Goal: Information Seeking & Learning: Learn about a topic

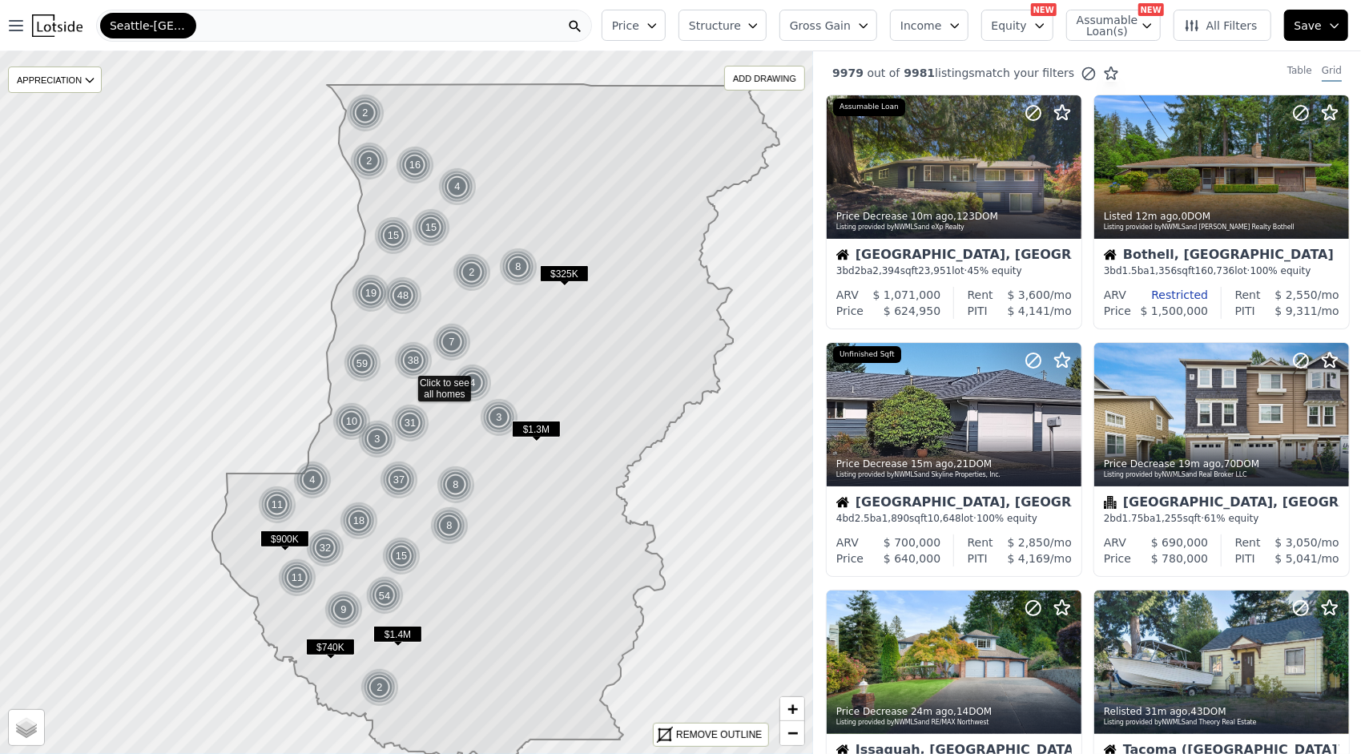
click at [348, 561] on icon at bounding box center [495, 423] width 567 height 678
click at [457, 27] on div "Seattle-[GEOGRAPHIC_DATA]-[GEOGRAPHIC_DATA]" at bounding box center [344, 26] width 496 height 32
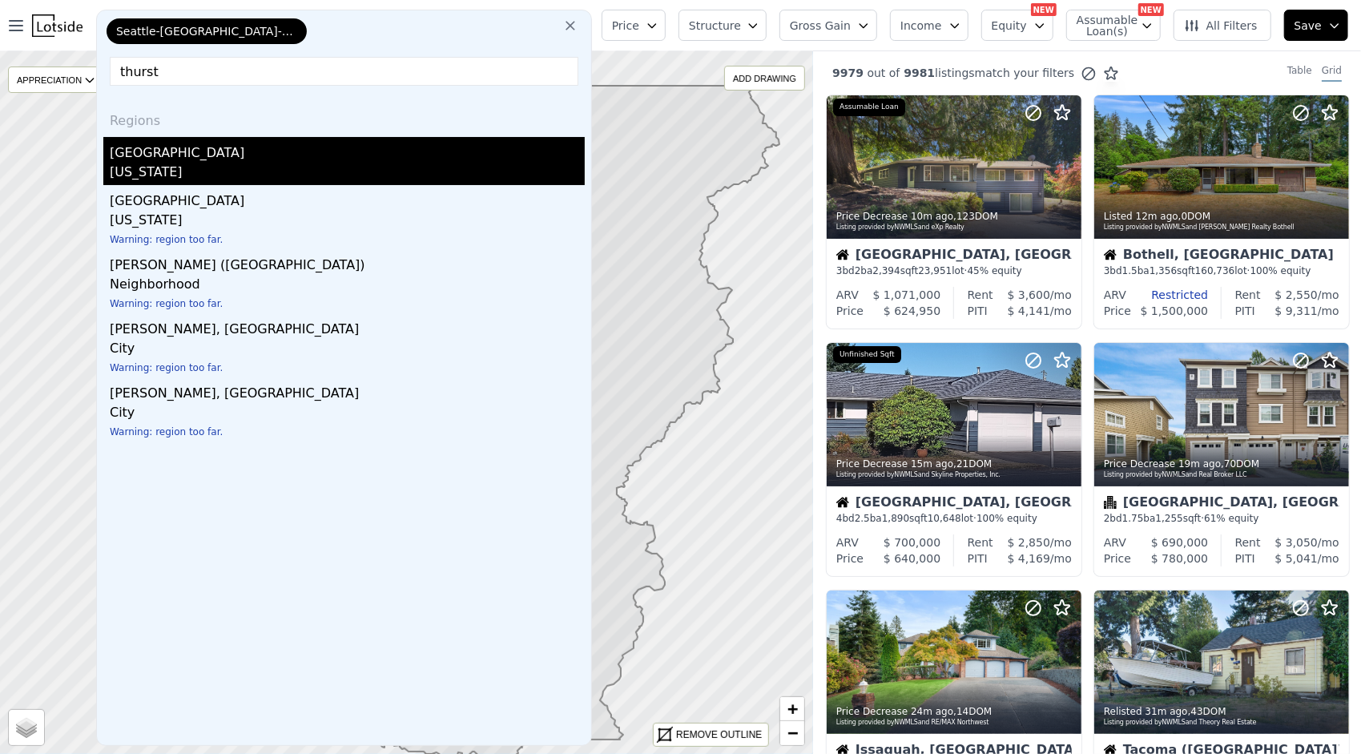
type input "thurst"
click at [251, 145] on div "[GEOGRAPHIC_DATA]" at bounding box center [347, 150] width 475 height 26
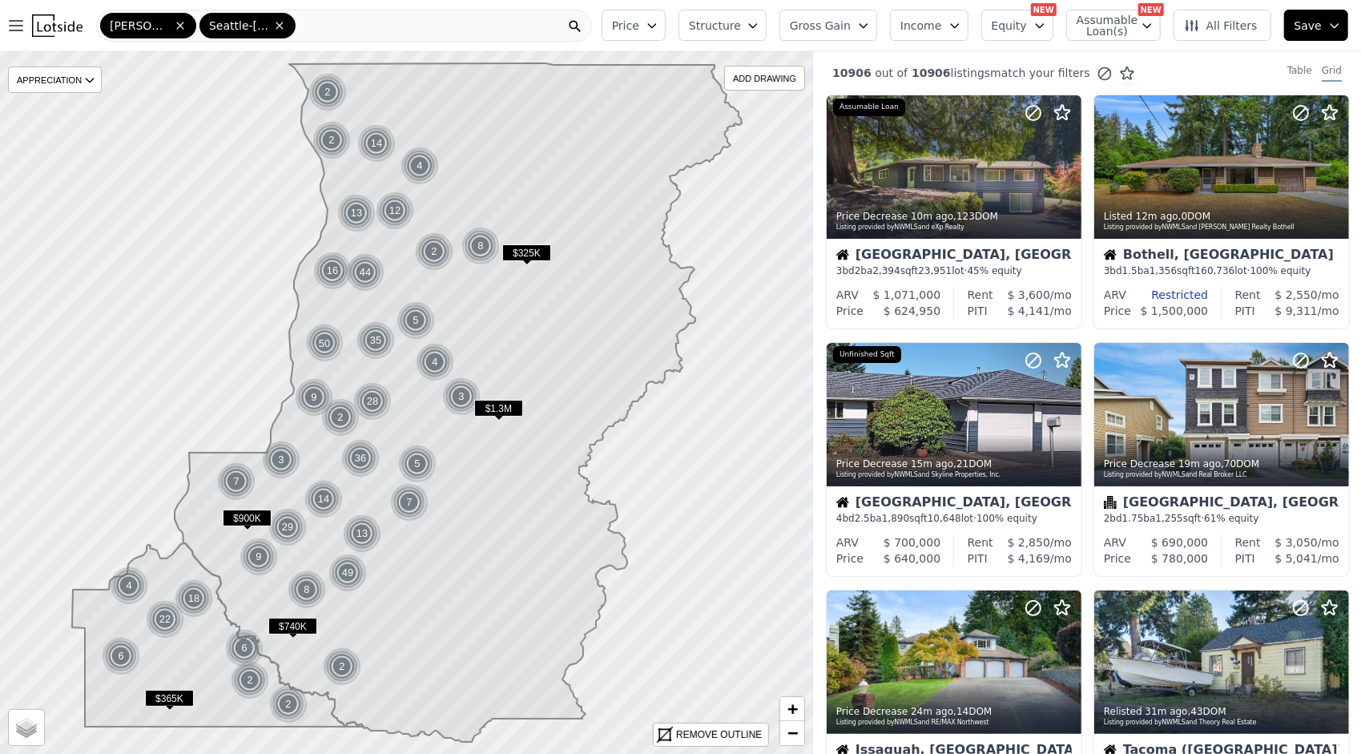
click at [851, 32] on span "Gross Gain" at bounding box center [820, 26] width 61 height 16
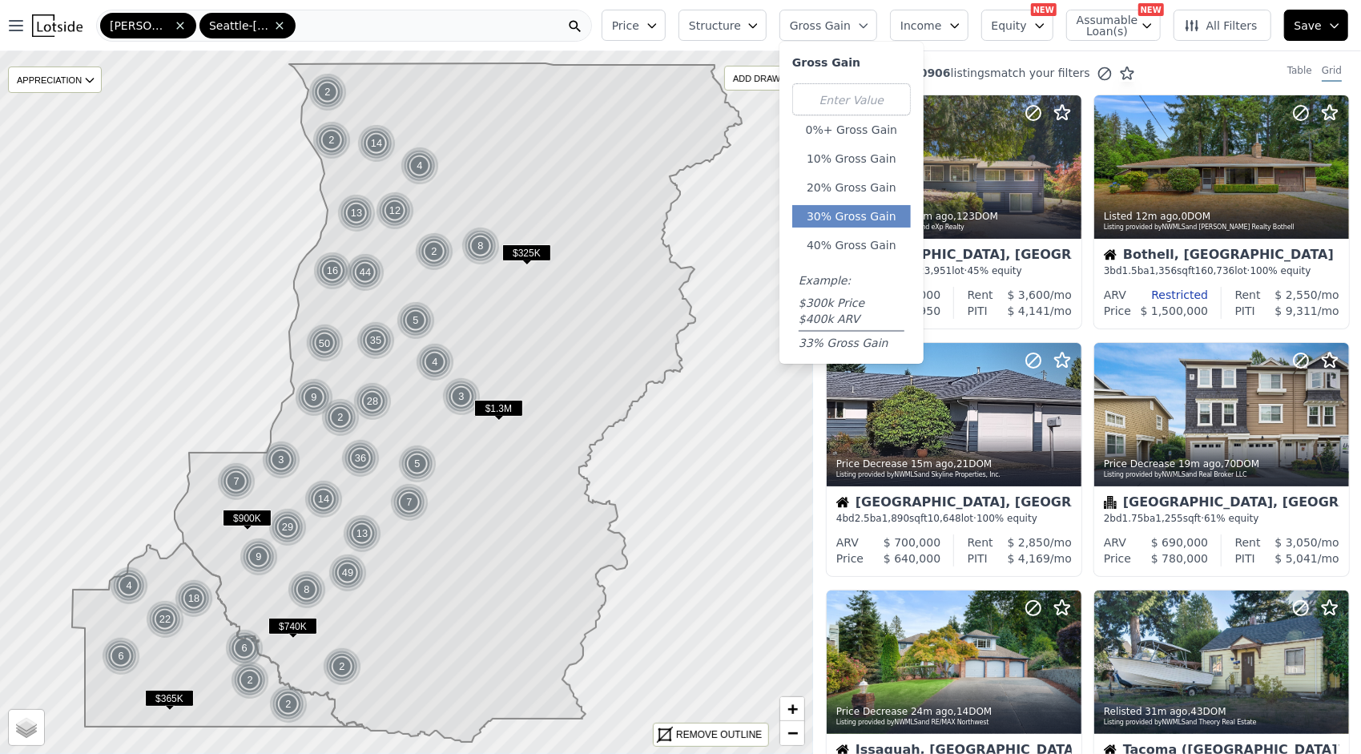
click at [855, 221] on button "30% Gross Gain" at bounding box center [851, 216] width 119 height 22
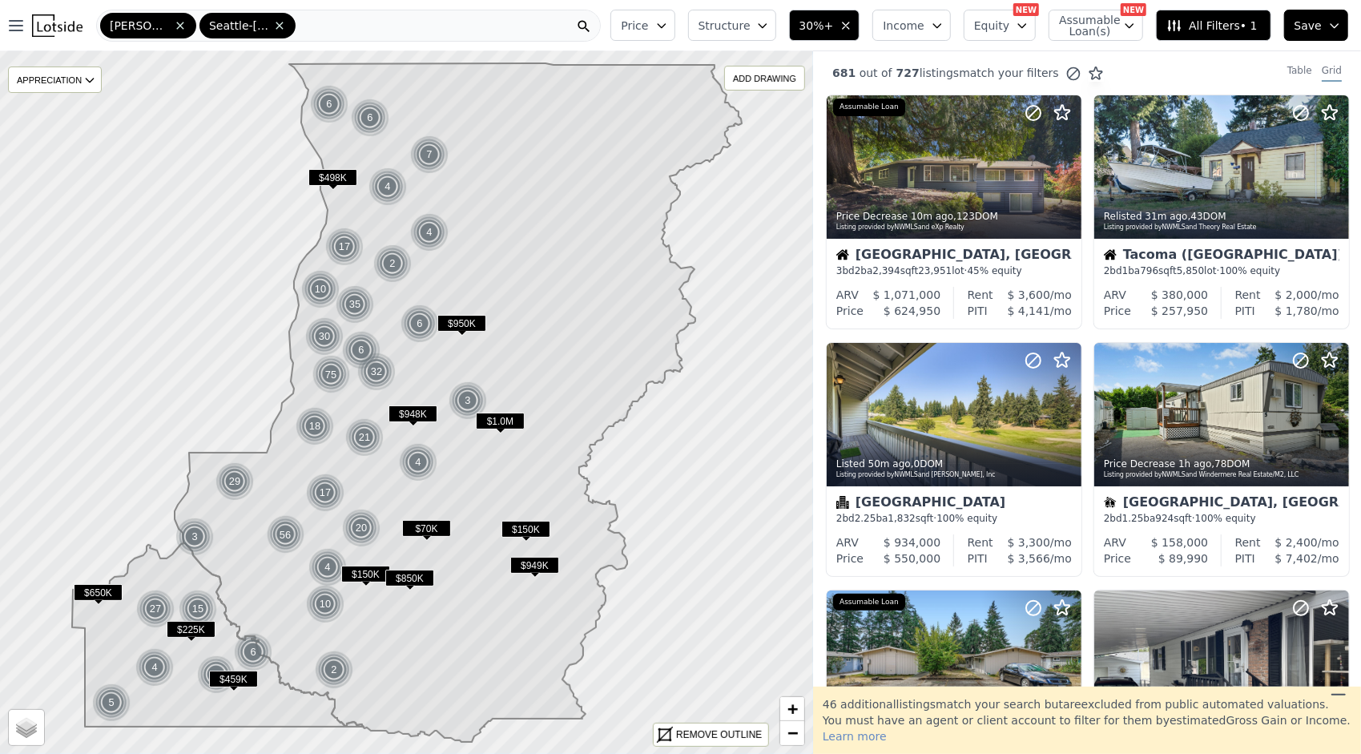
click at [750, 18] on span "Structure" at bounding box center [723, 26] width 51 height 16
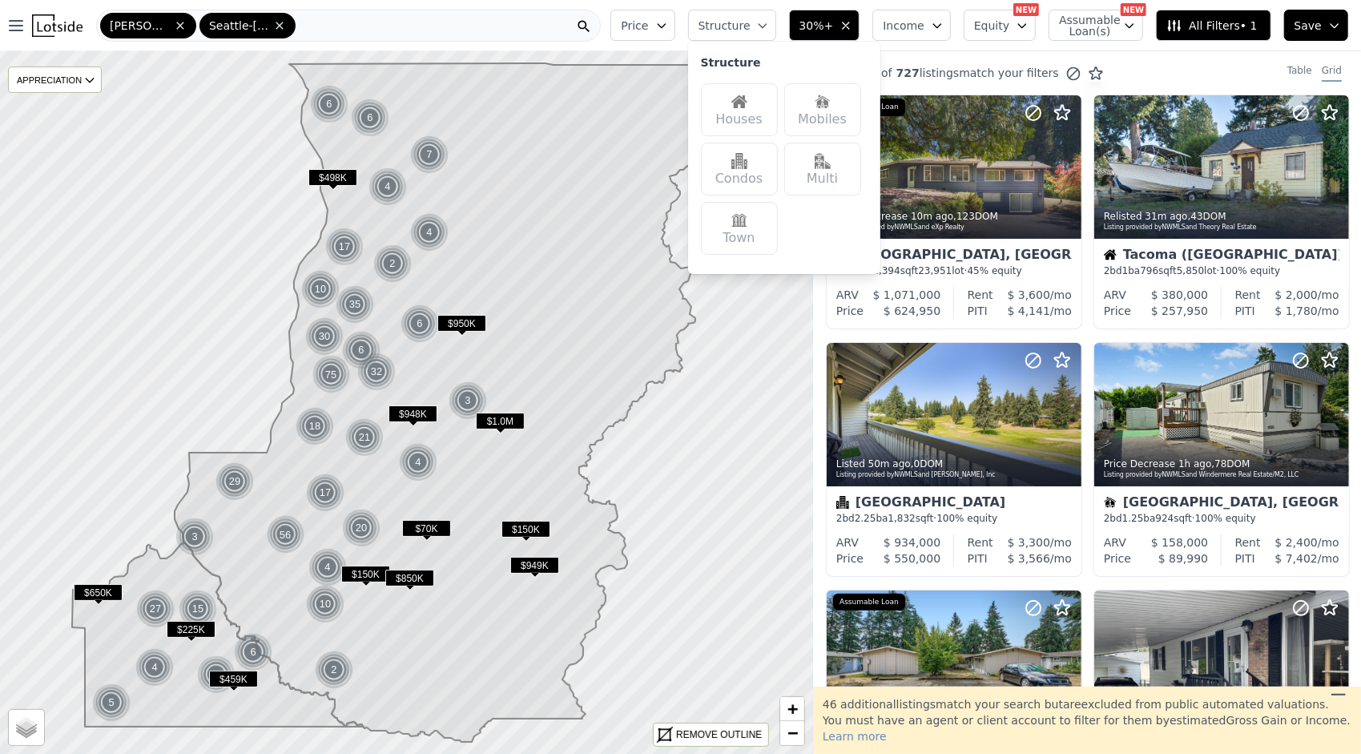
click at [763, 125] on div "Houses" at bounding box center [739, 109] width 77 height 53
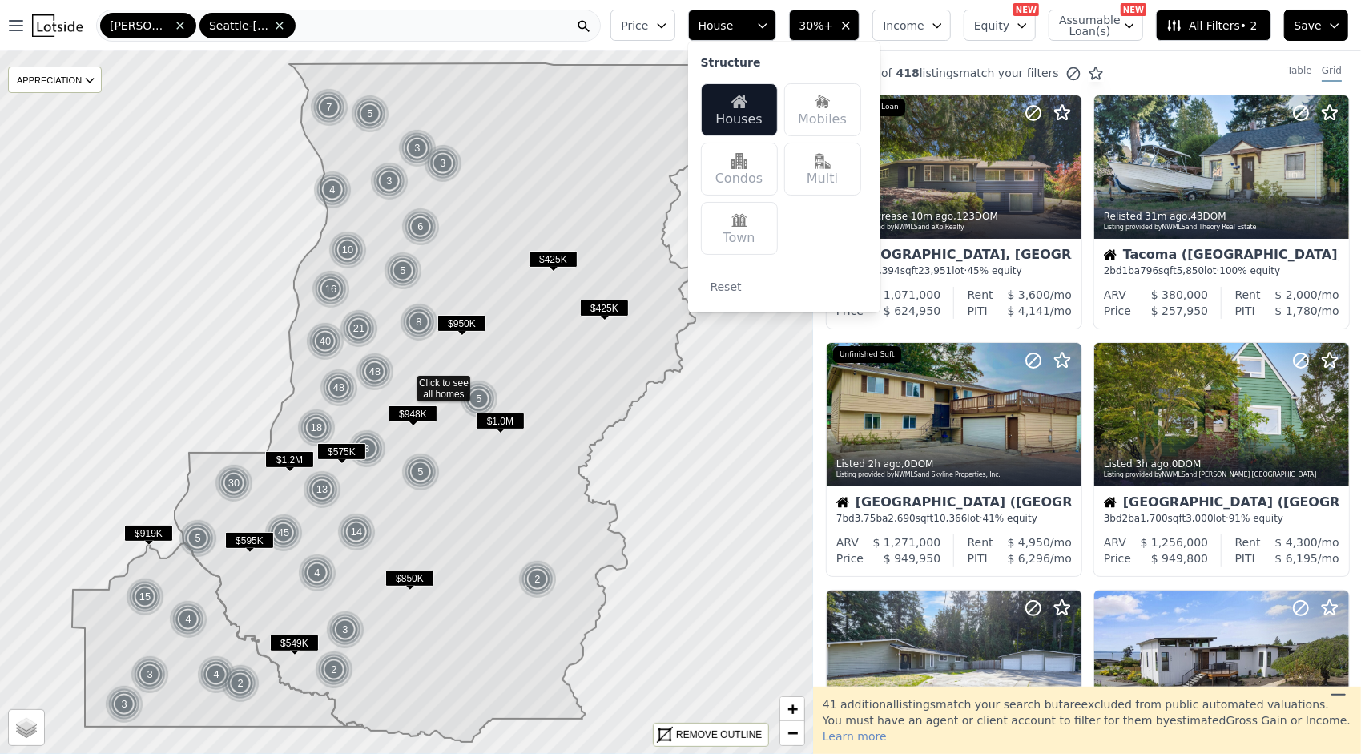
click at [668, 30] on icon "button" at bounding box center [661, 25] width 13 height 13
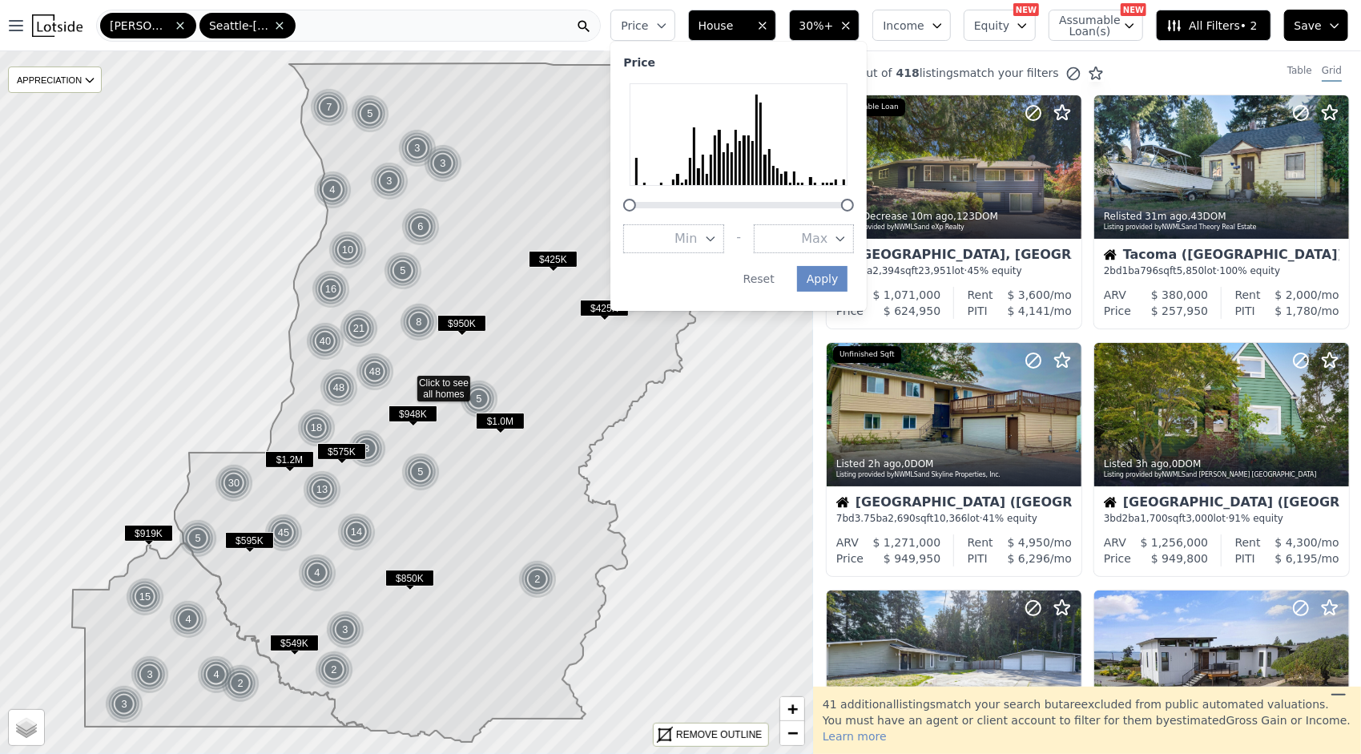
click at [827, 238] on span "Max" at bounding box center [814, 238] width 26 height 19
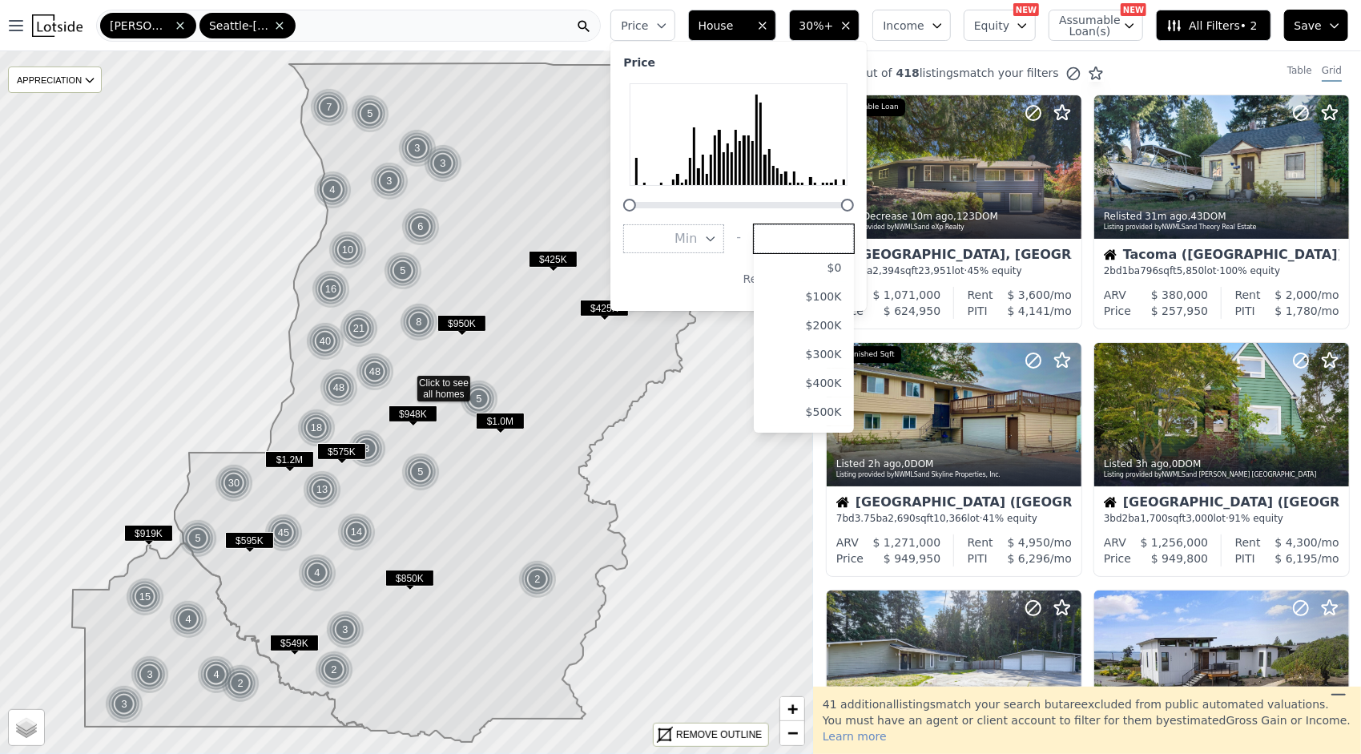
click at [854, 240] on input "number" at bounding box center [804, 238] width 100 height 29
type input "425000"
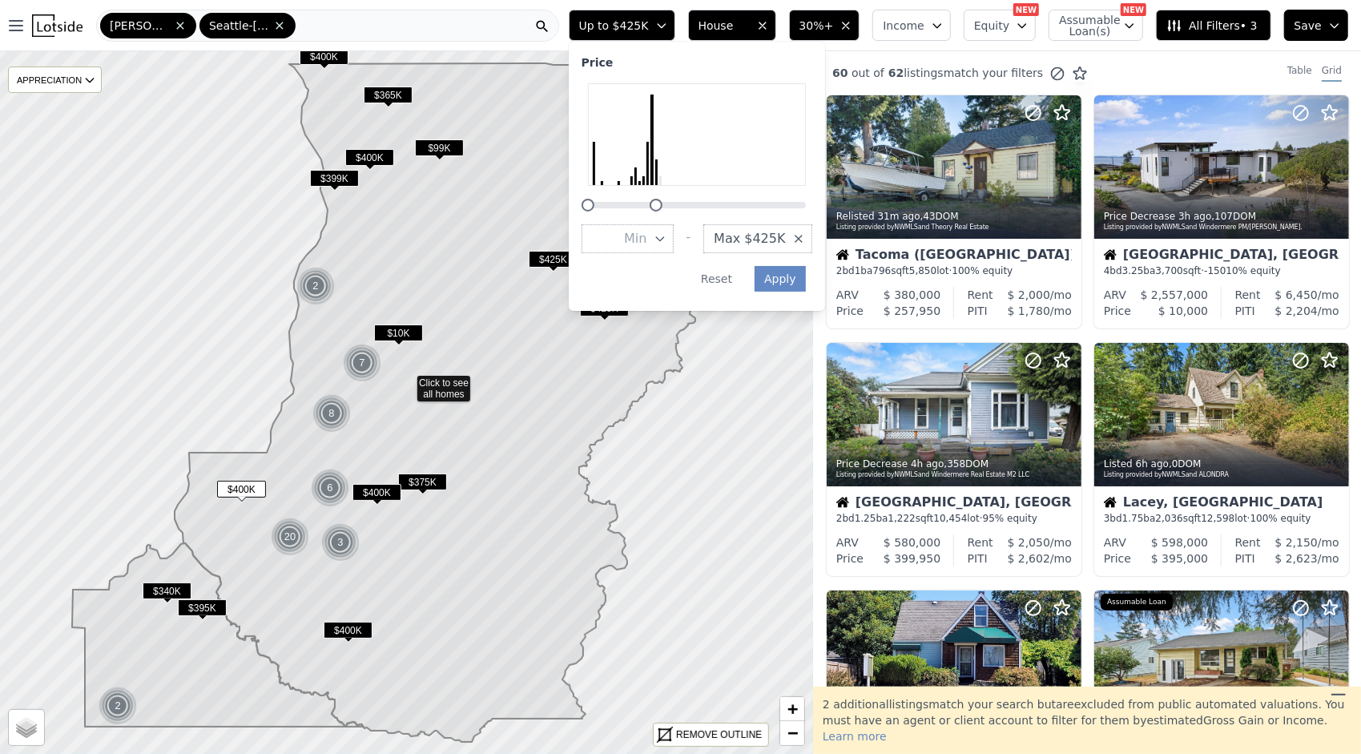
click at [646, 239] on span "Min" at bounding box center [635, 238] width 22 height 19
click at [674, 329] on button "$200K" at bounding box center [627, 325] width 92 height 29
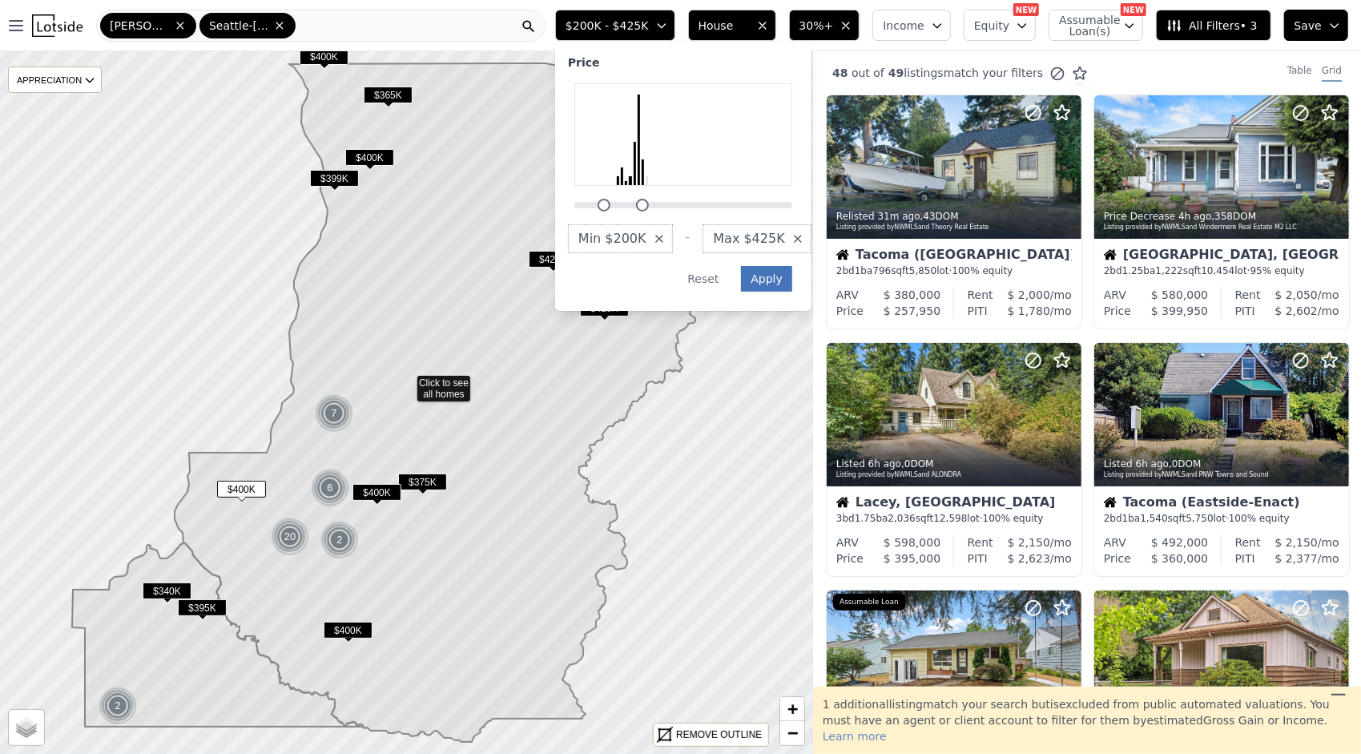
click at [792, 276] on button "Apply" at bounding box center [766, 279] width 51 height 26
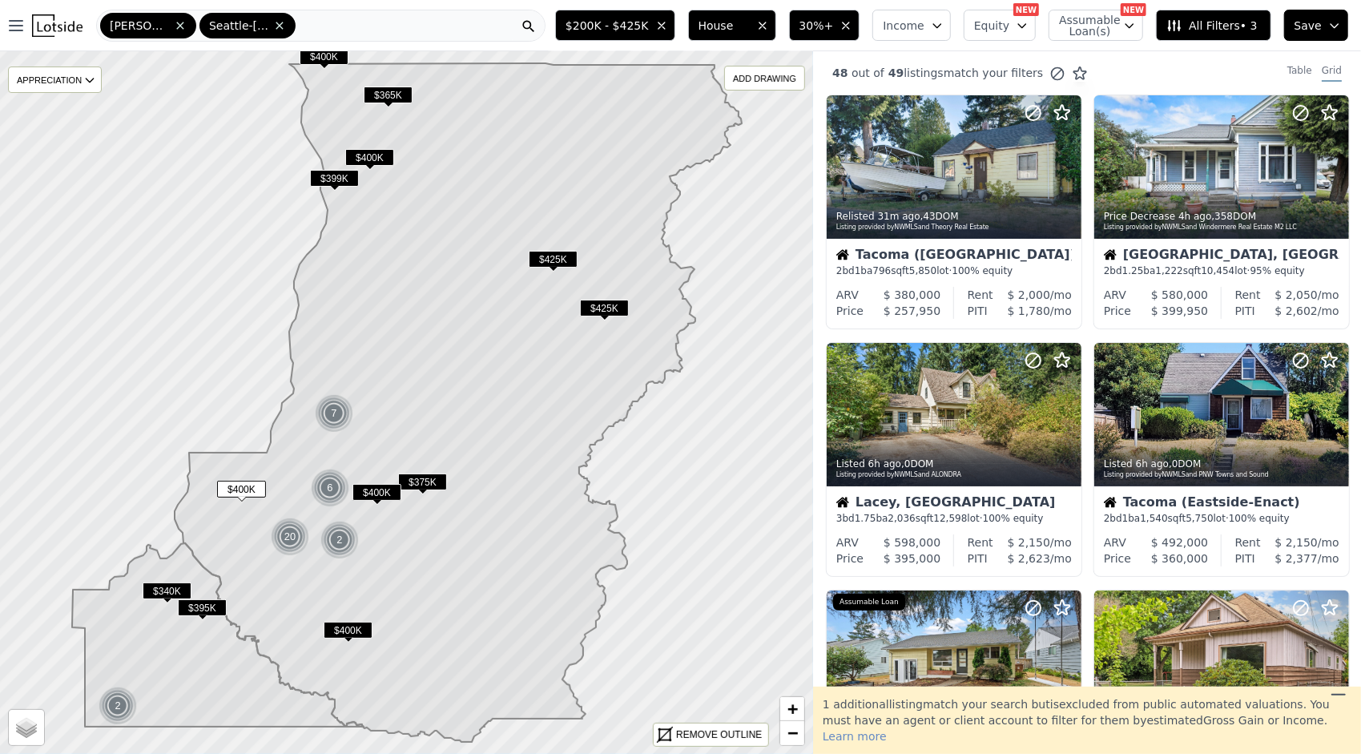
click at [328, 565] on icon at bounding box center [458, 402] width 567 height 678
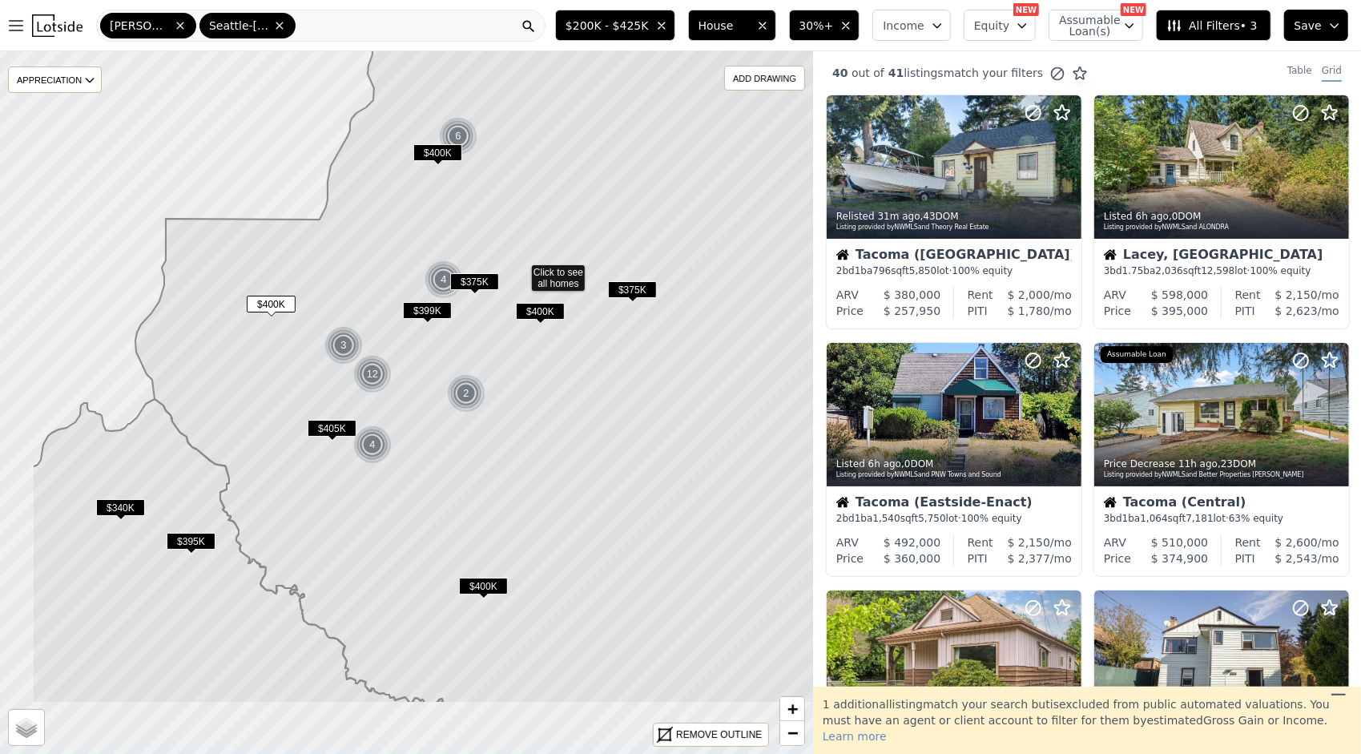
drag, startPoint x: 170, startPoint y: 633, endPoint x: 324, endPoint y: 482, distance: 215.2
click at [324, 482] on icon at bounding box center [572, 280] width 875 height 846
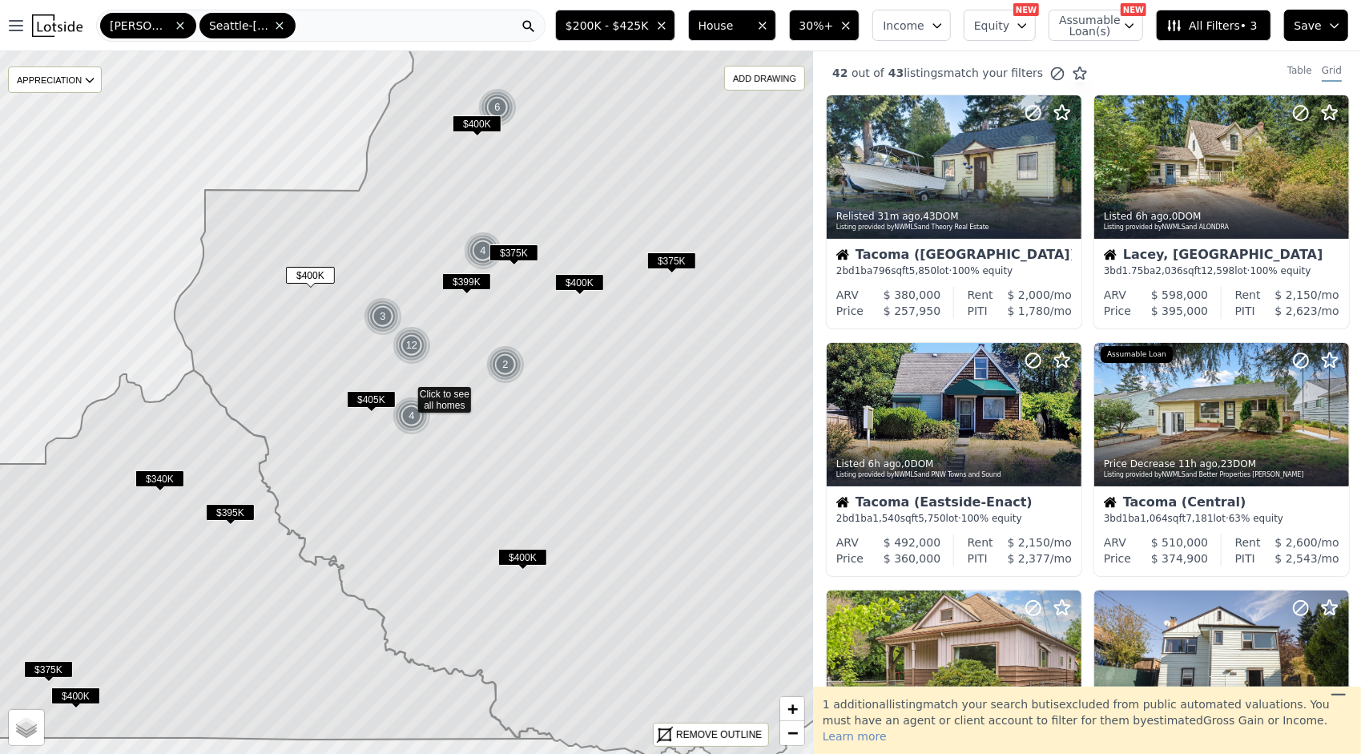
click at [148, 476] on span "$340K" at bounding box center [159, 478] width 49 height 17
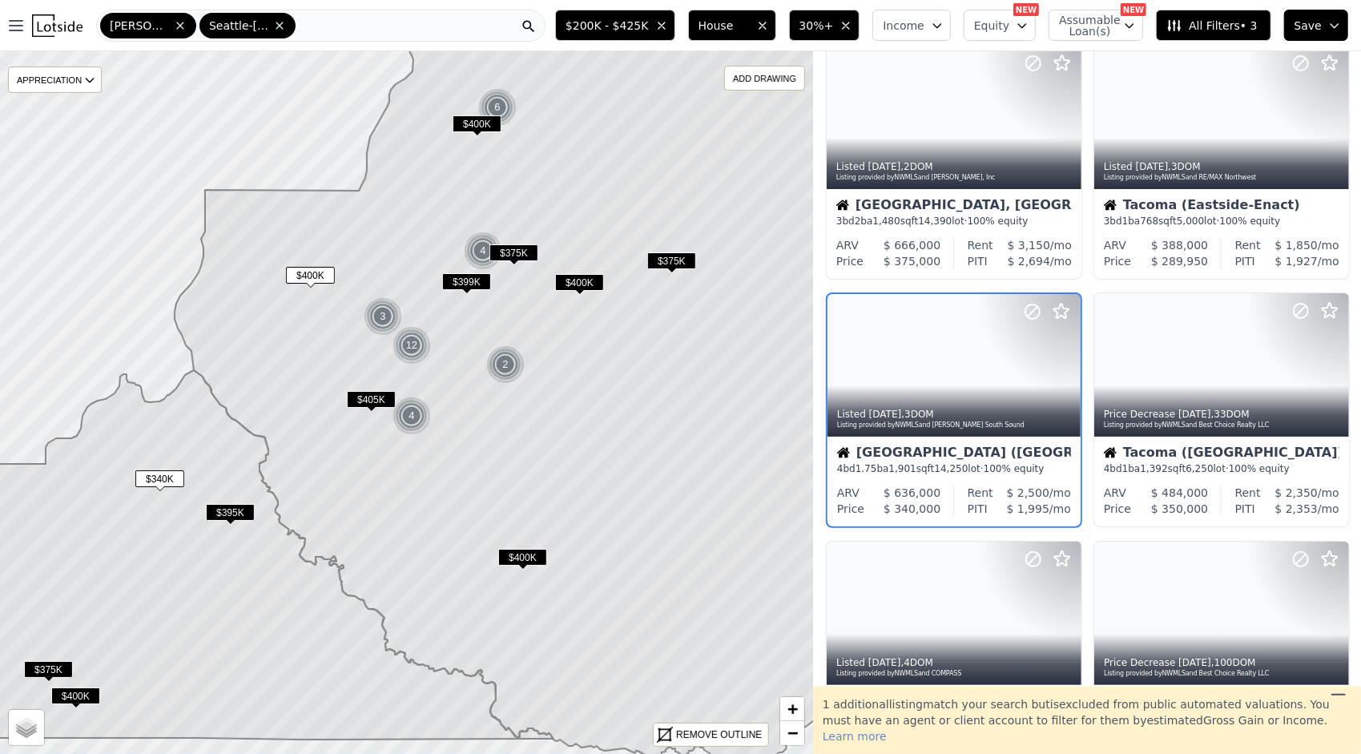
scroll to position [82, 0]
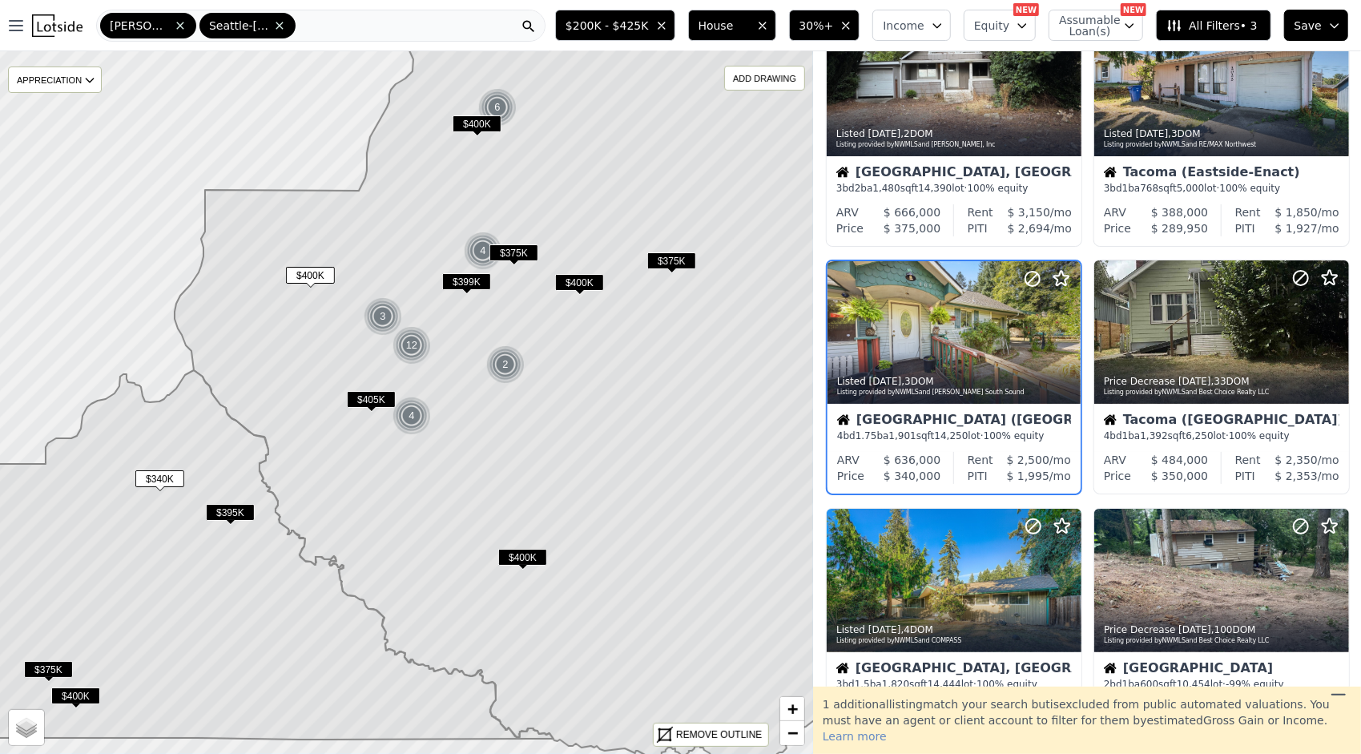
click at [148, 476] on span "$340K" at bounding box center [159, 478] width 49 height 17
click at [1065, 328] on icon at bounding box center [1069, 332] width 26 height 26
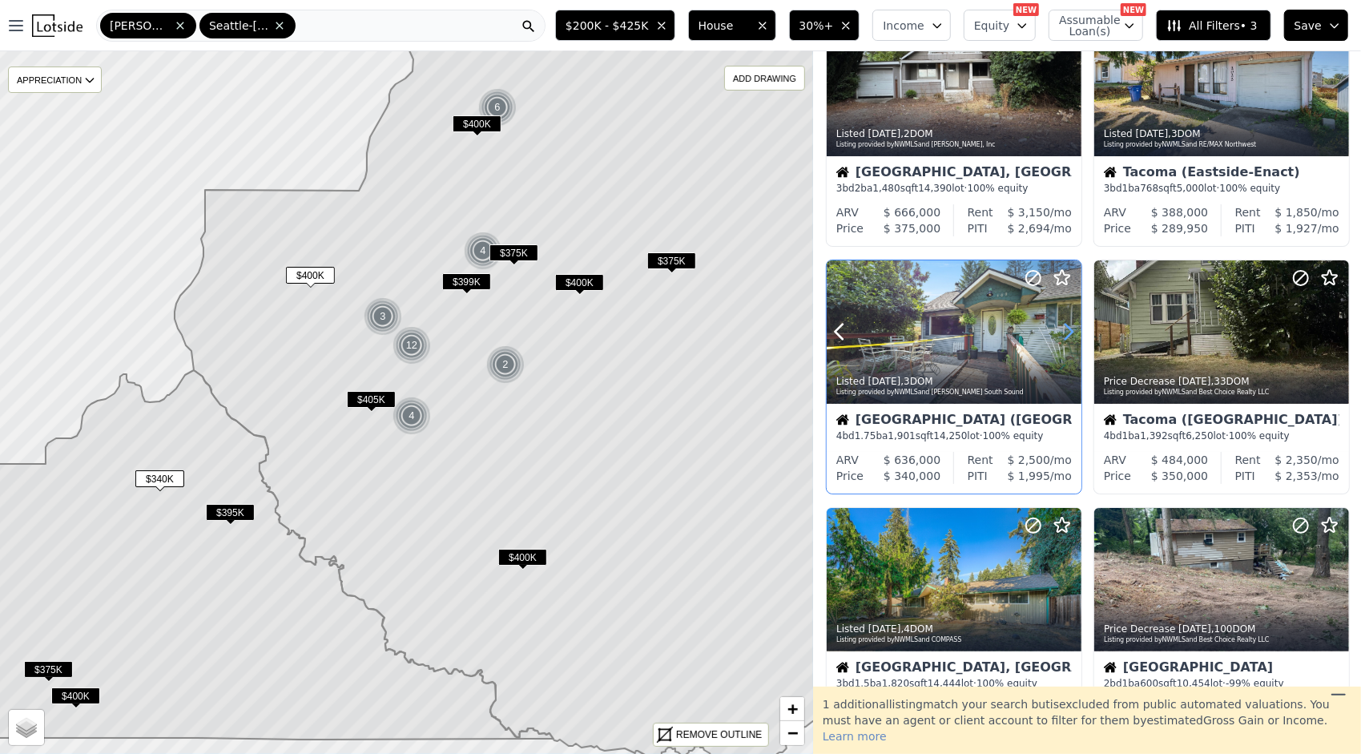
click at [1065, 328] on icon at bounding box center [1069, 332] width 26 height 26
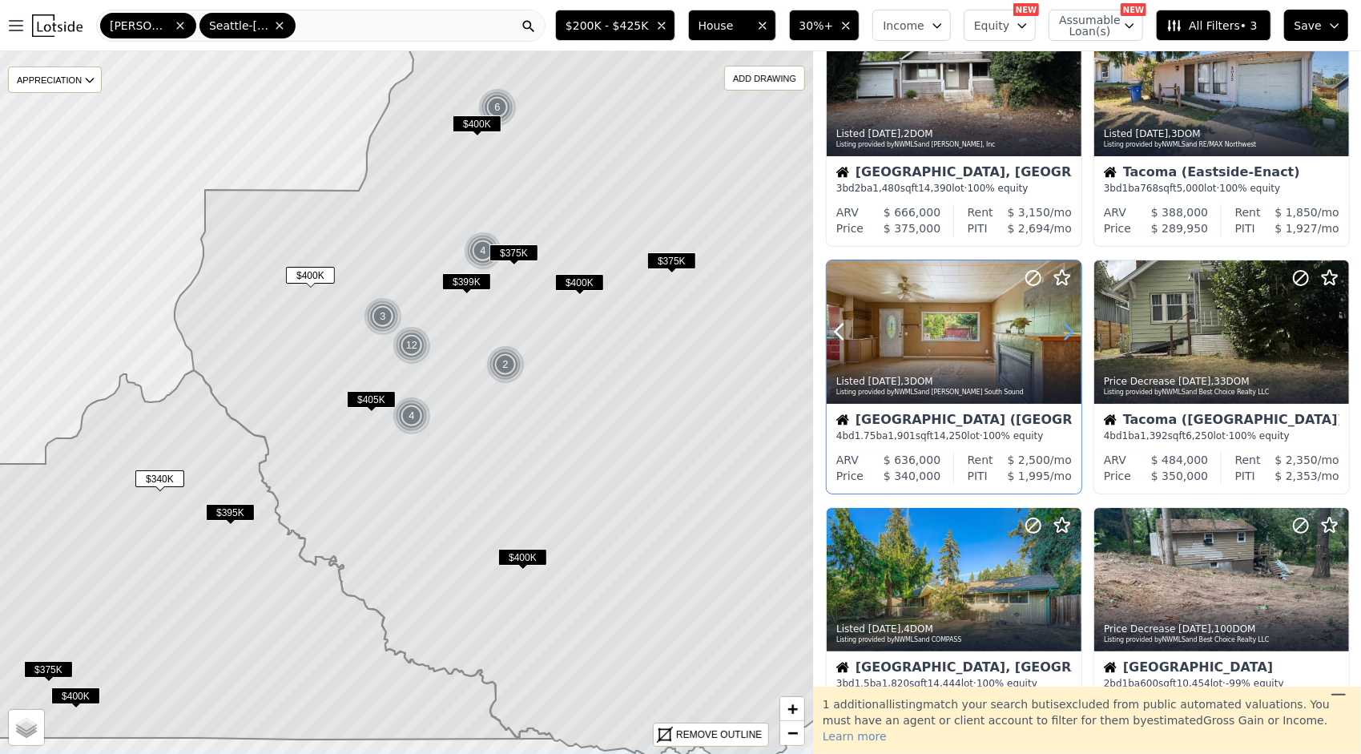
click at [1065, 328] on icon at bounding box center [1069, 332] width 26 height 26
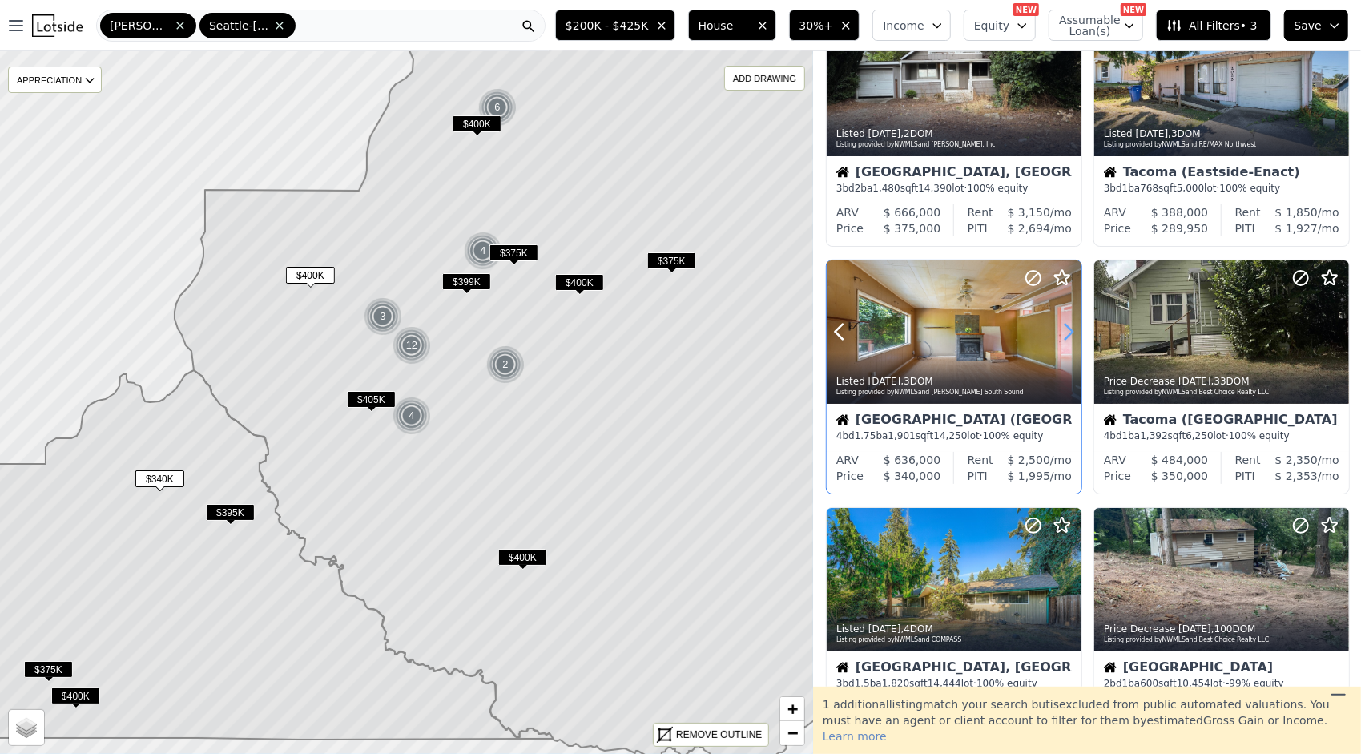
click at [1065, 328] on icon at bounding box center [1069, 332] width 26 height 26
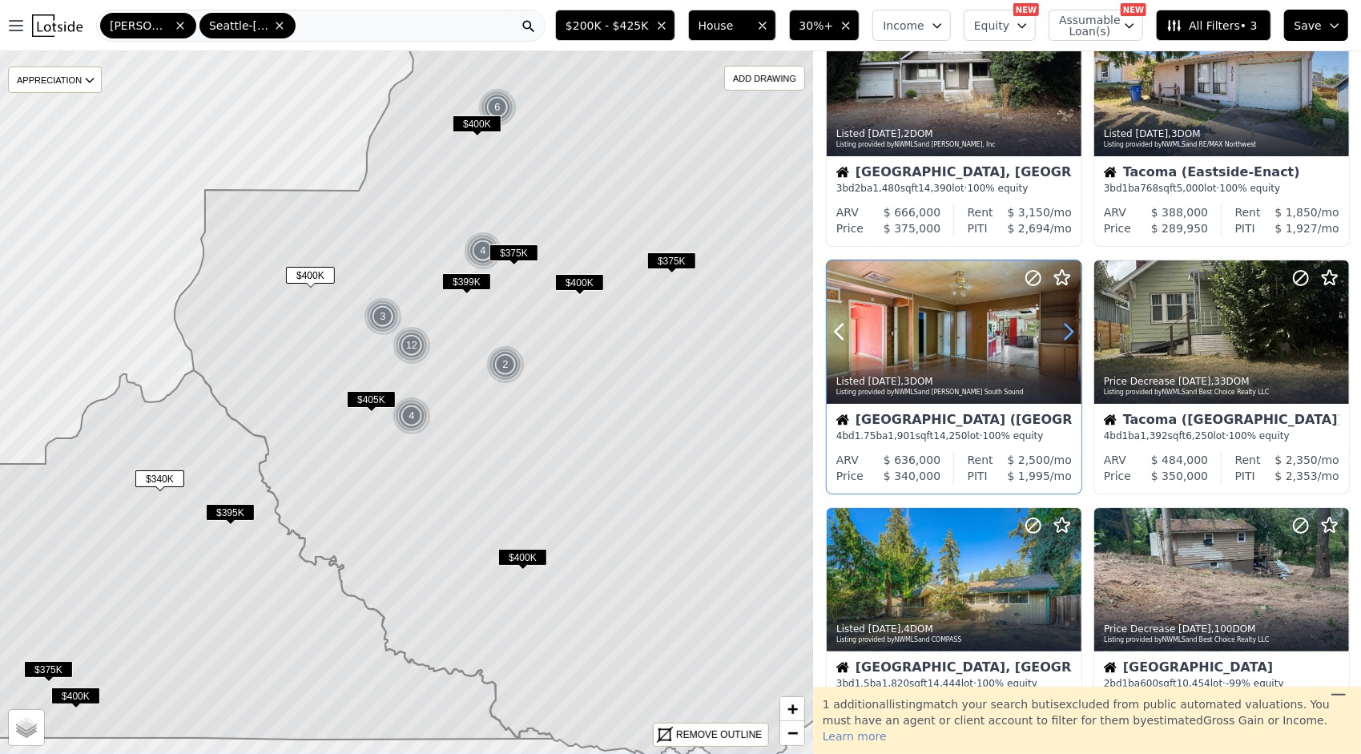
click at [1065, 328] on icon at bounding box center [1069, 332] width 26 height 26
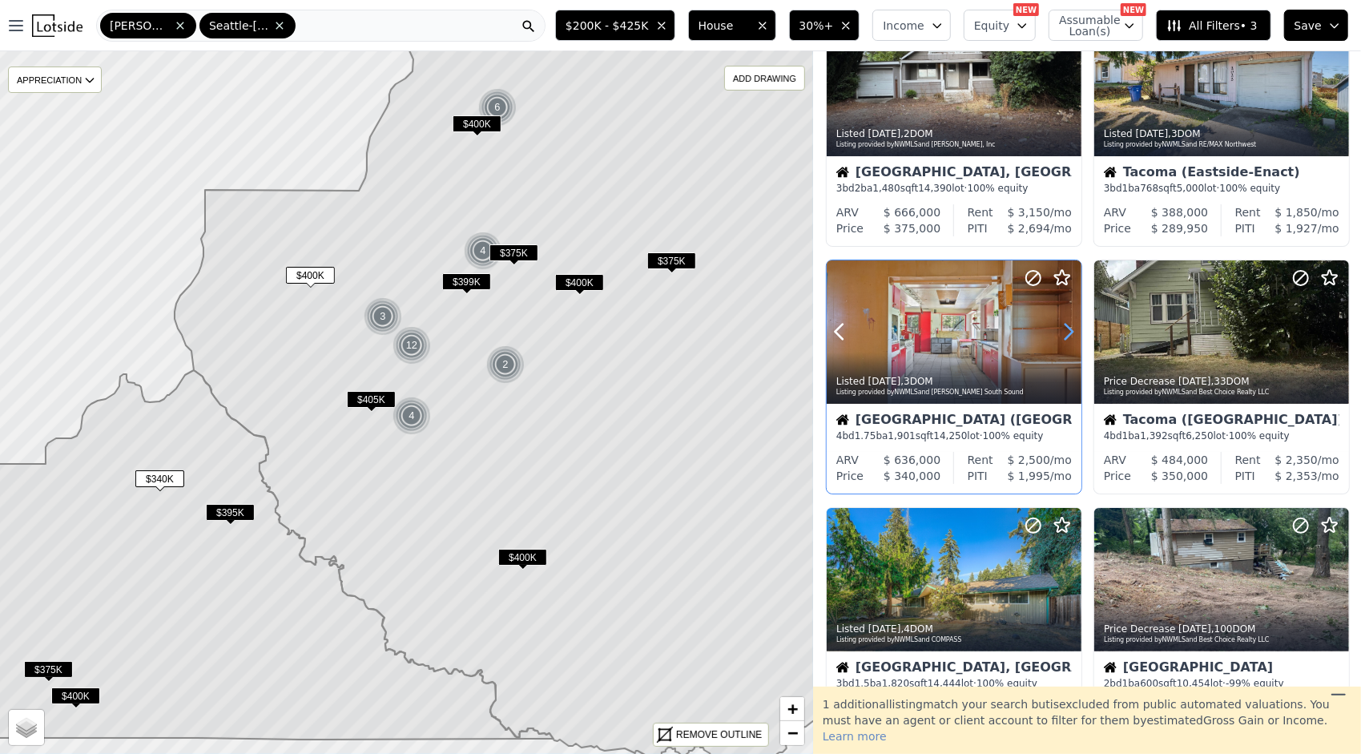
click at [1065, 328] on icon at bounding box center [1069, 332] width 26 height 26
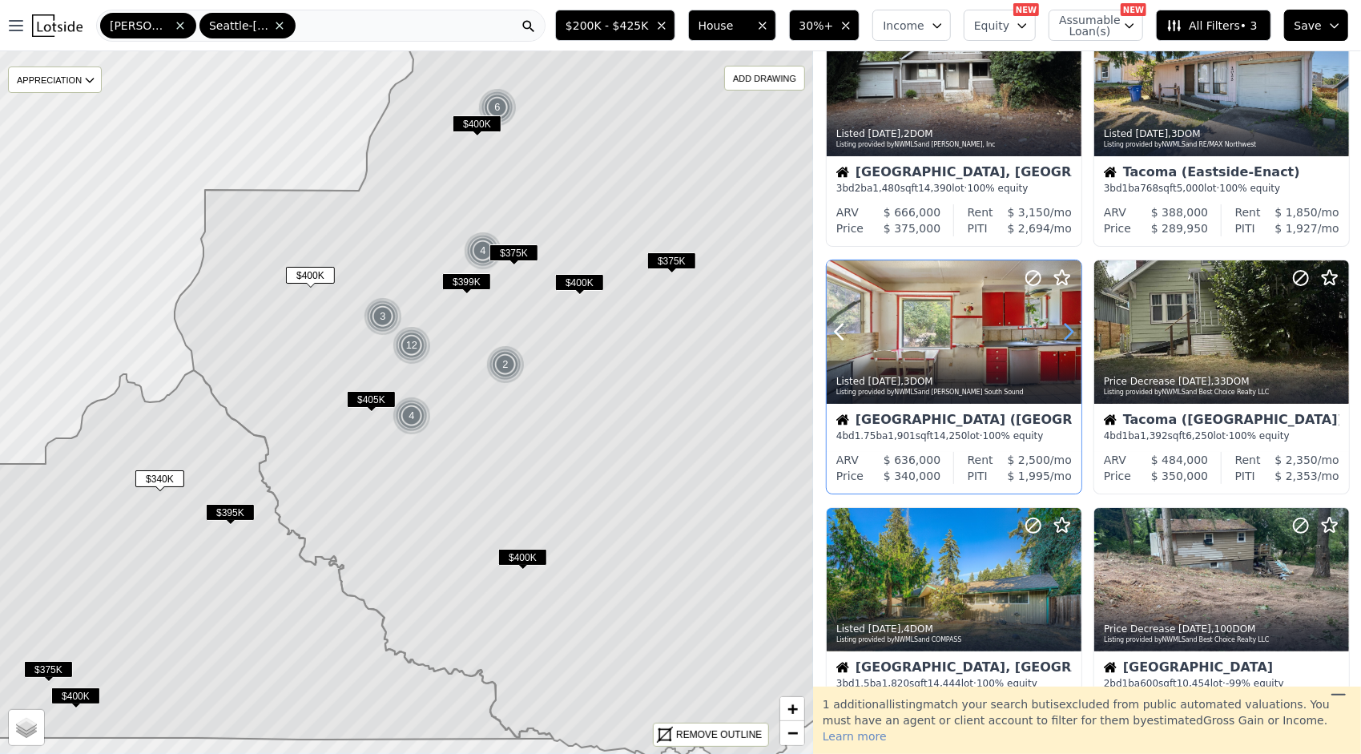
click at [1065, 328] on icon at bounding box center [1069, 332] width 26 height 26
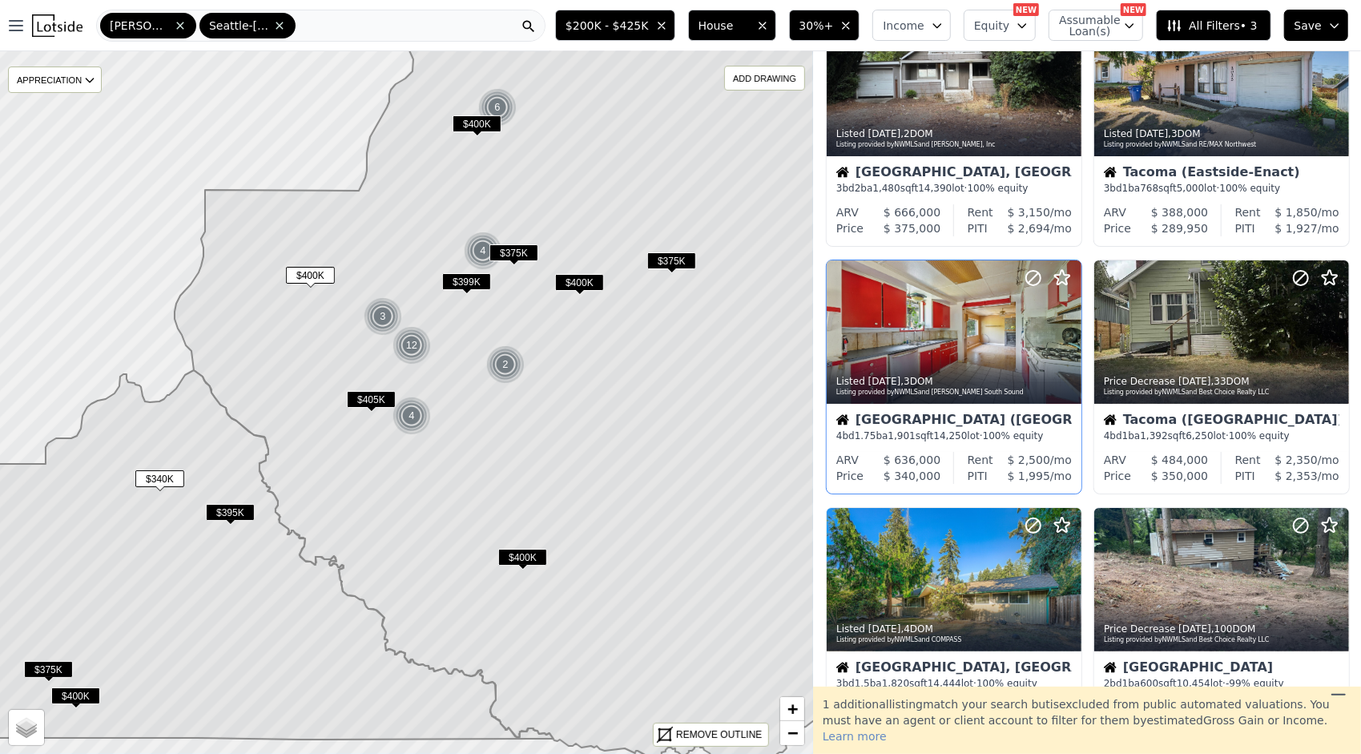
click at [238, 504] on span "$395K" at bounding box center [230, 512] width 49 height 17
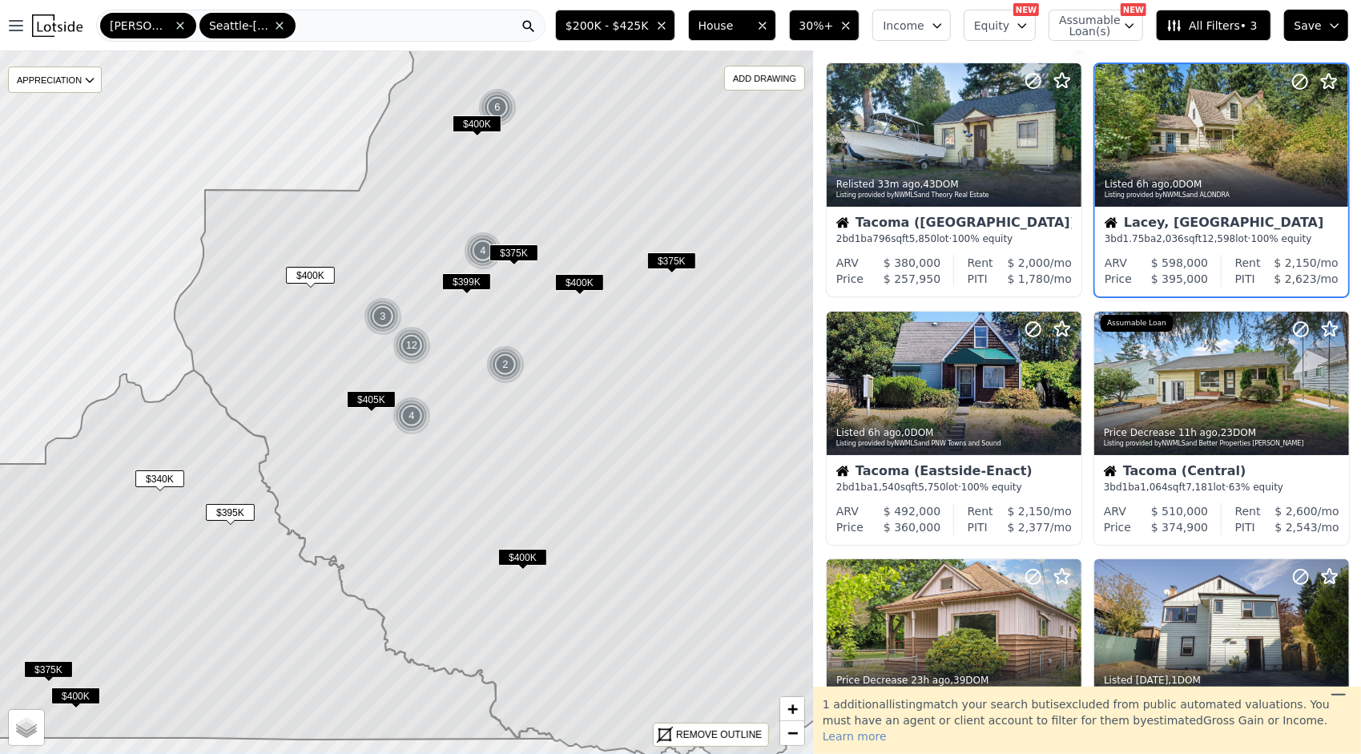
scroll to position [0, 0]
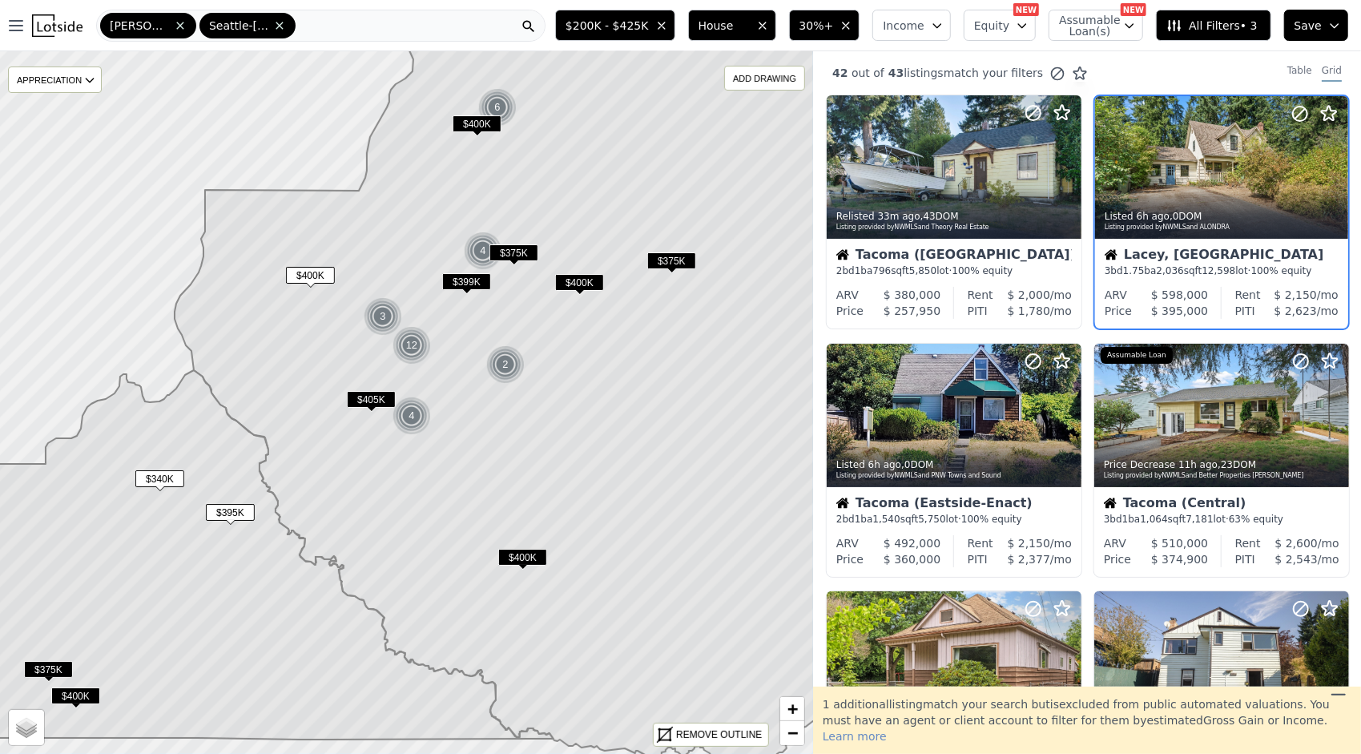
click at [436, 354] on icon at bounding box center [536, 373] width 722 height 789
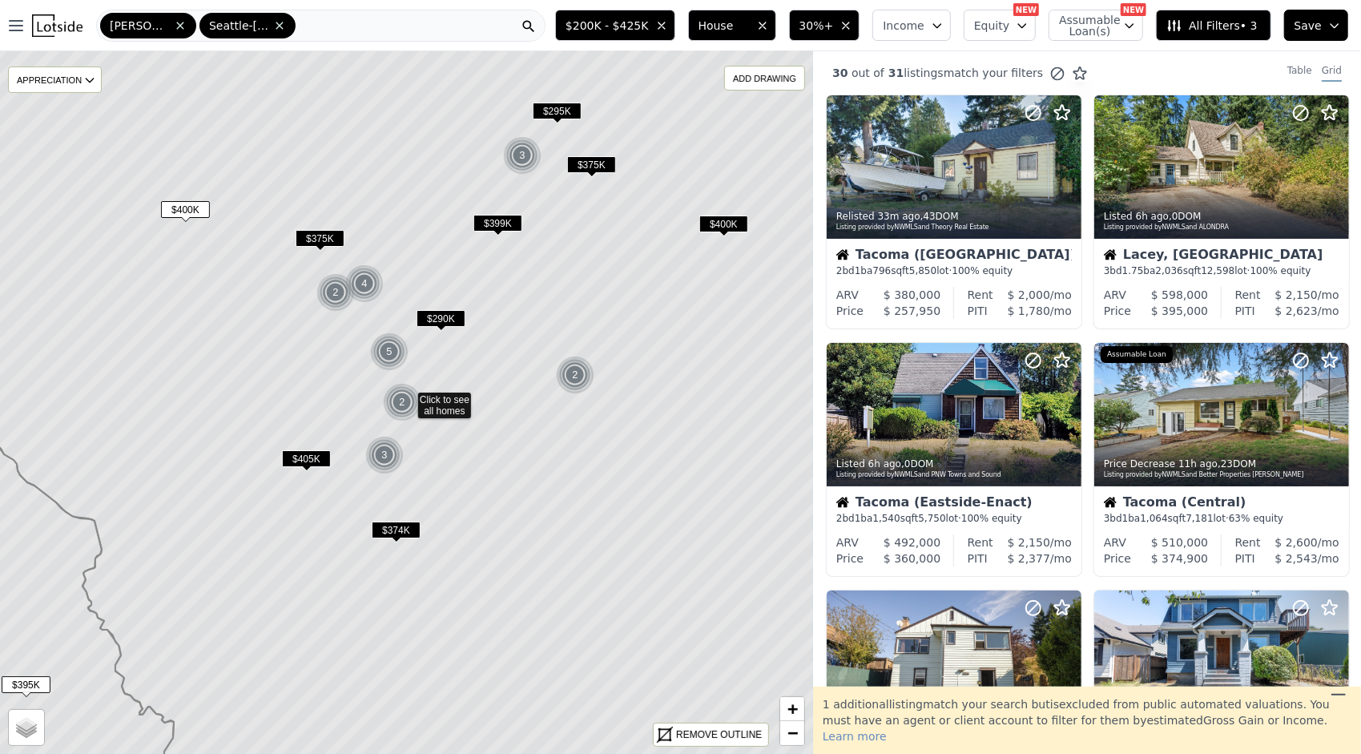
click at [511, 366] on icon at bounding box center [407, 402] width 979 height 846
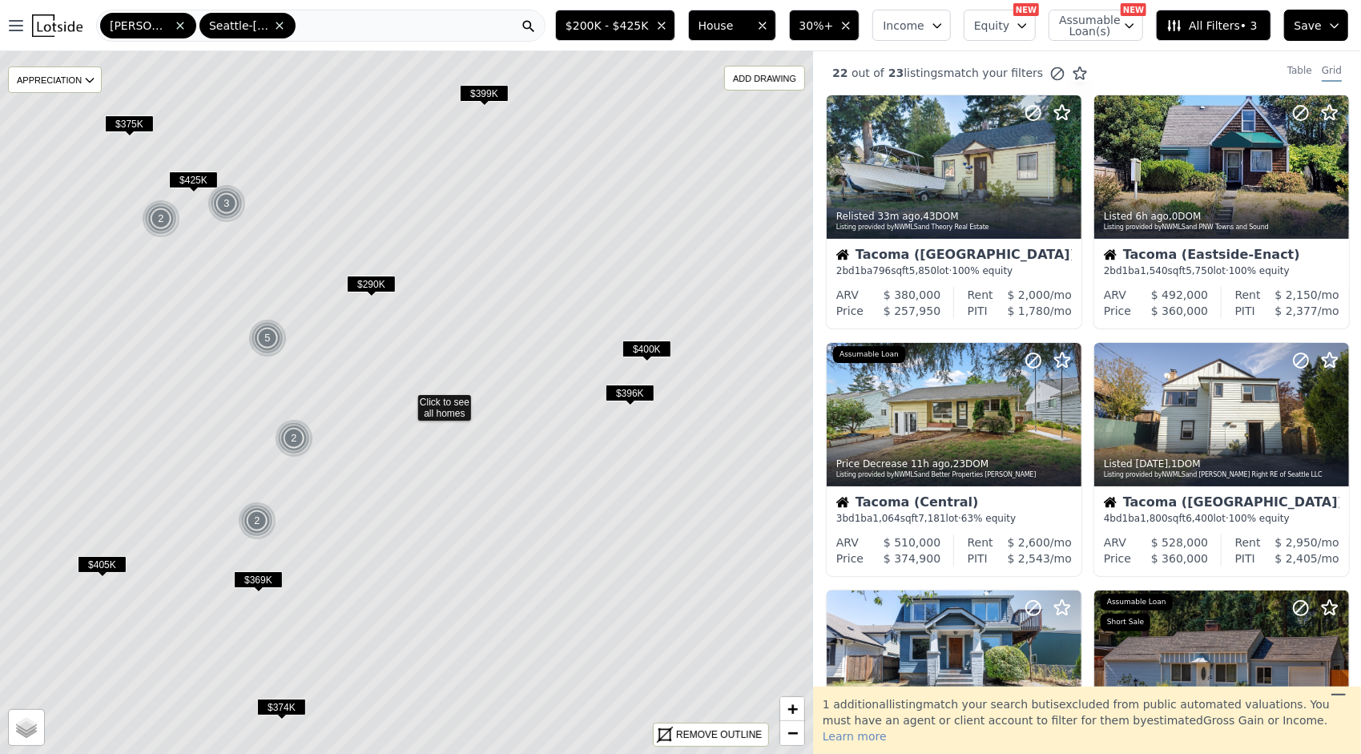
click at [227, 485] on icon at bounding box center [407, 402] width 979 height 846
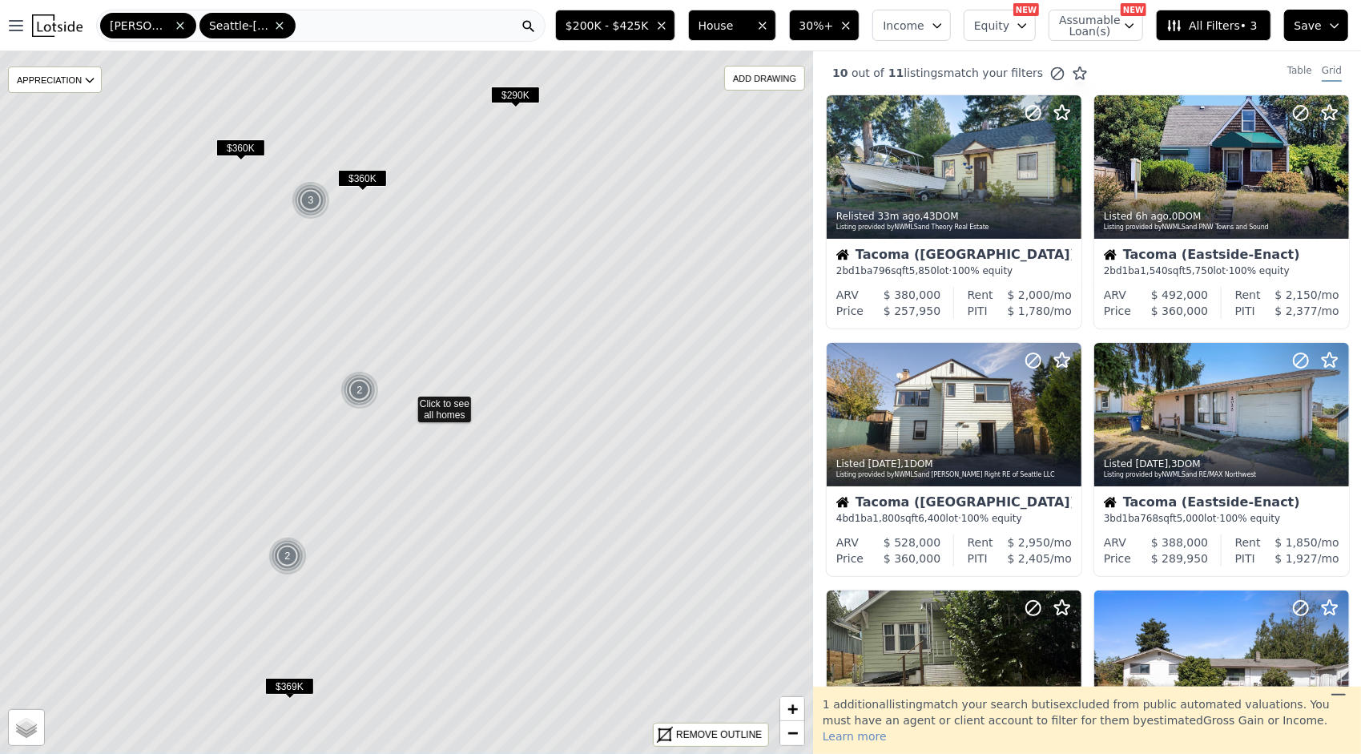
click at [292, 680] on span "$369K" at bounding box center [289, 686] width 49 height 17
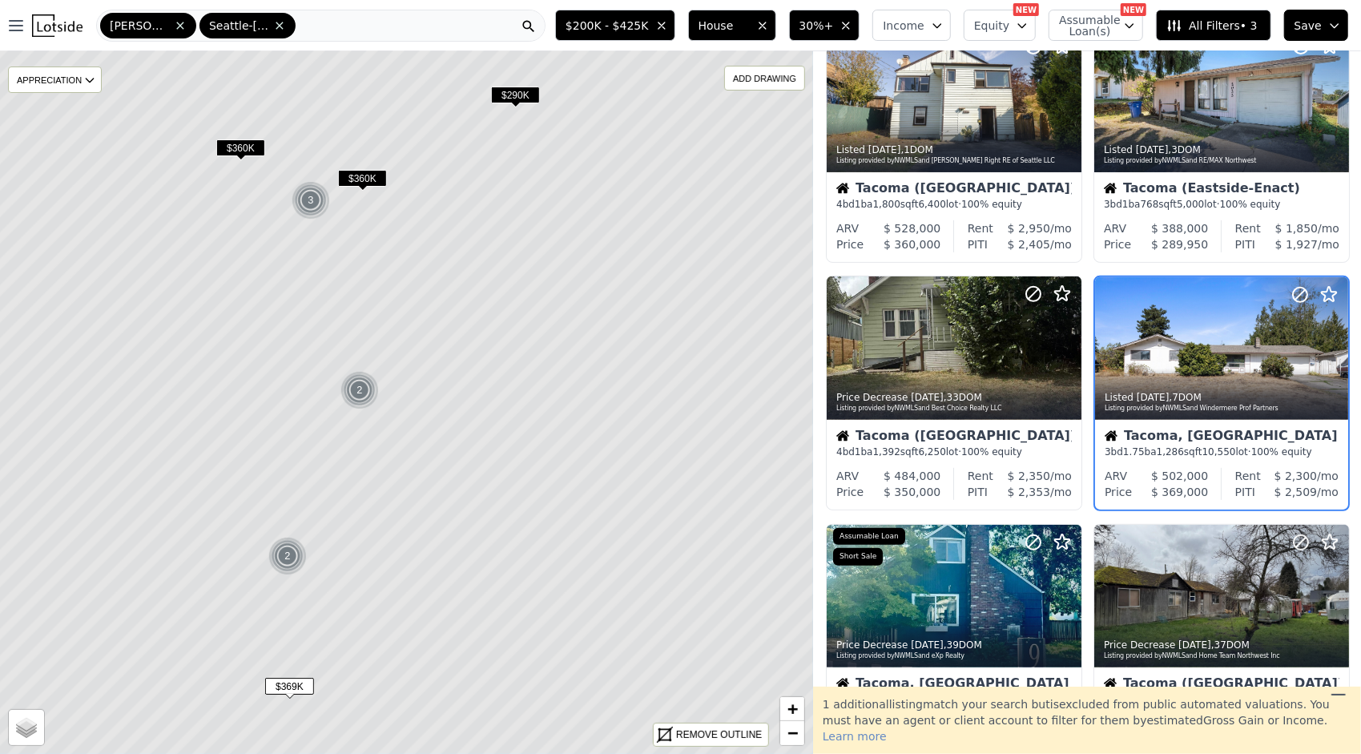
scroll to position [330, 0]
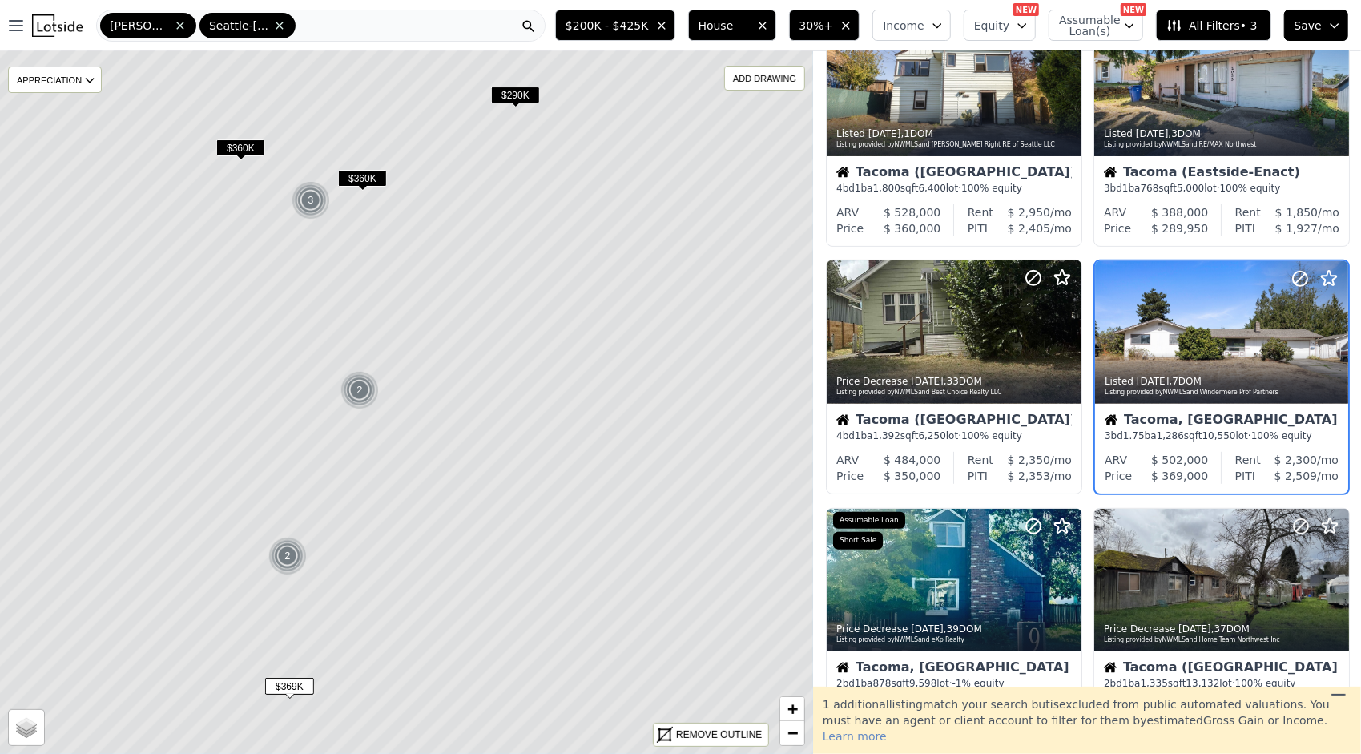
click at [292, 680] on span "$369K" at bounding box center [289, 686] width 49 height 17
click at [241, 567] on icon at bounding box center [407, 402] width 979 height 846
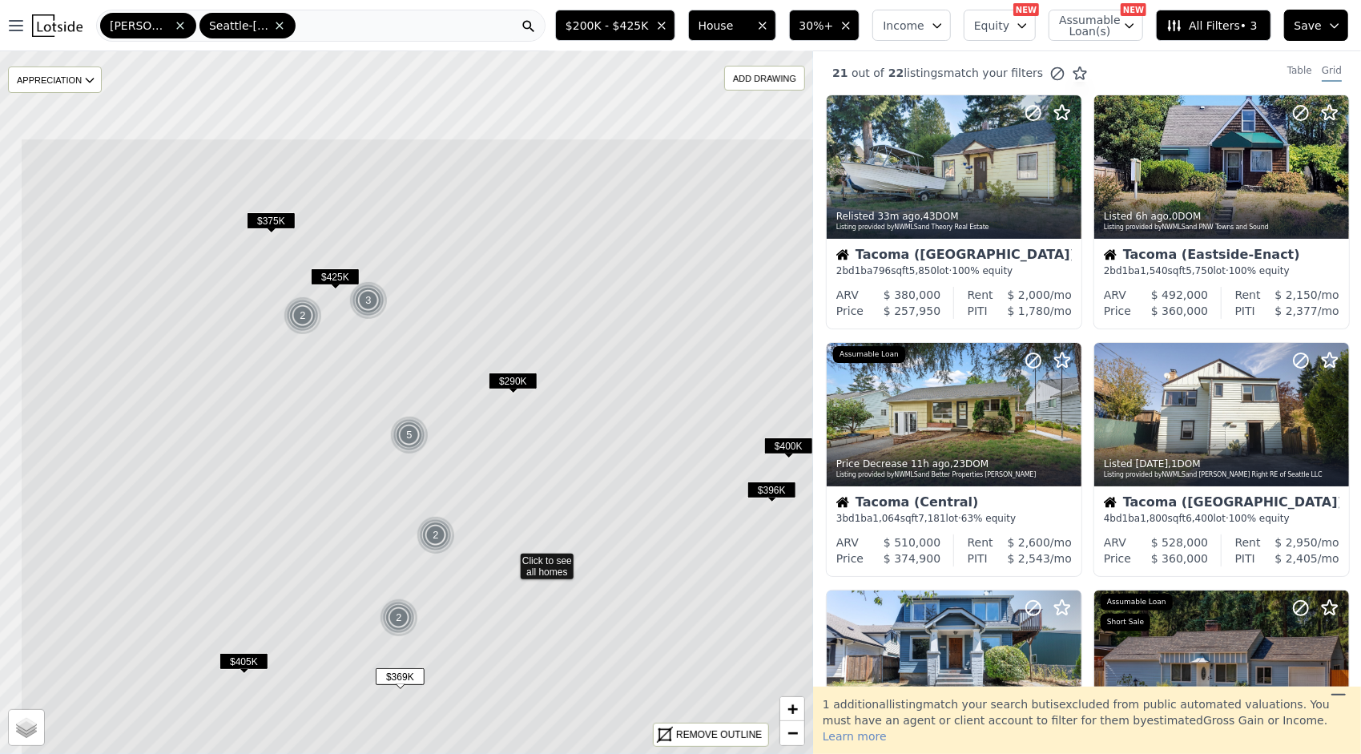
click at [372, 513] on icon at bounding box center [509, 561] width 979 height 846
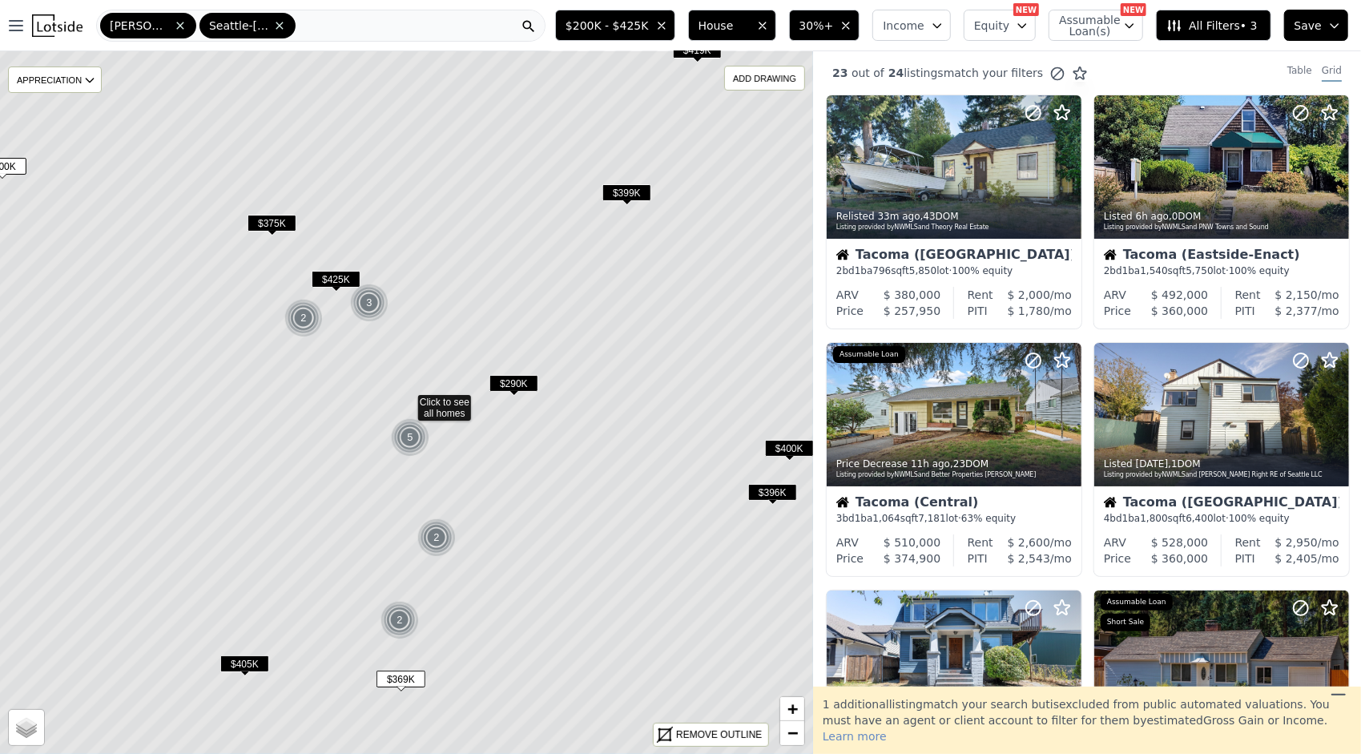
click at [338, 324] on icon at bounding box center [407, 402] width 979 height 846
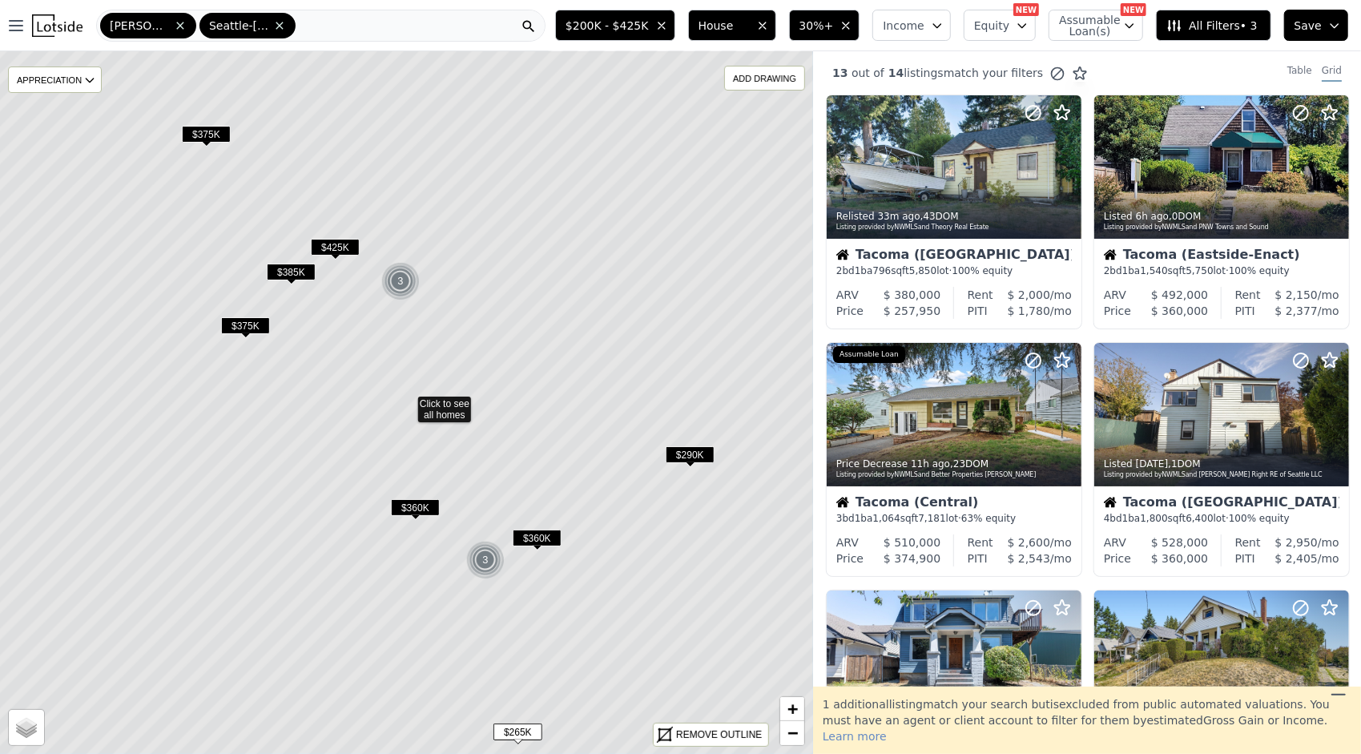
click at [215, 130] on span "$375K" at bounding box center [206, 134] width 49 height 17
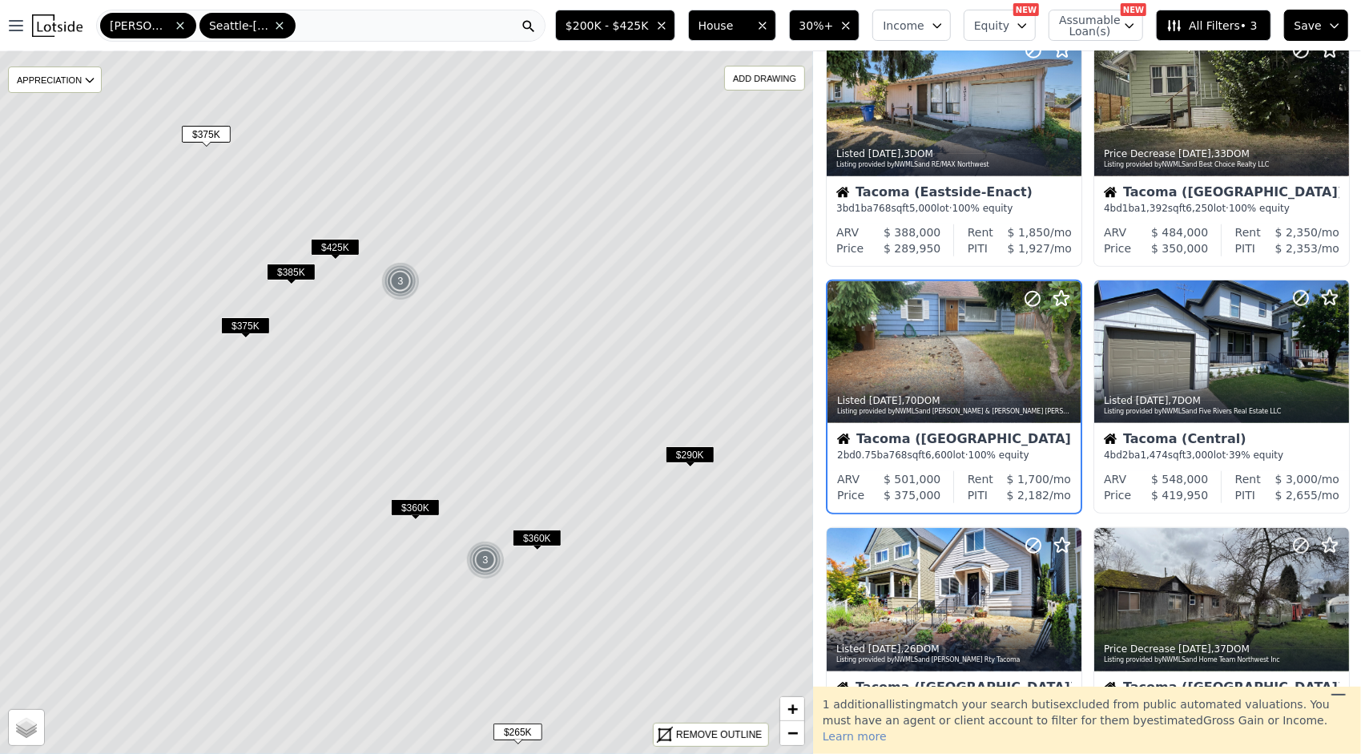
scroll to position [824, 0]
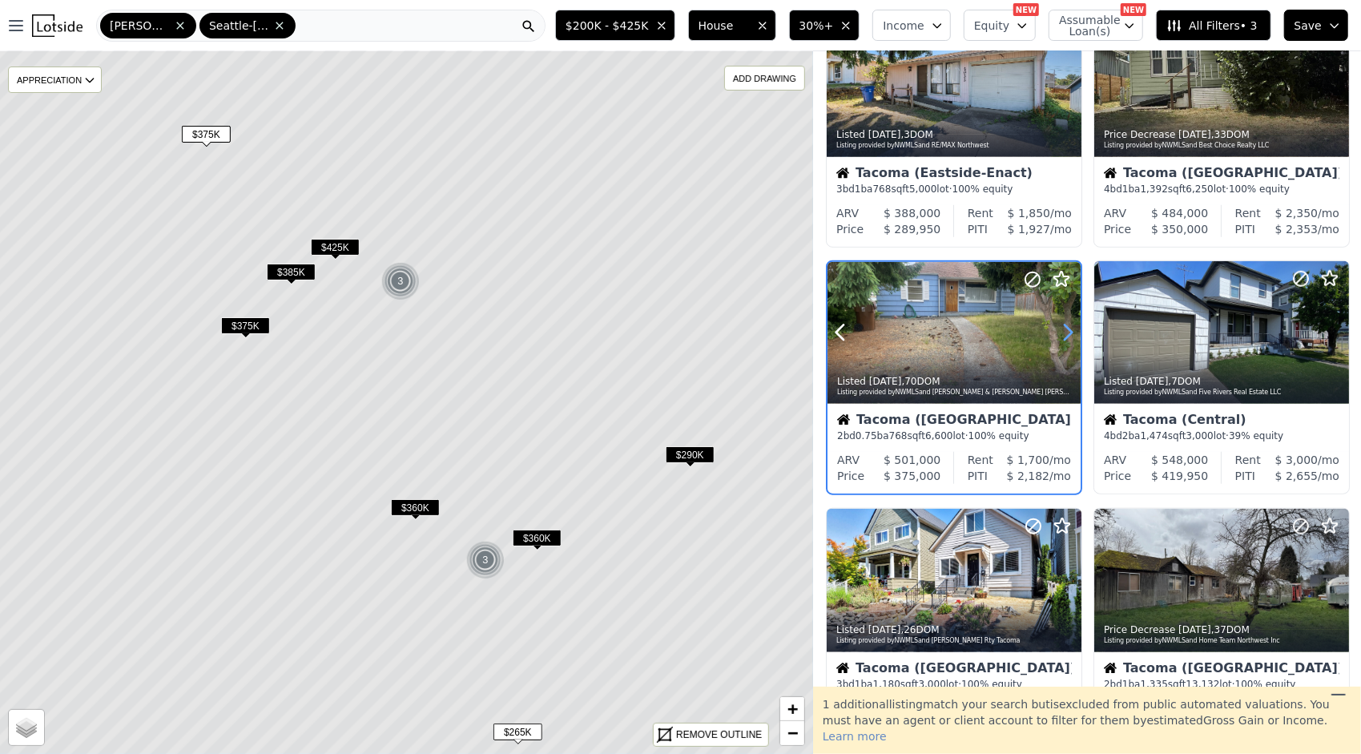
click at [1064, 330] on icon at bounding box center [1068, 333] width 26 height 26
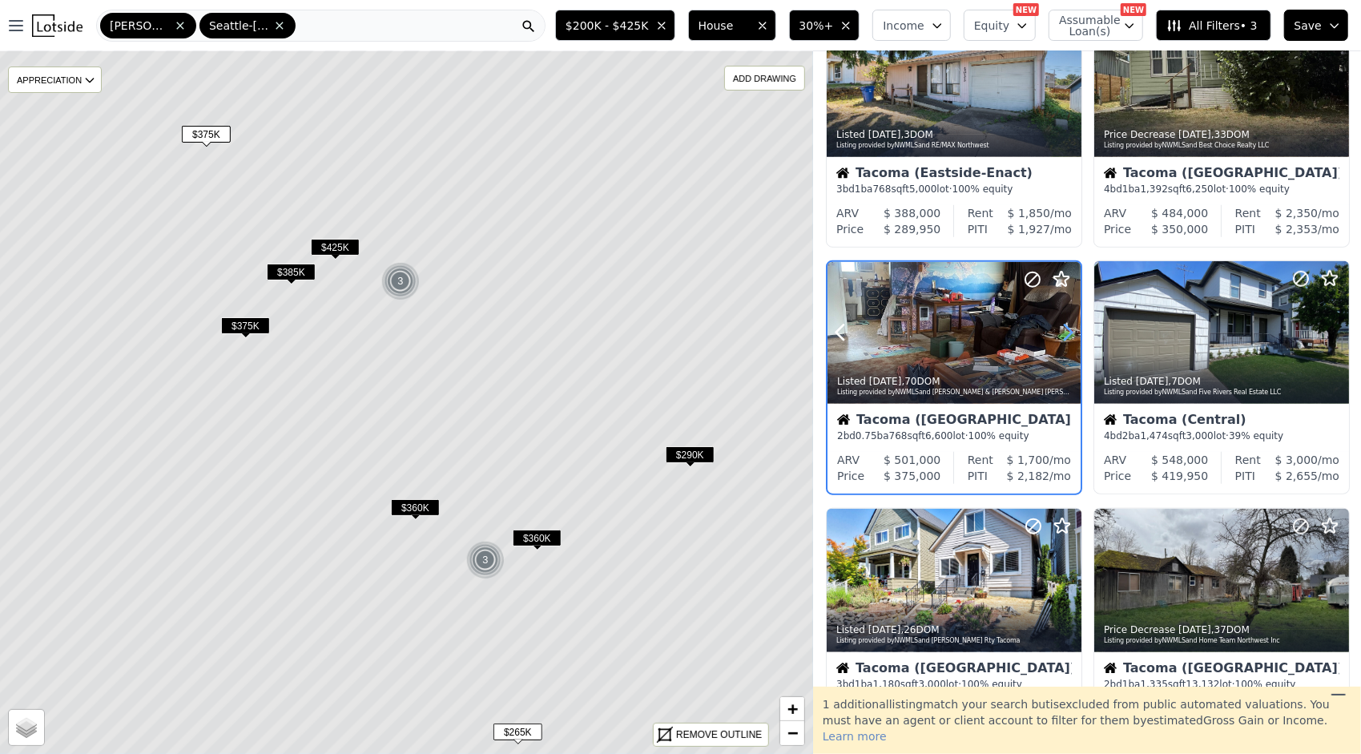
click at [1064, 330] on icon at bounding box center [1068, 333] width 26 height 26
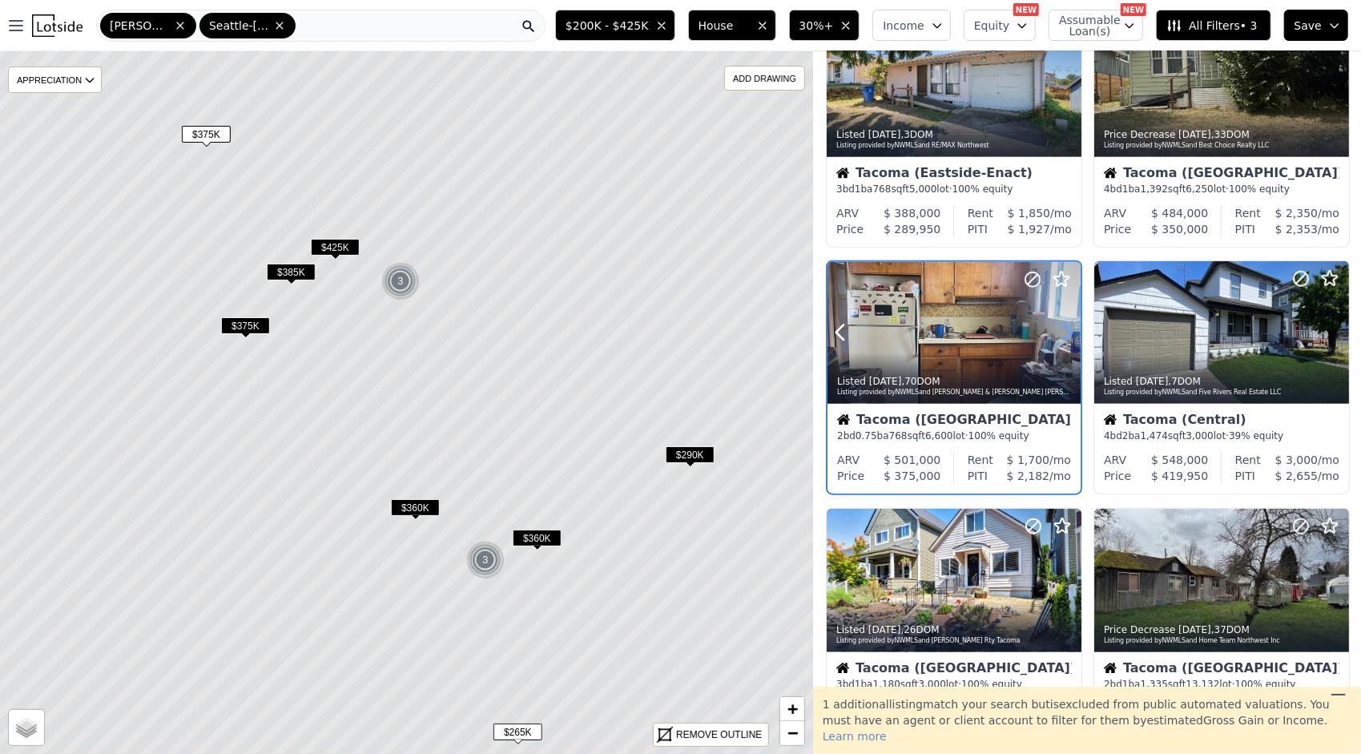
click at [1064, 330] on icon at bounding box center [1068, 333] width 26 height 26
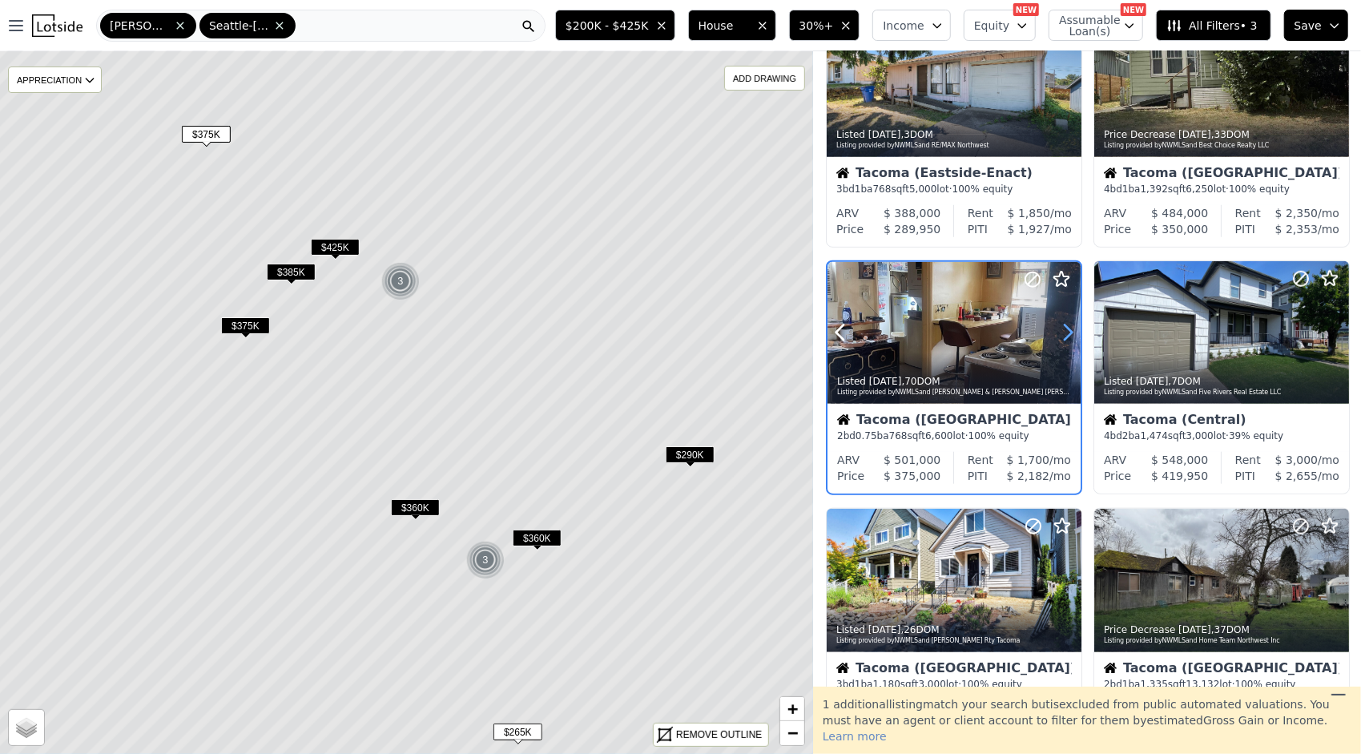
click at [1064, 330] on icon at bounding box center [1068, 333] width 26 height 26
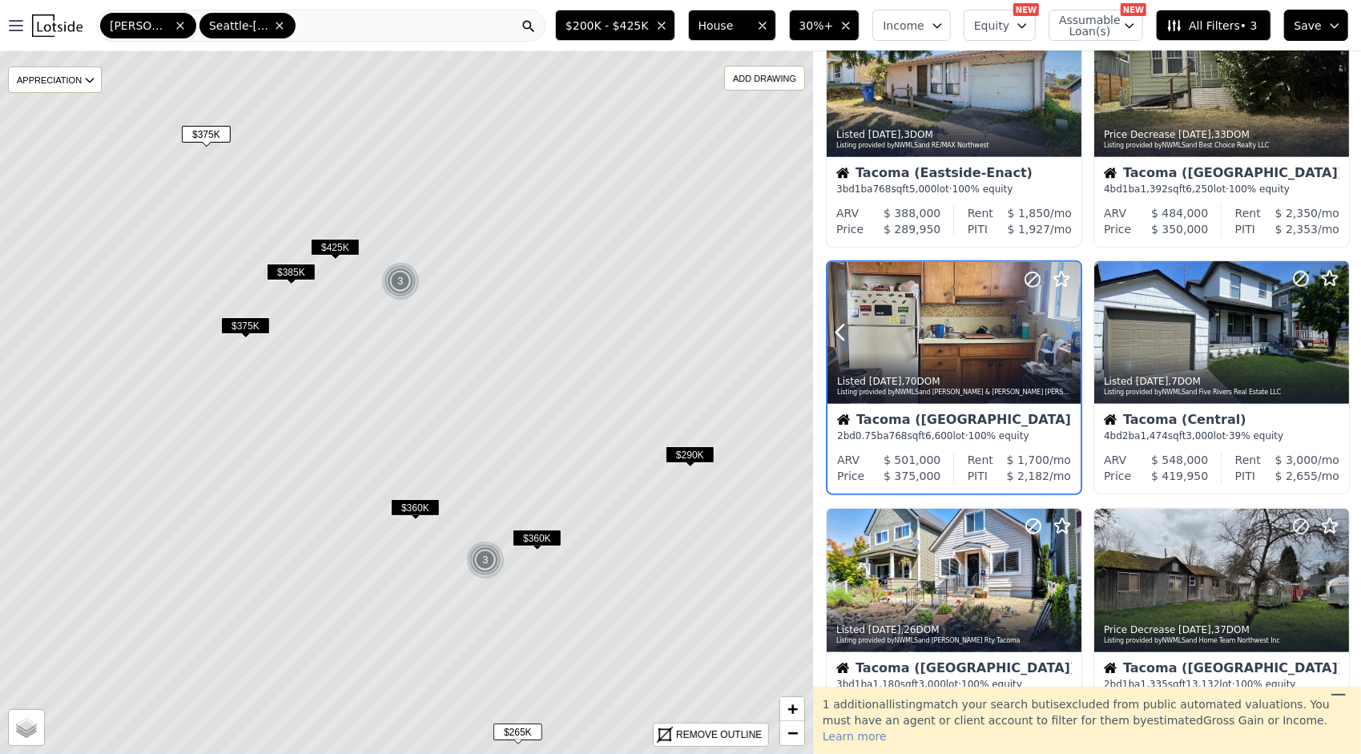
click at [1064, 330] on icon at bounding box center [1068, 333] width 26 height 26
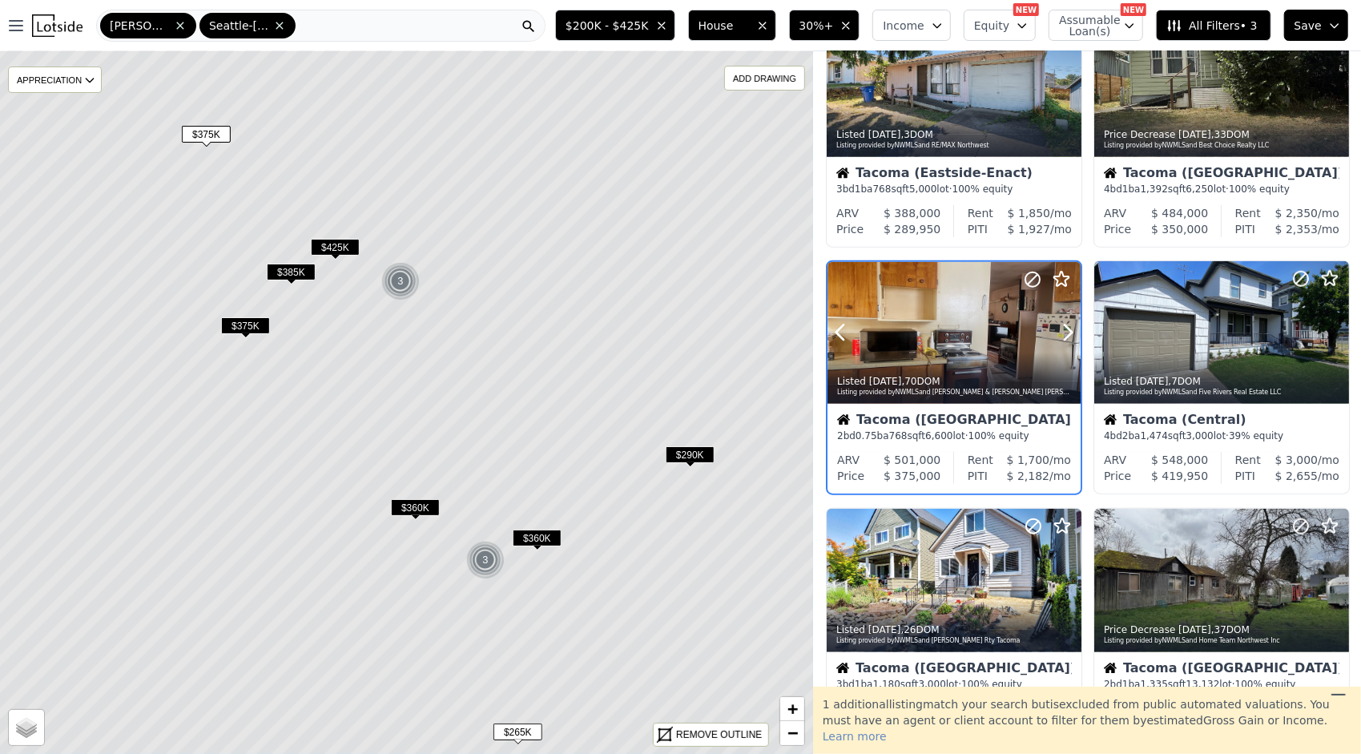
click at [954, 343] on div at bounding box center [953, 333] width 253 height 143
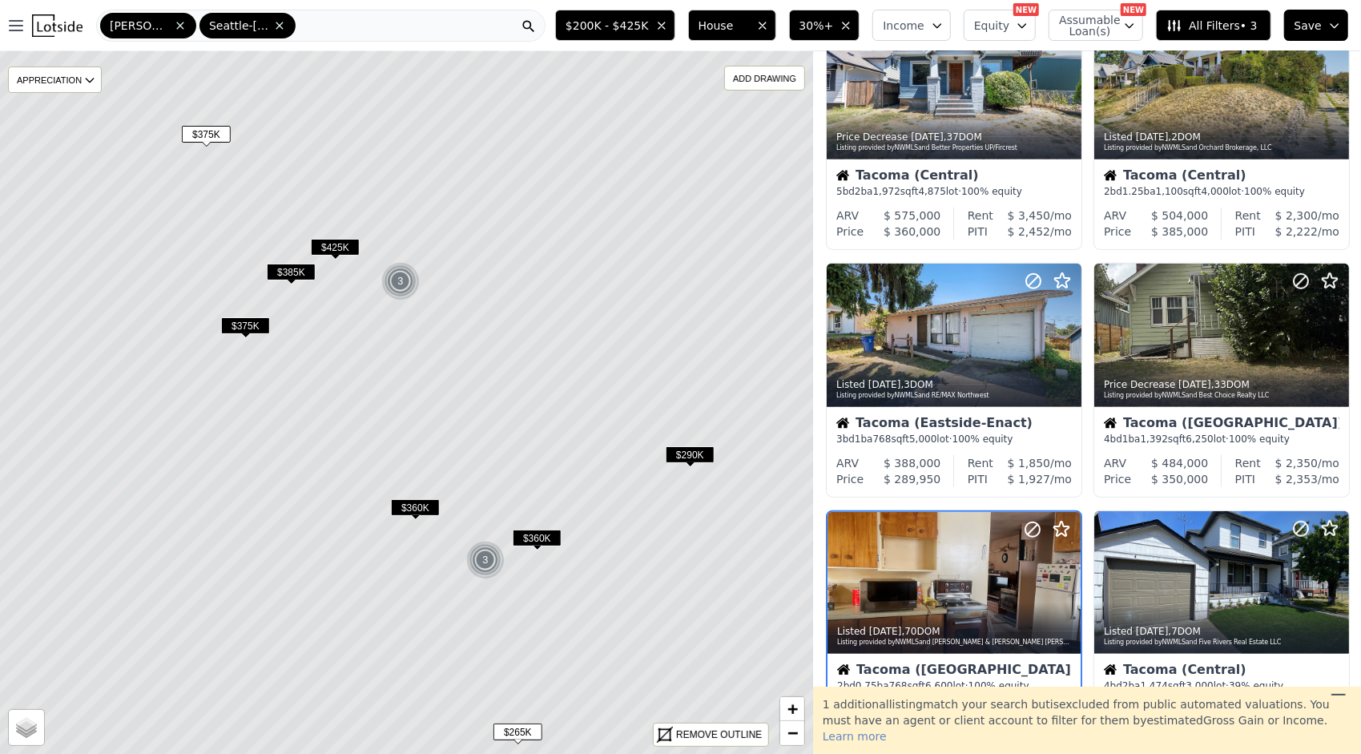
scroll to position [554, 0]
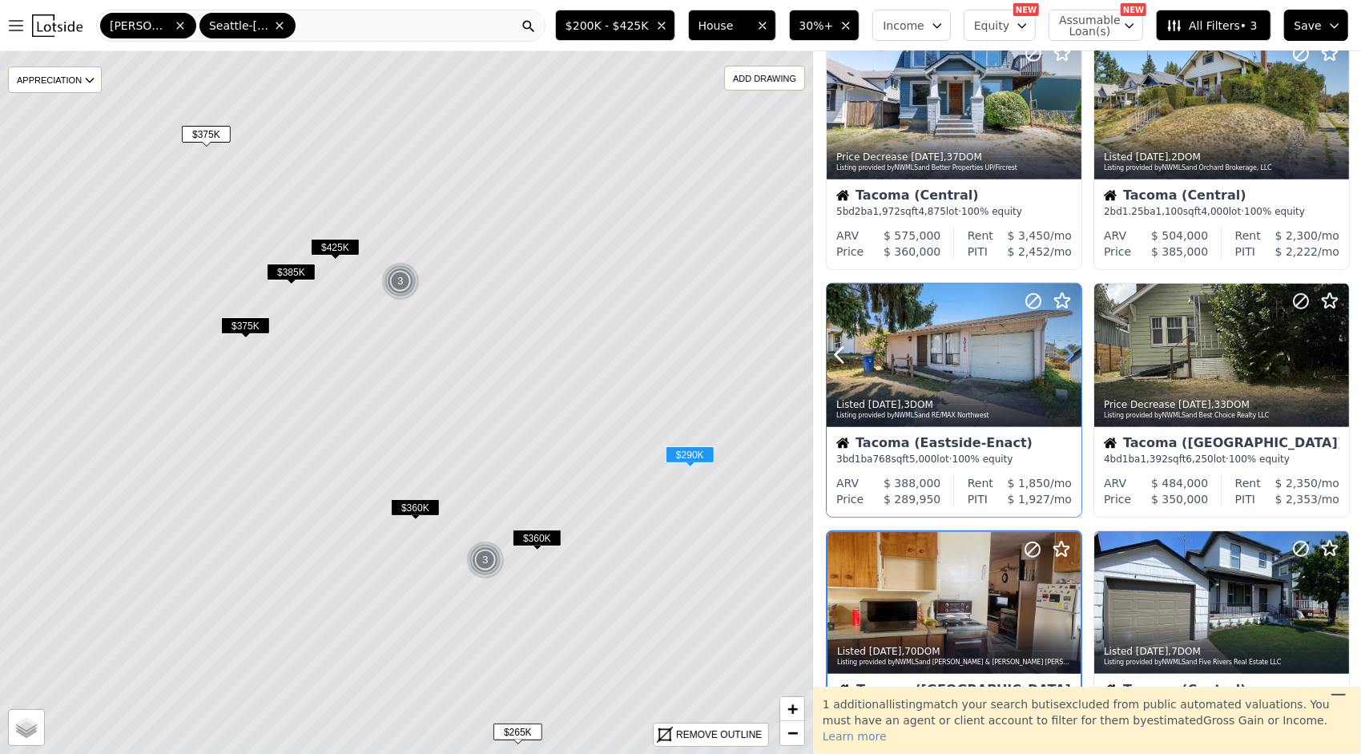
click at [1066, 352] on icon at bounding box center [1069, 355] width 26 height 26
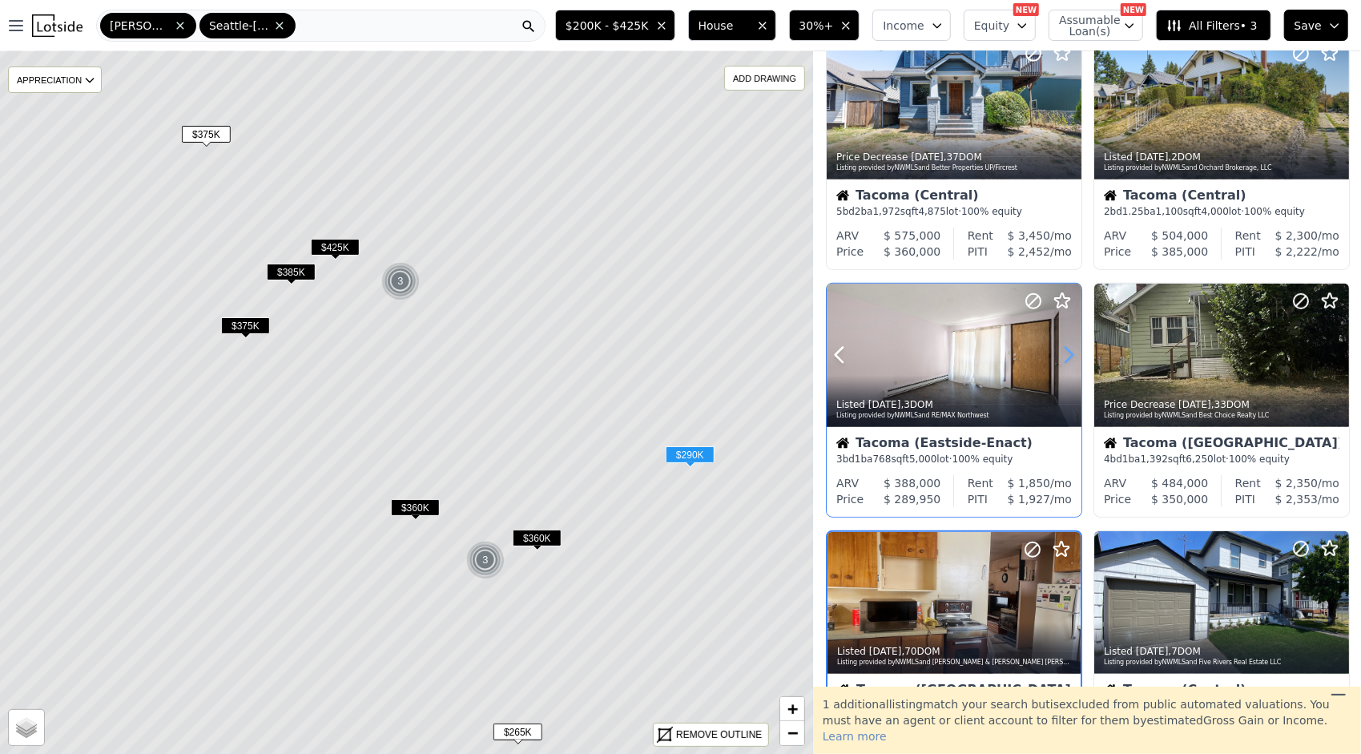
click at [1066, 352] on icon at bounding box center [1069, 355] width 26 height 26
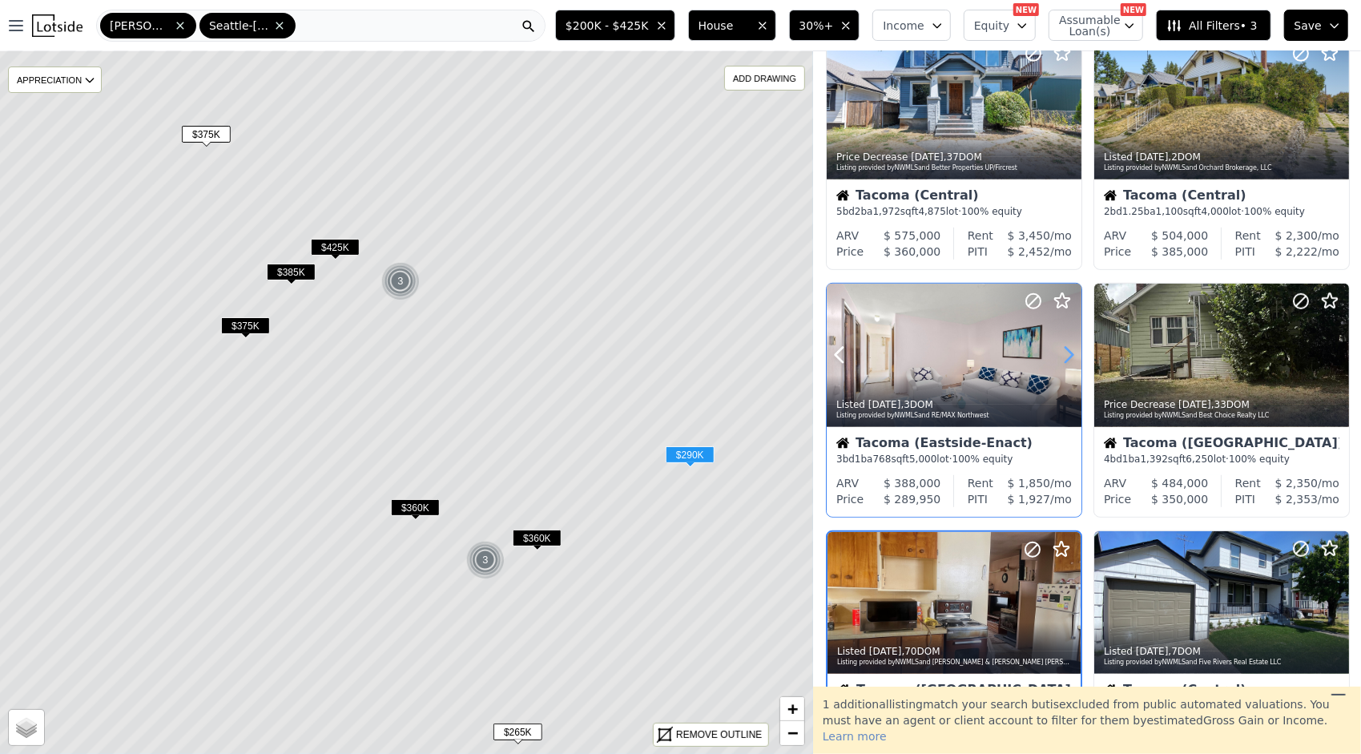
click at [1066, 352] on icon at bounding box center [1069, 355] width 26 height 26
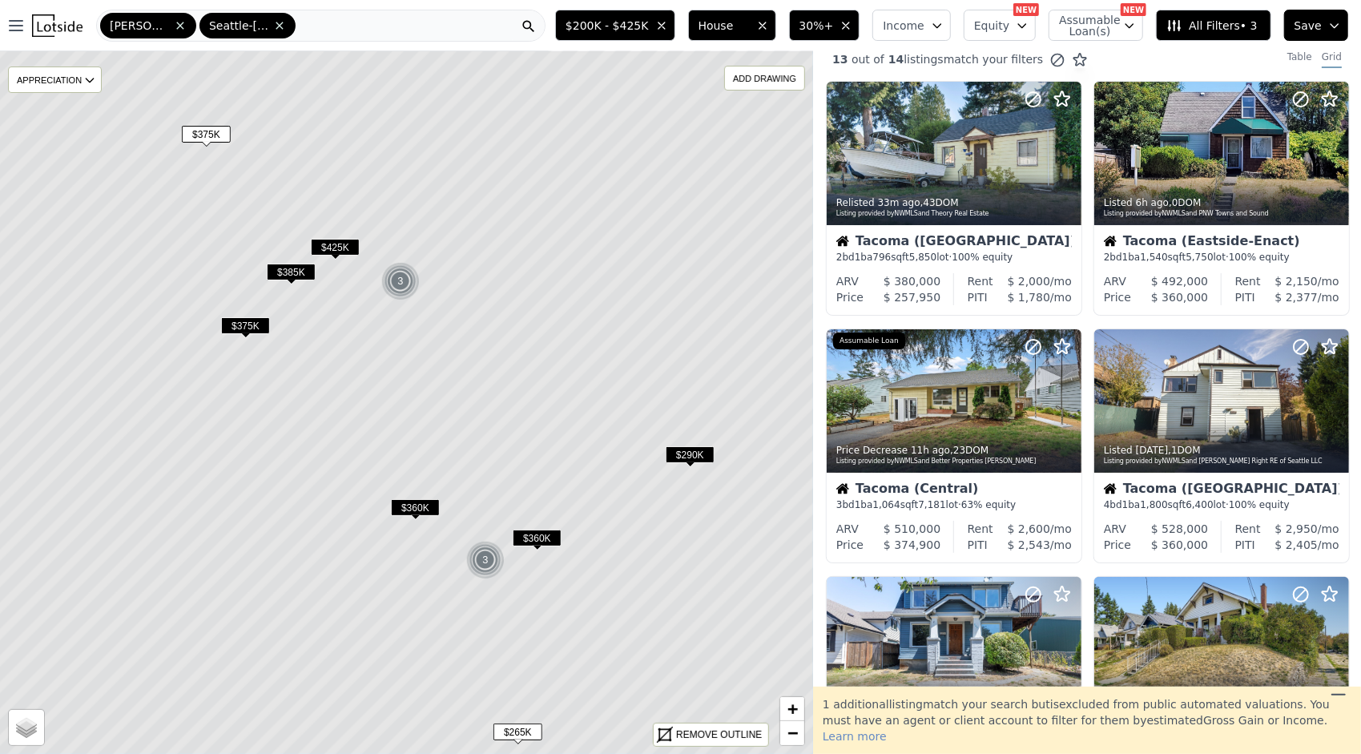
scroll to position [0, 0]
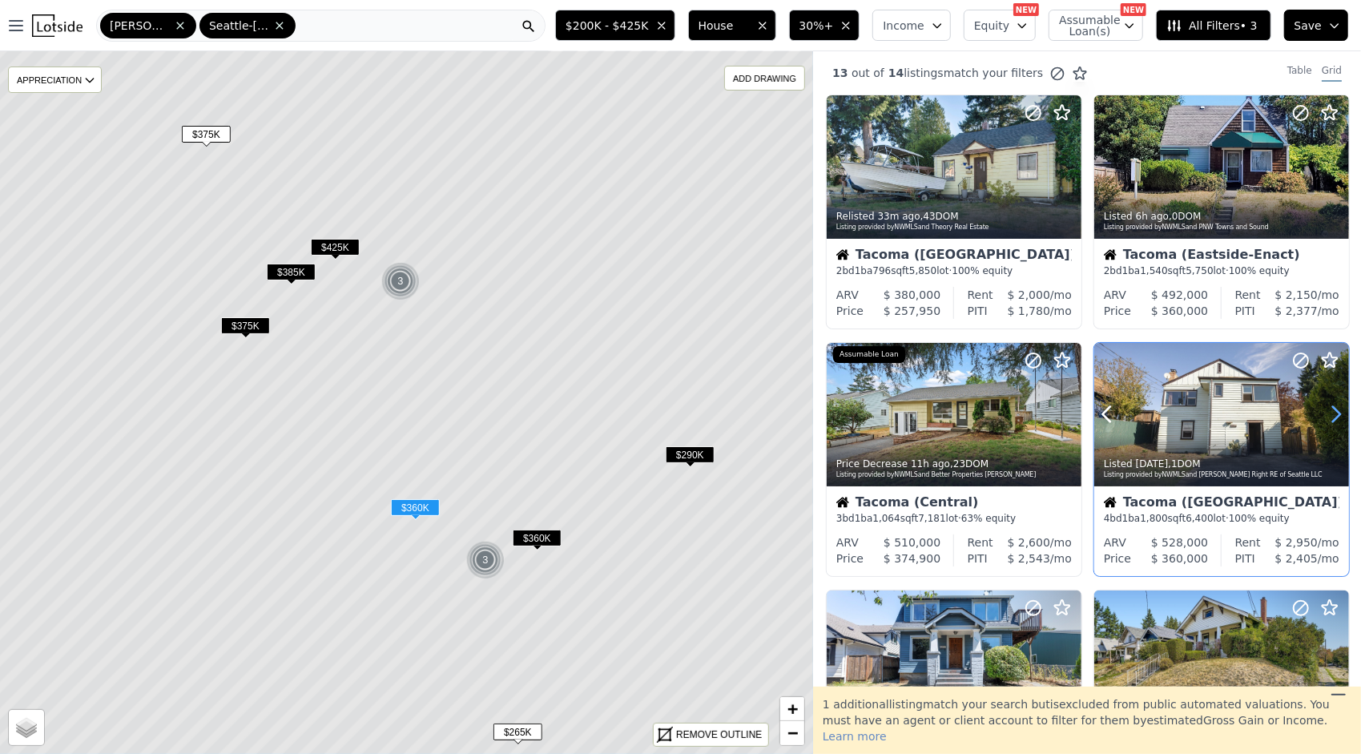
click at [1333, 410] on icon at bounding box center [1336, 414] width 7 height 15
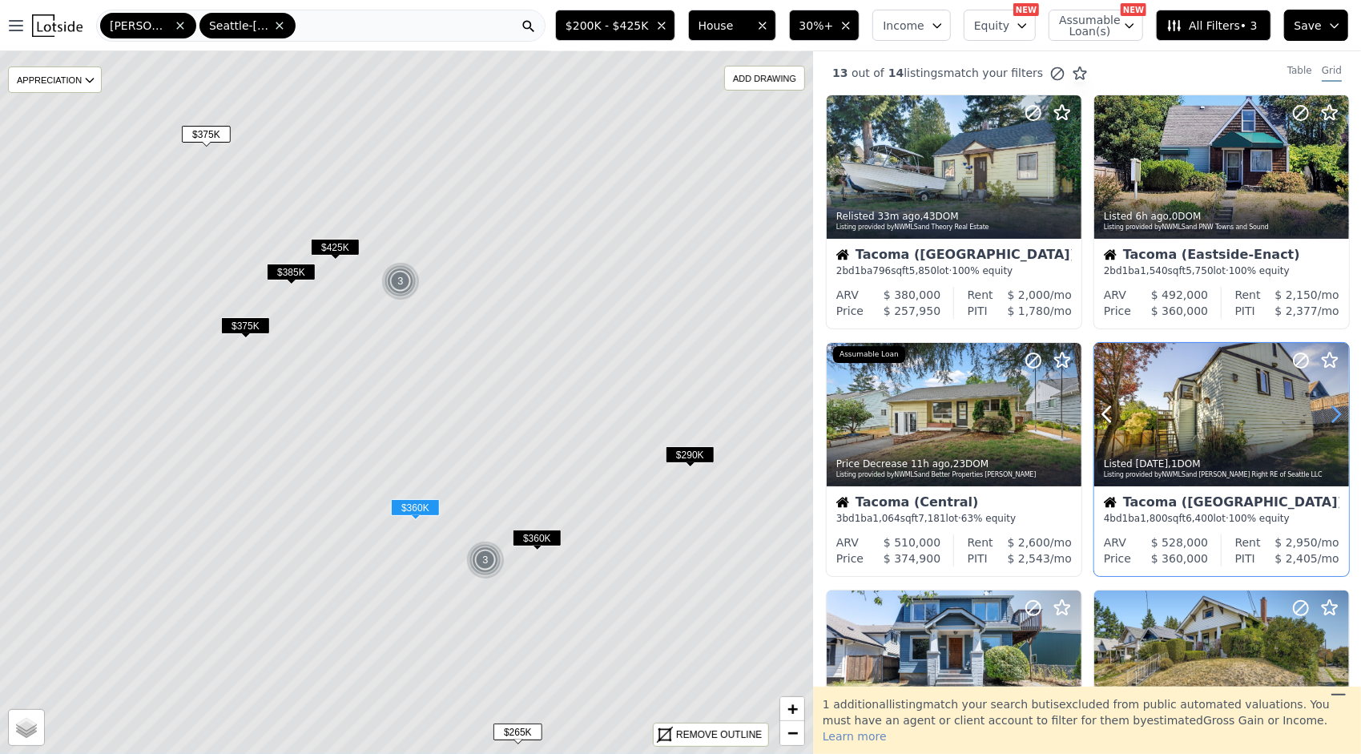
click at [1333, 410] on icon at bounding box center [1336, 414] width 7 height 15
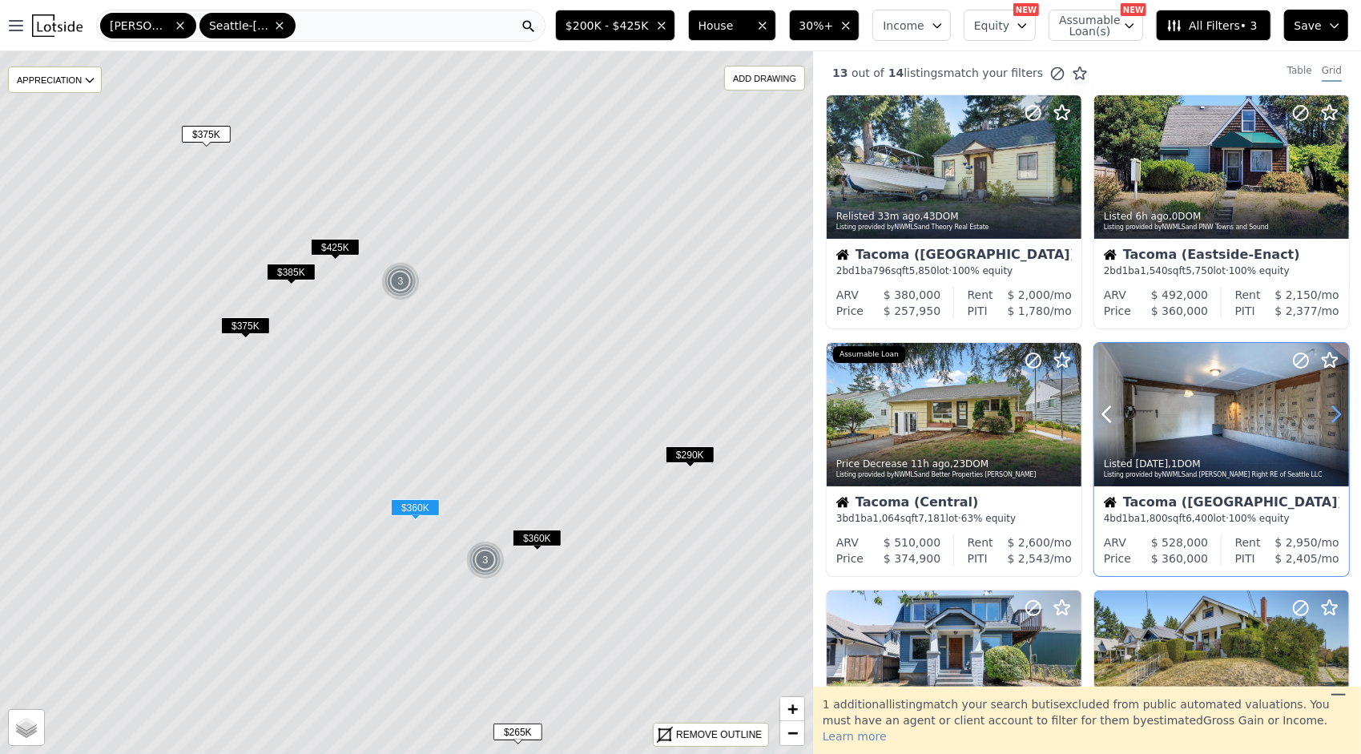
click at [1333, 410] on icon at bounding box center [1336, 414] width 7 height 15
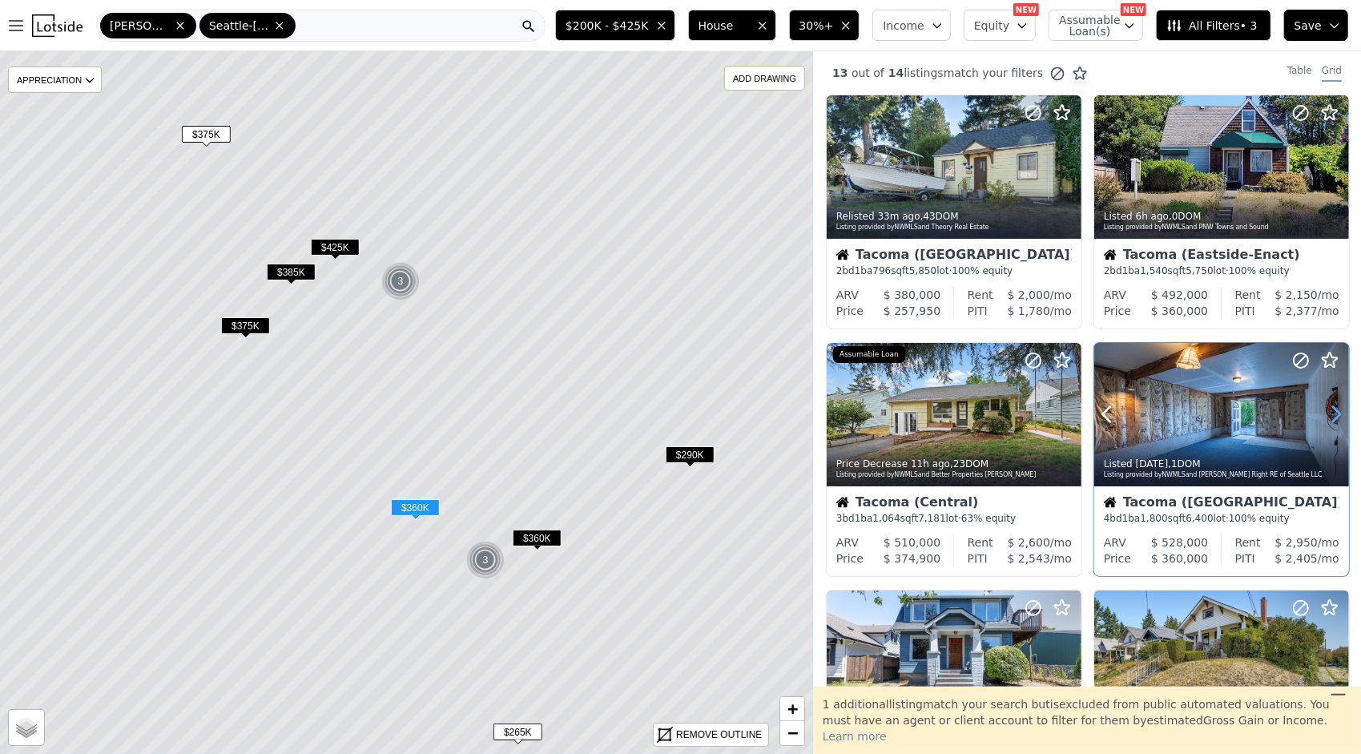
click at [1333, 410] on icon at bounding box center [1336, 414] width 7 height 15
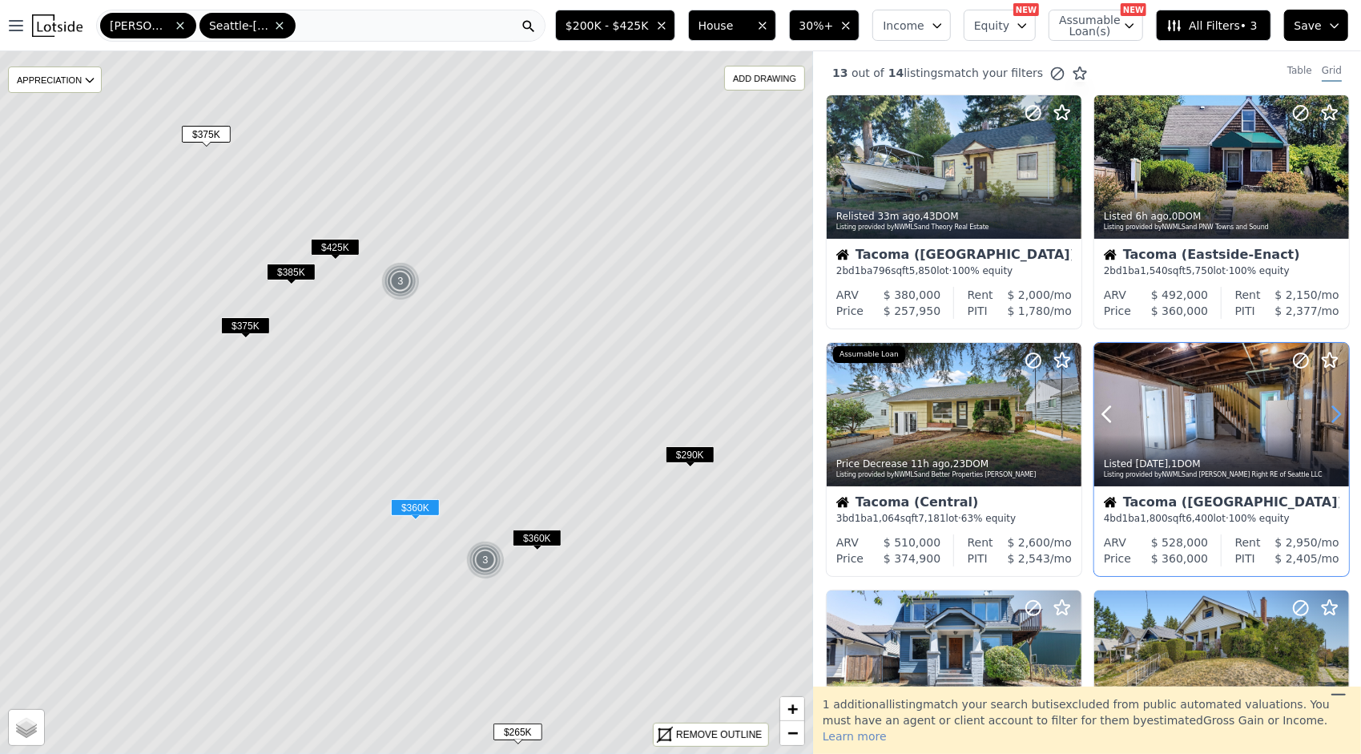
click at [1333, 410] on icon at bounding box center [1336, 414] width 7 height 15
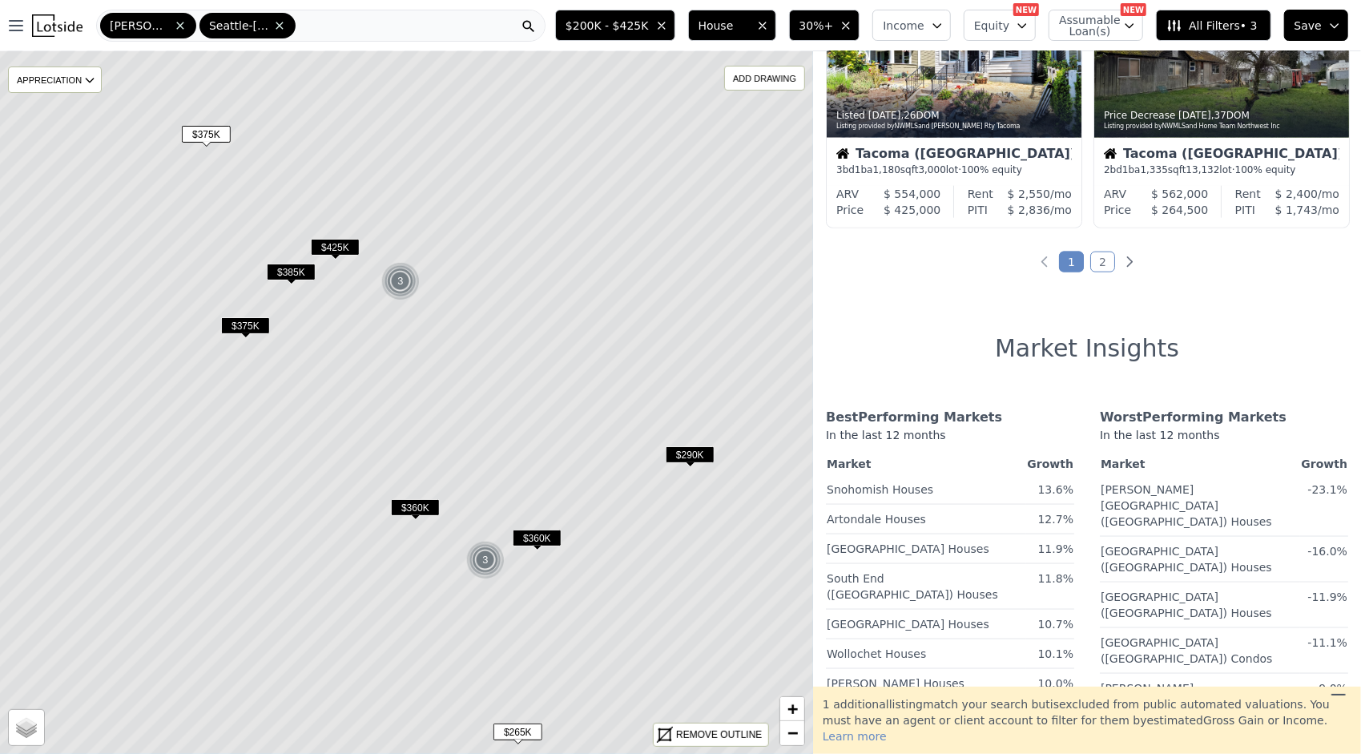
scroll to position [1341, 0]
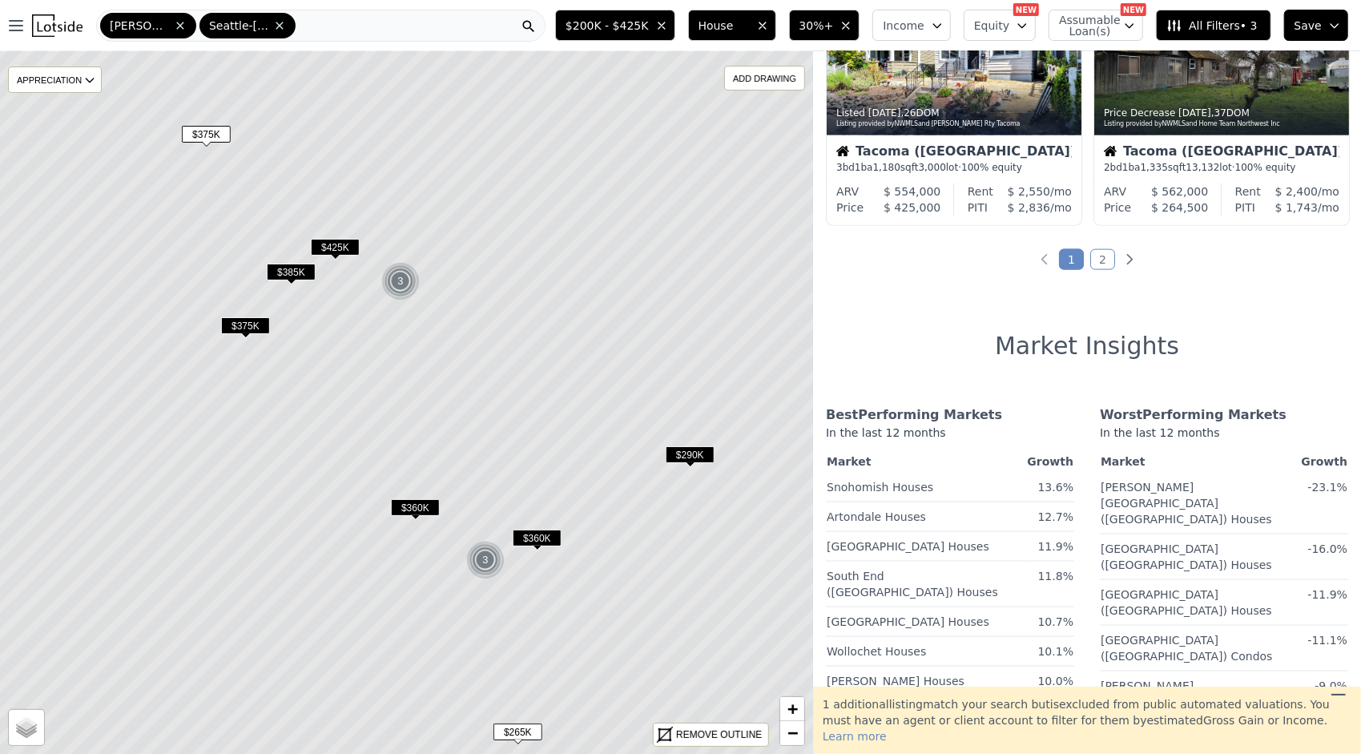
click at [1099, 255] on link "2" at bounding box center [1102, 259] width 25 height 21
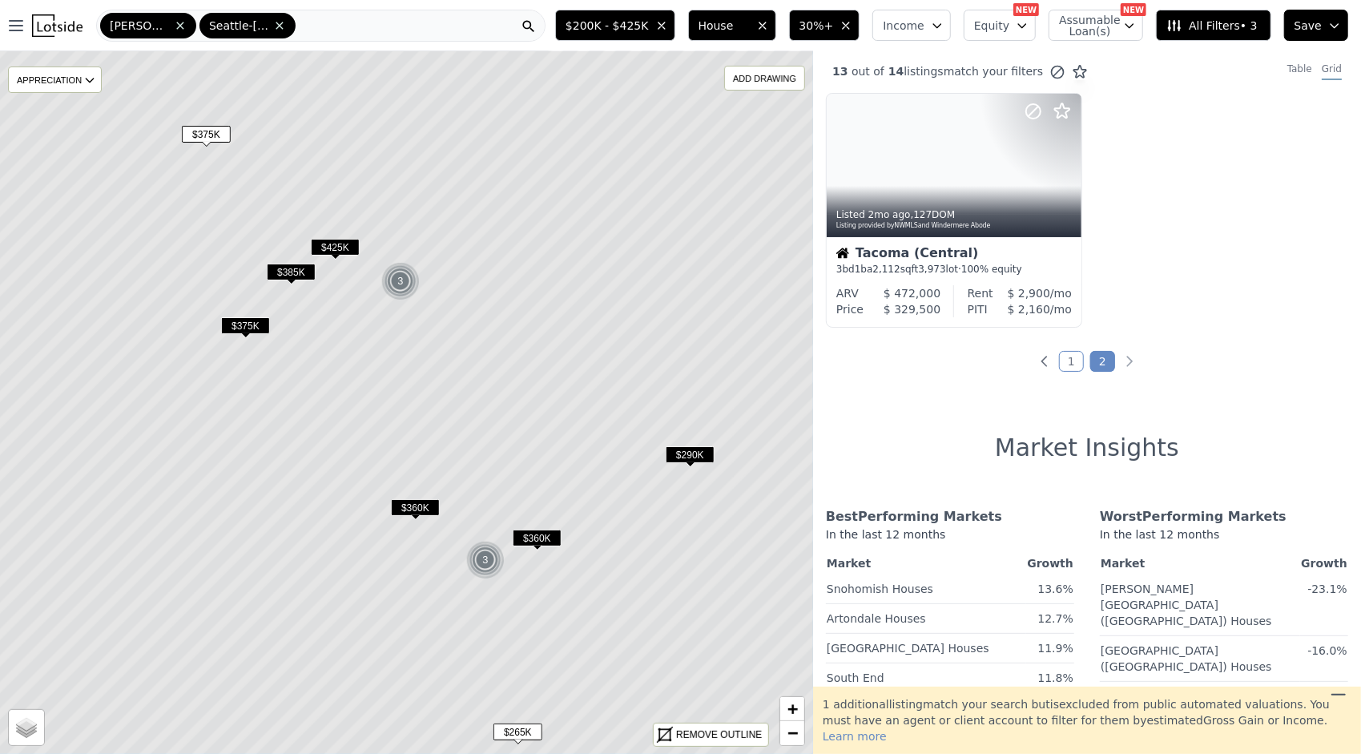
scroll to position [0, 0]
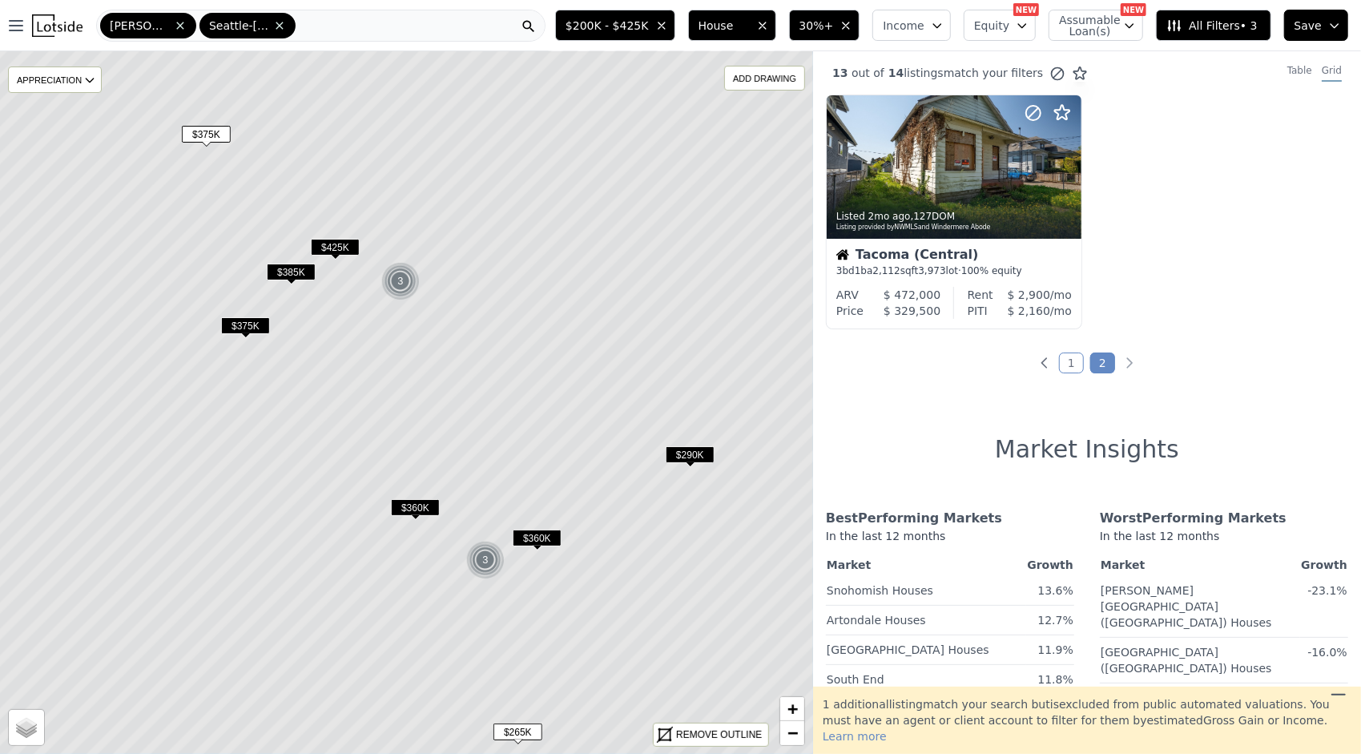
click at [1099, 255] on div "Listed 2mo ago , 127 DOM Listing provided by NWMLS and Windermere Abode Tacoma …" at bounding box center [1087, 218] width 548 height 247
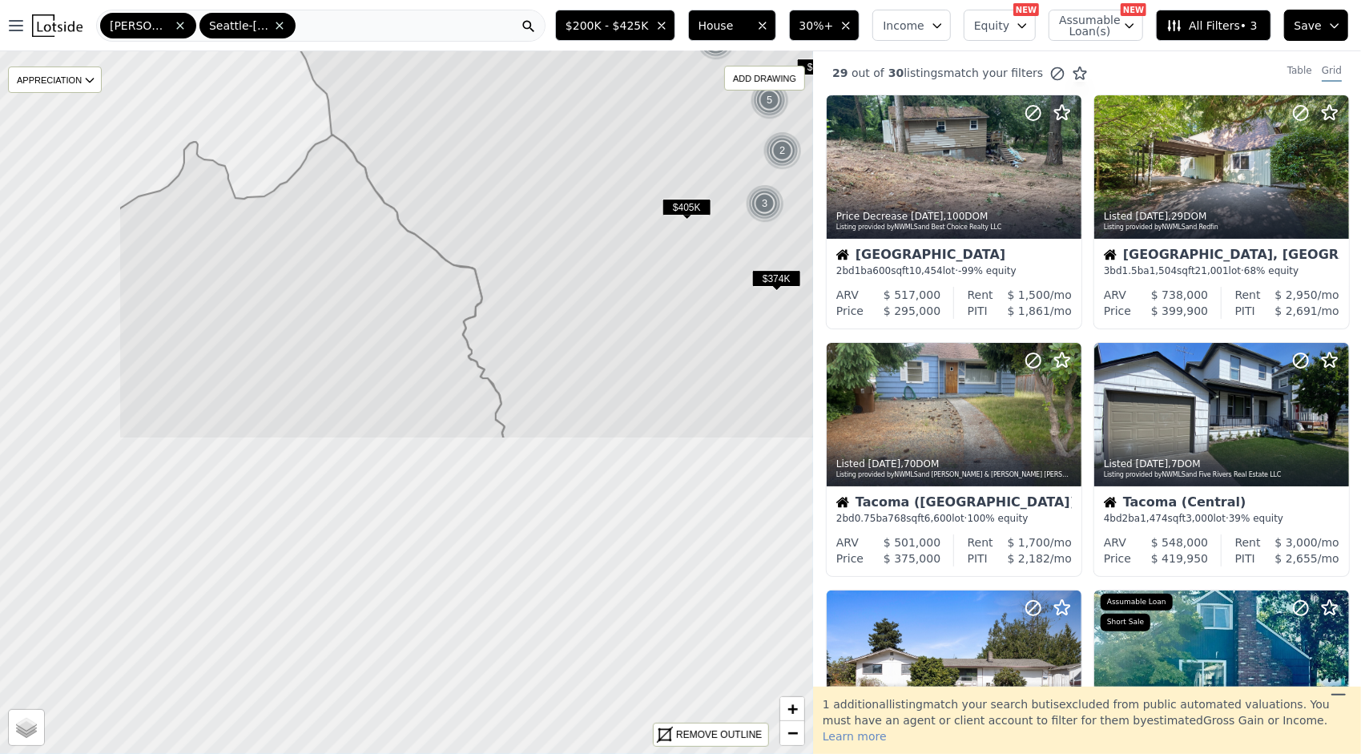
drag, startPoint x: 419, startPoint y: 646, endPoint x: 620, endPoint y: 259, distance: 435.2
click at [620, 259] on icon at bounding box center [696, 16] width 803 height 846
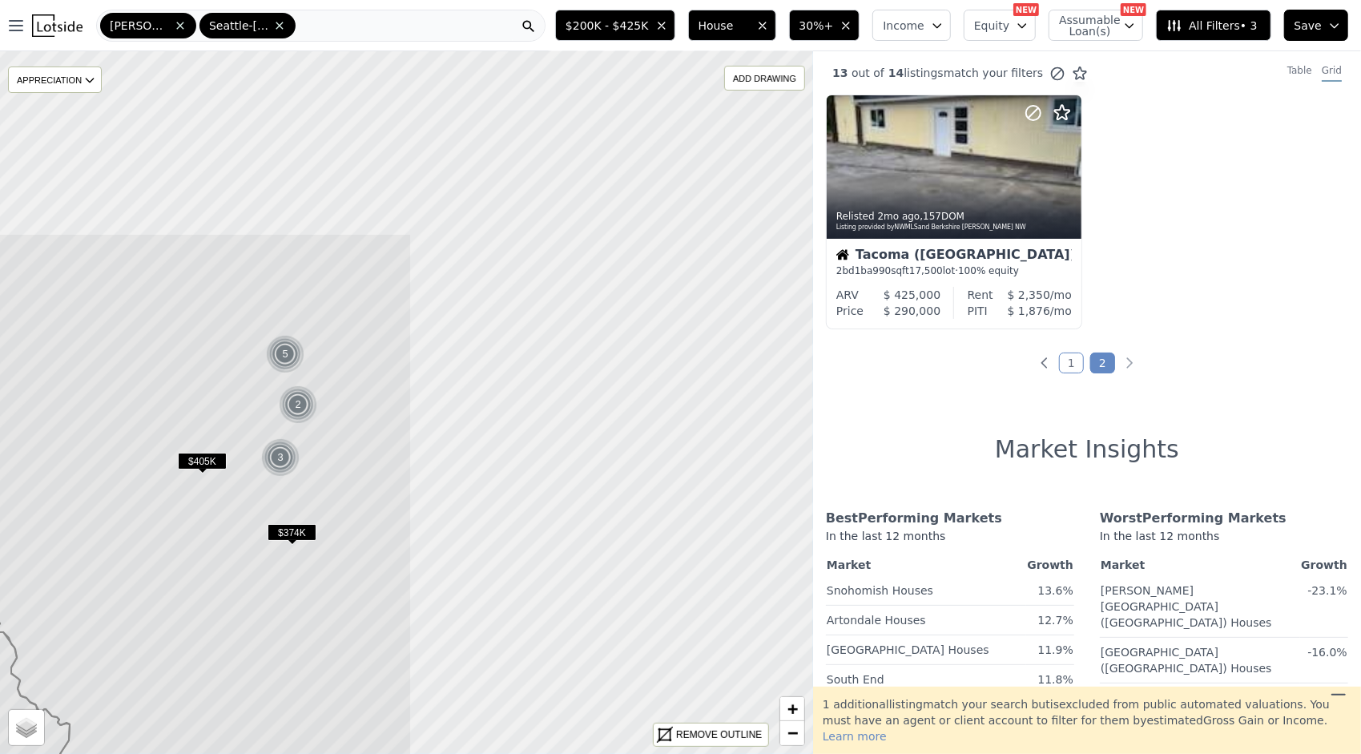
drag, startPoint x: 704, startPoint y: 379, endPoint x: 218, endPoint y: 638, distance: 550.7
click at [218, 638] on icon at bounding box center [110, 616] width 602 height 766
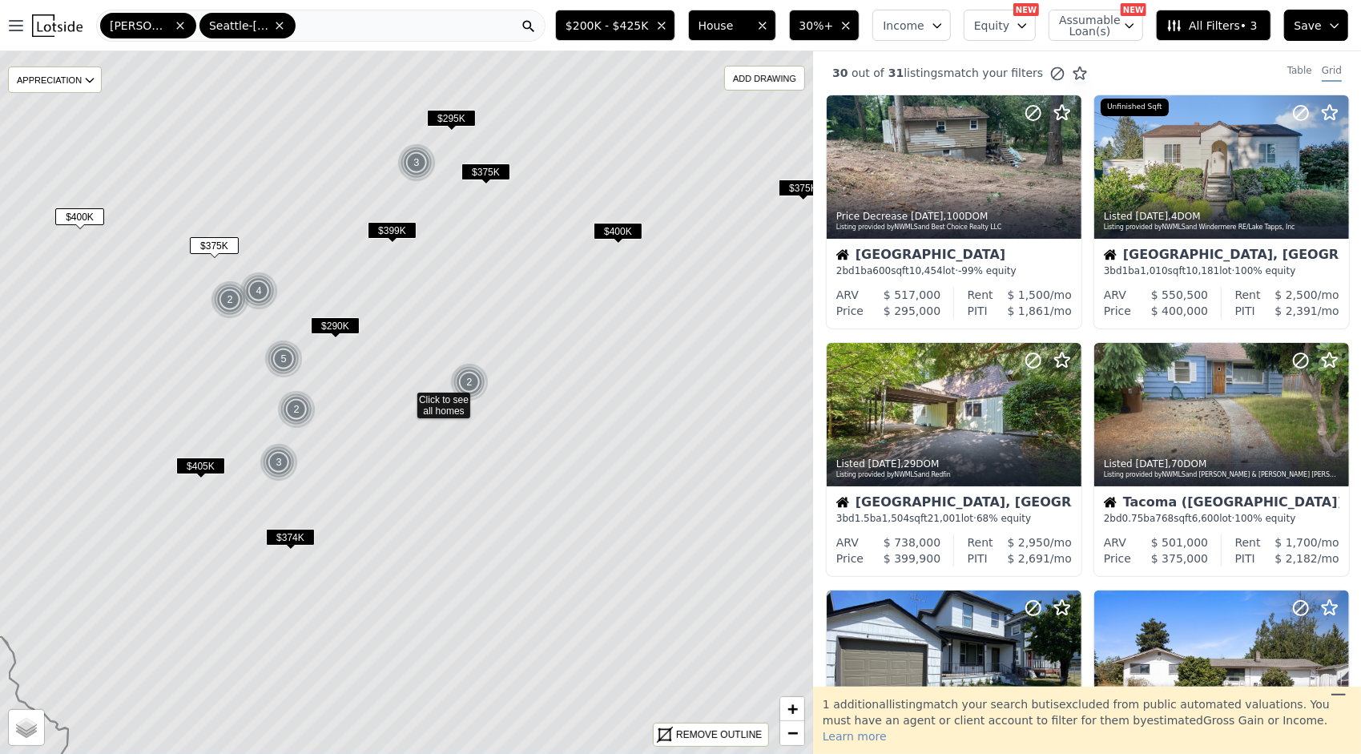
click at [505, 370] on icon at bounding box center [406, 402] width 979 height 846
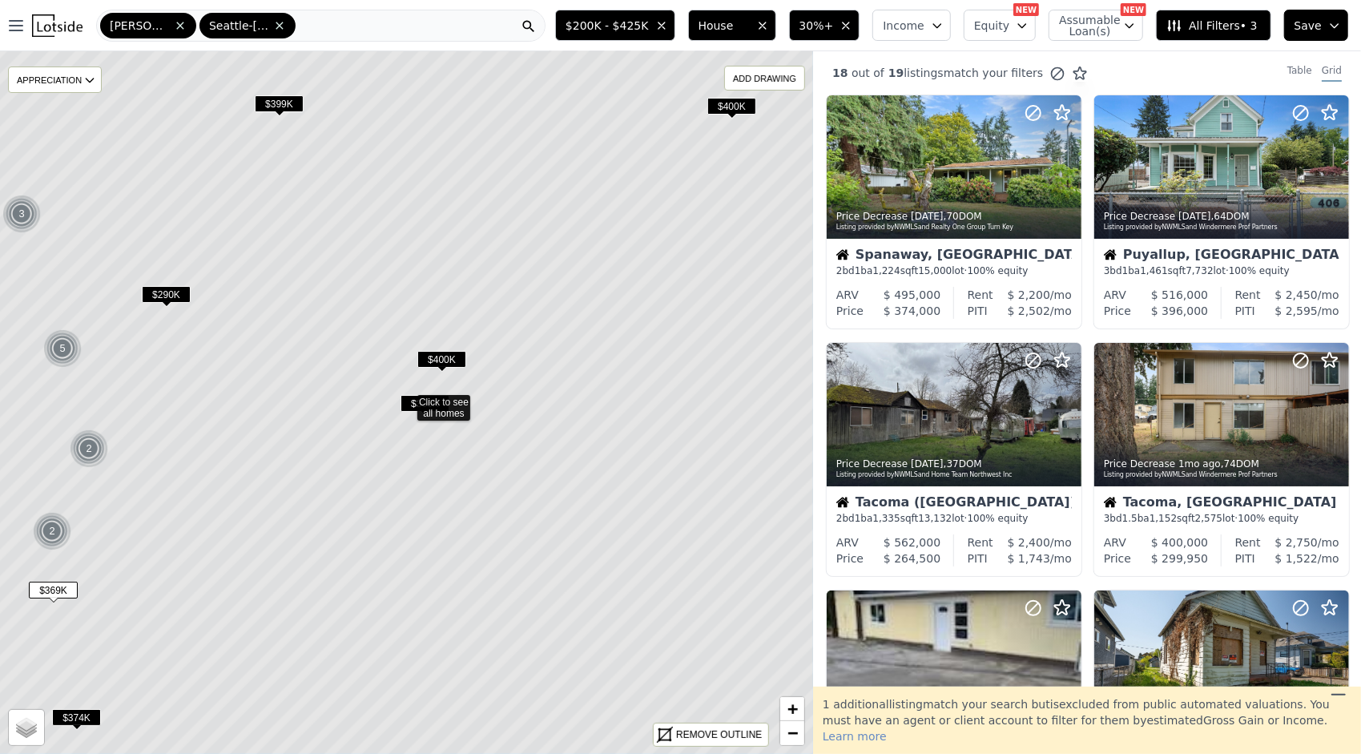
click at [442, 359] on span "$400K" at bounding box center [441, 359] width 49 height 17
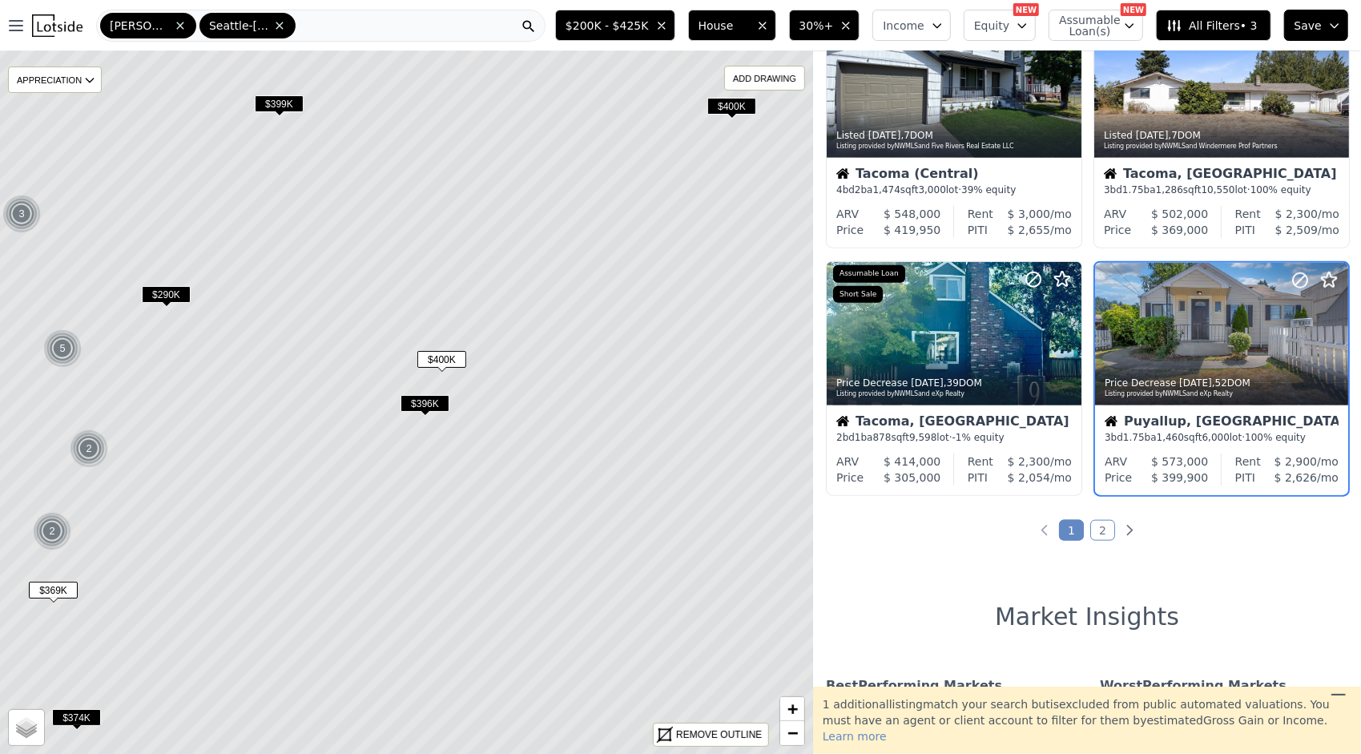
scroll to position [1071, 0]
click at [418, 395] on span "$396K" at bounding box center [424, 403] width 49 height 17
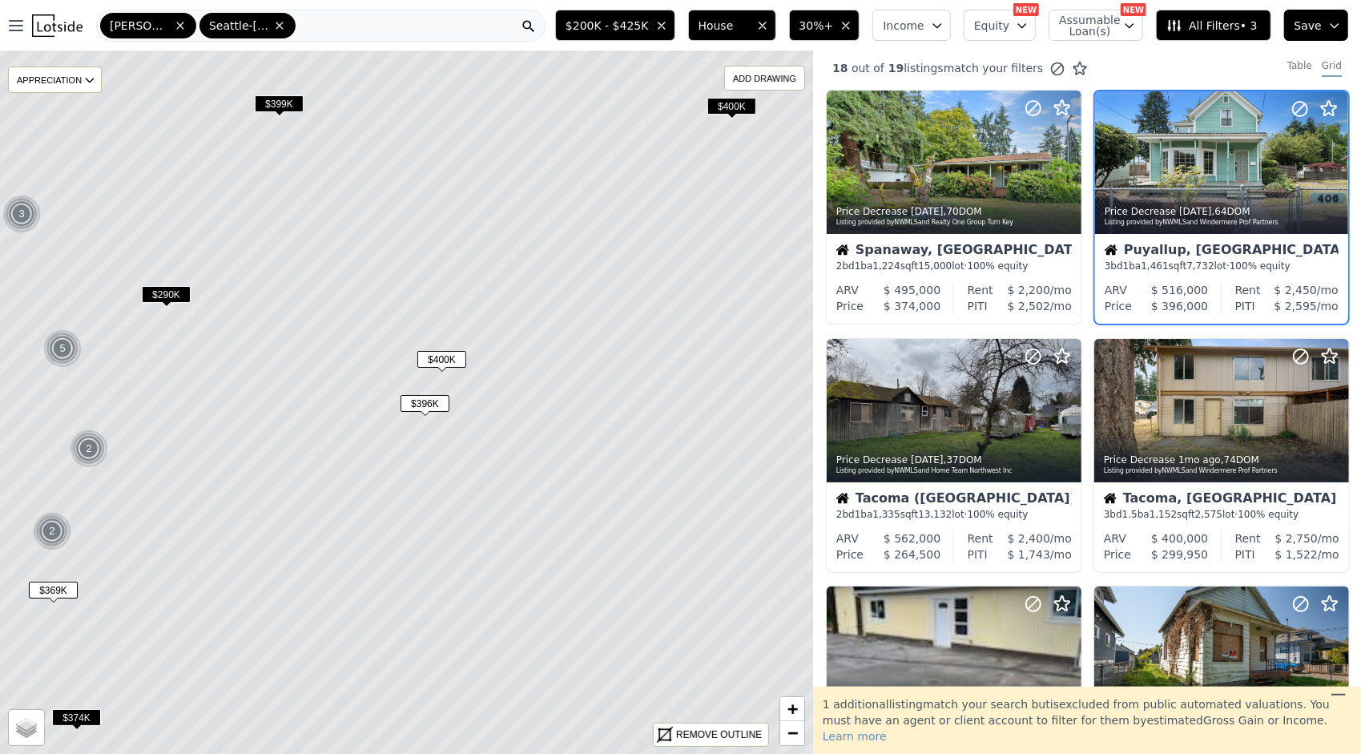
scroll to position [0, 0]
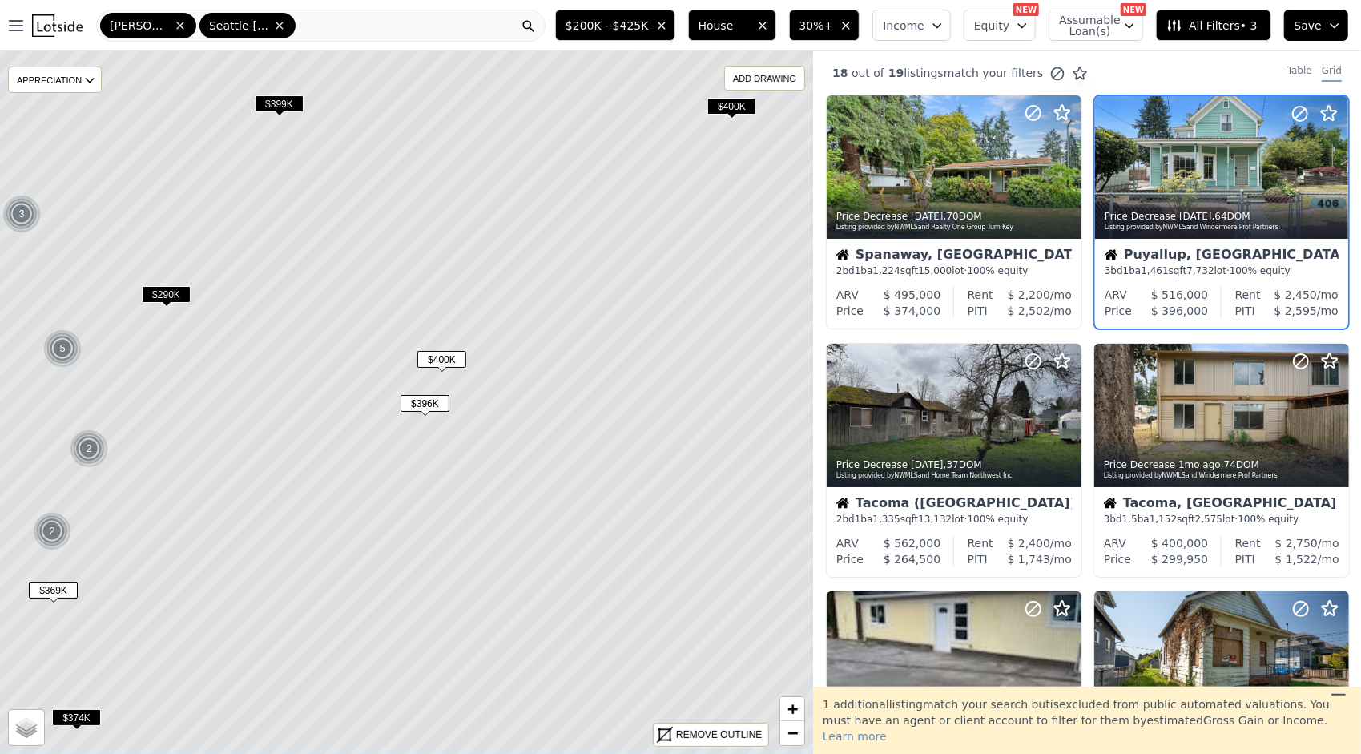
click at [534, 303] on icon at bounding box center [406, 402] width 979 height 846
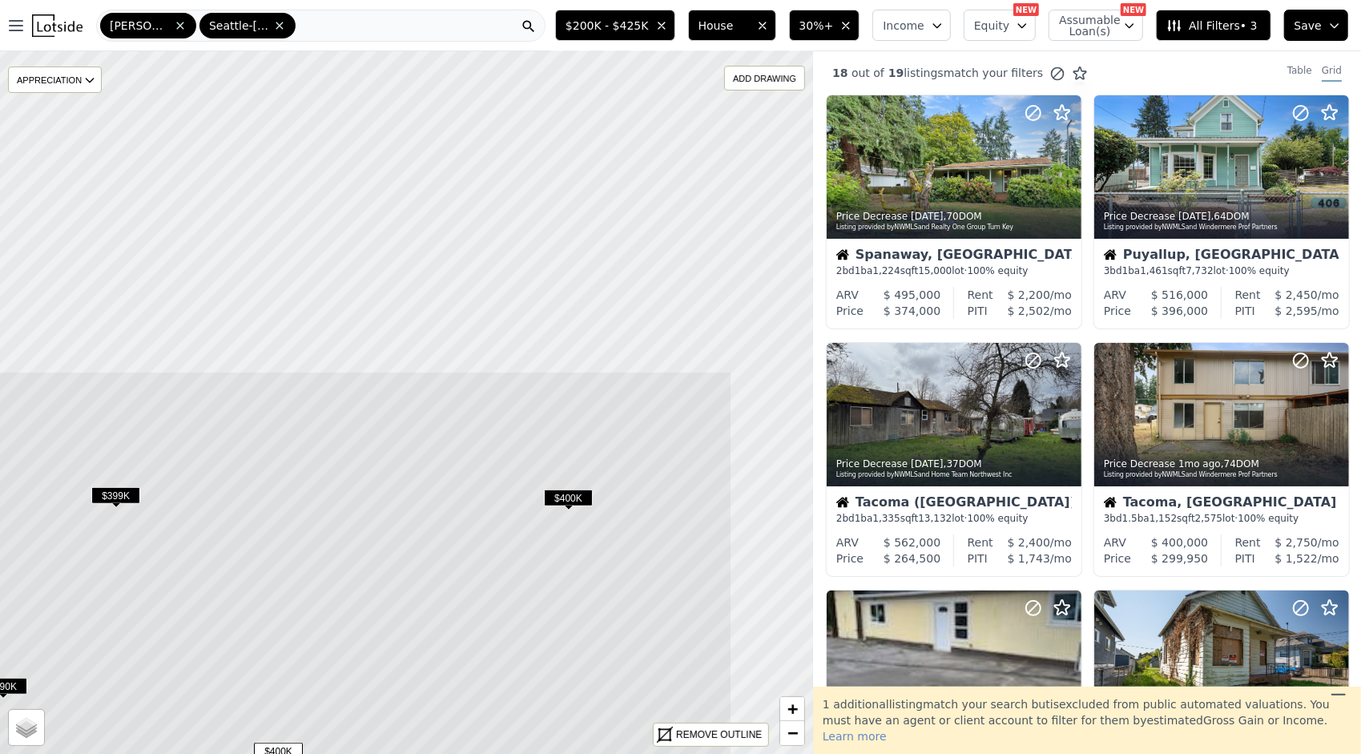
drag, startPoint x: 517, startPoint y: 235, endPoint x: 354, endPoint y: 627, distance: 424.4
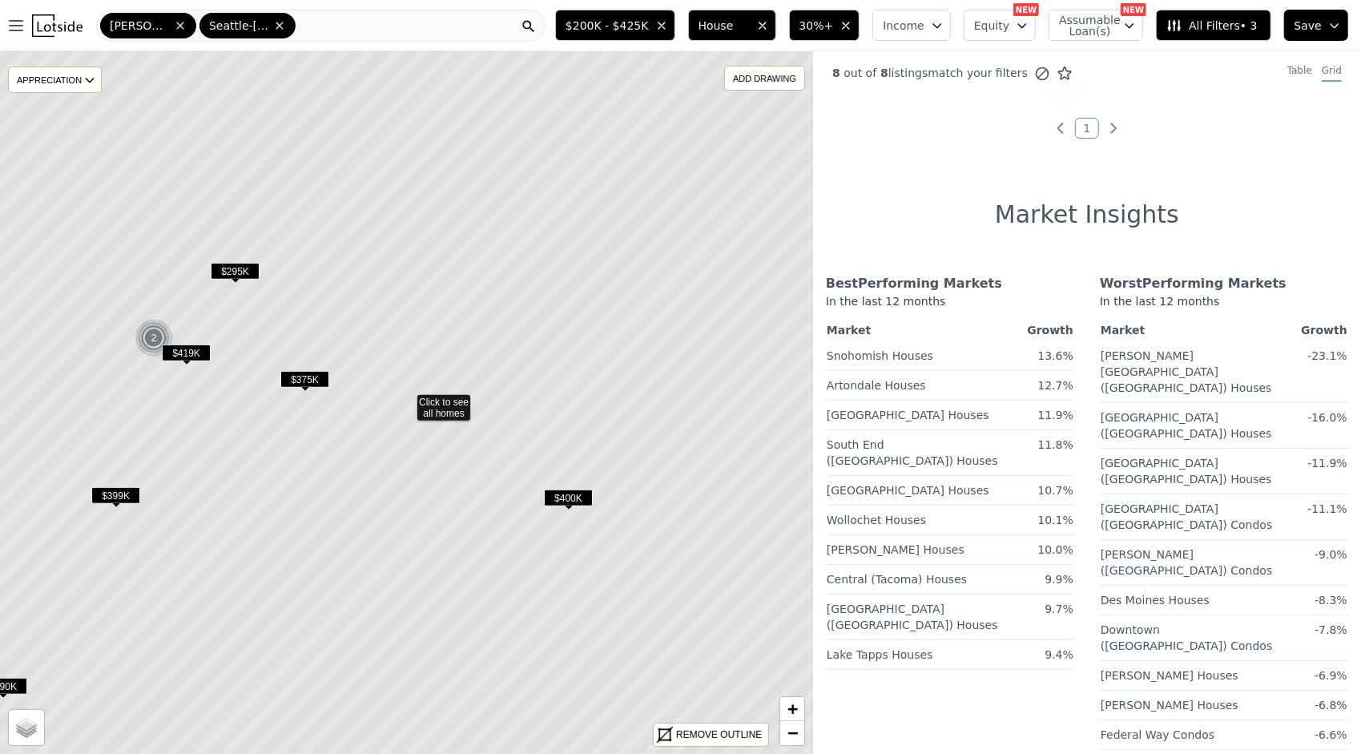
click at [566, 491] on span "$400K" at bounding box center [568, 497] width 49 height 17
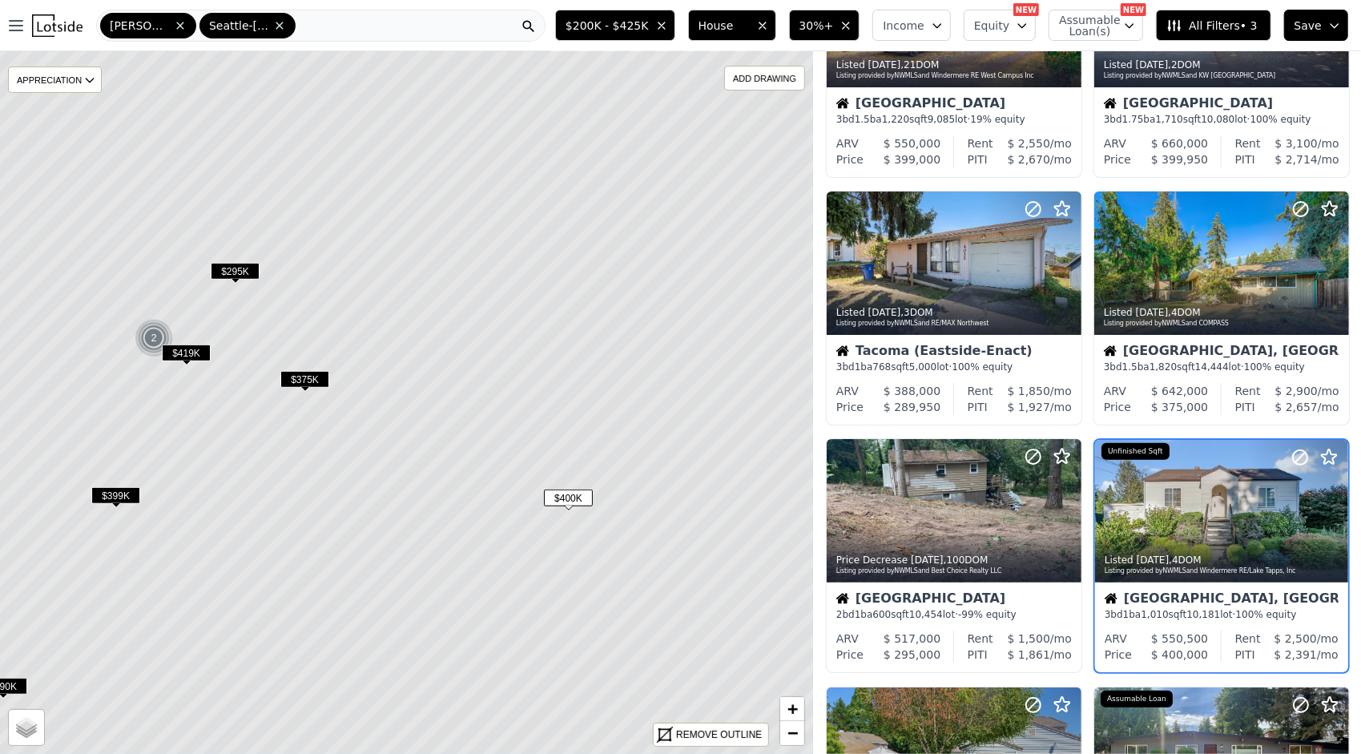
scroll to position [279, 0]
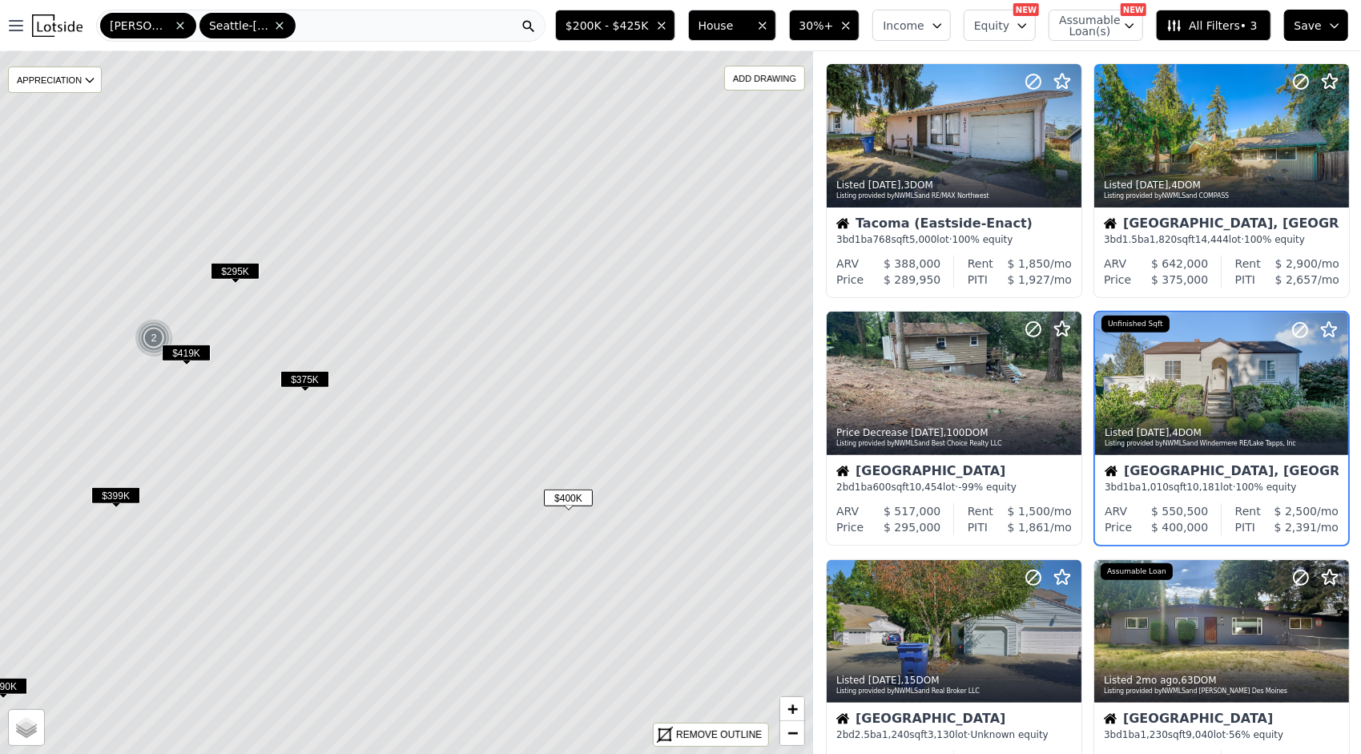
click at [242, 260] on icon at bounding box center [406, 402] width 979 height 846
click at [235, 265] on span "$295K" at bounding box center [235, 271] width 49 height 17
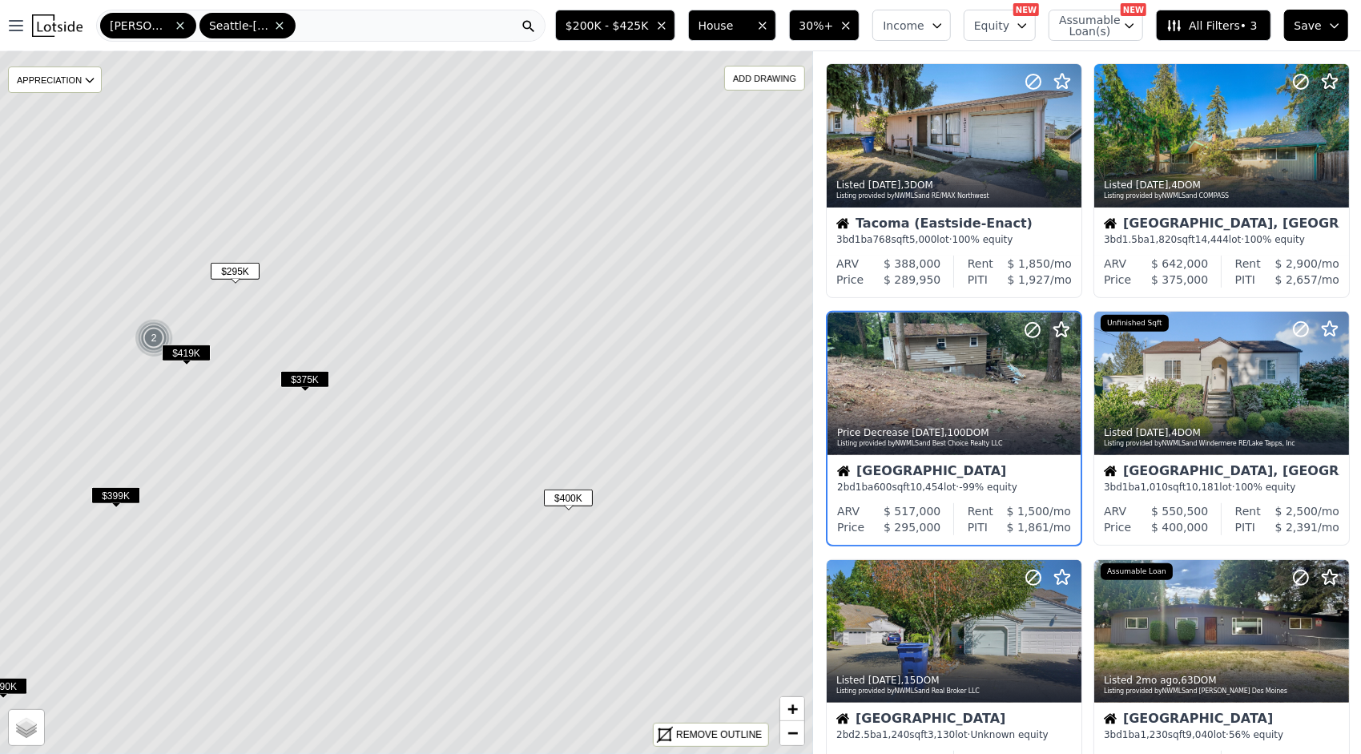
click at [304, 376] on span "$375K" at bounding box center [304, 379] width 49 height 17
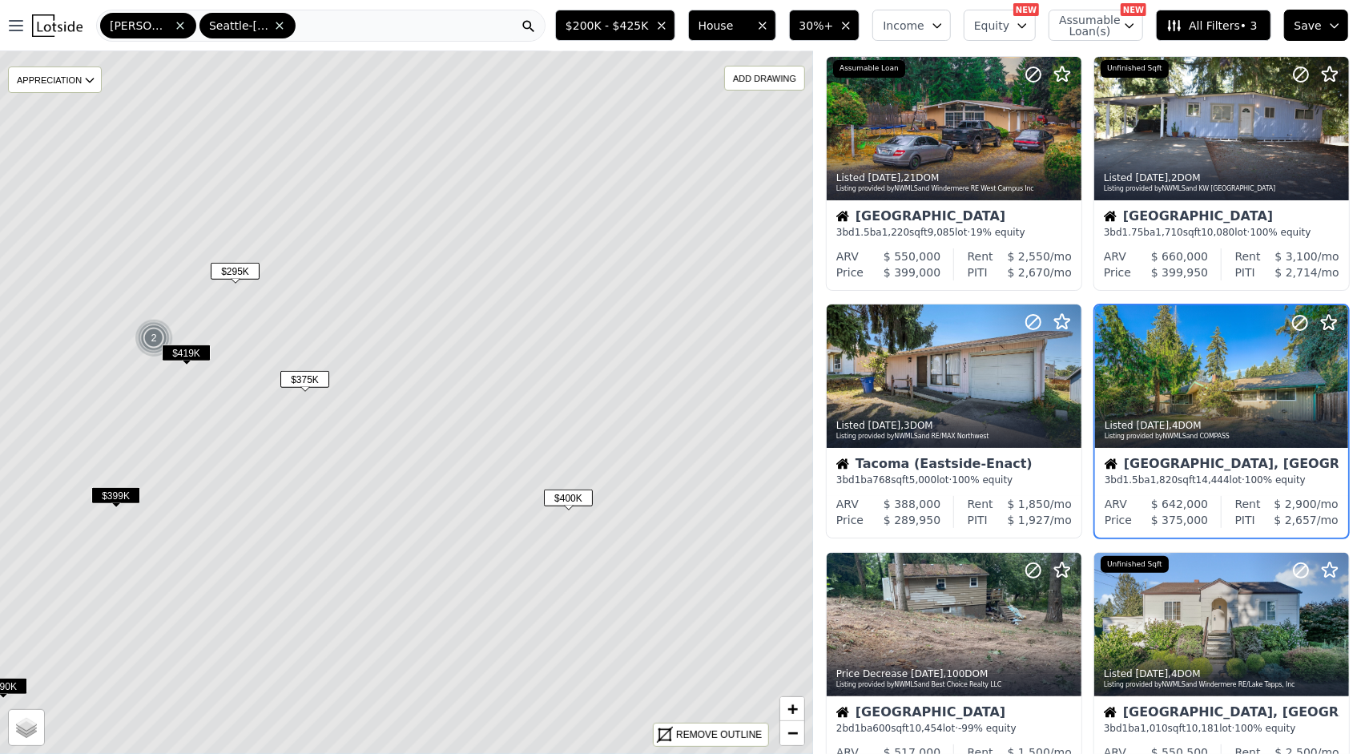
scroll to position [31, 0]
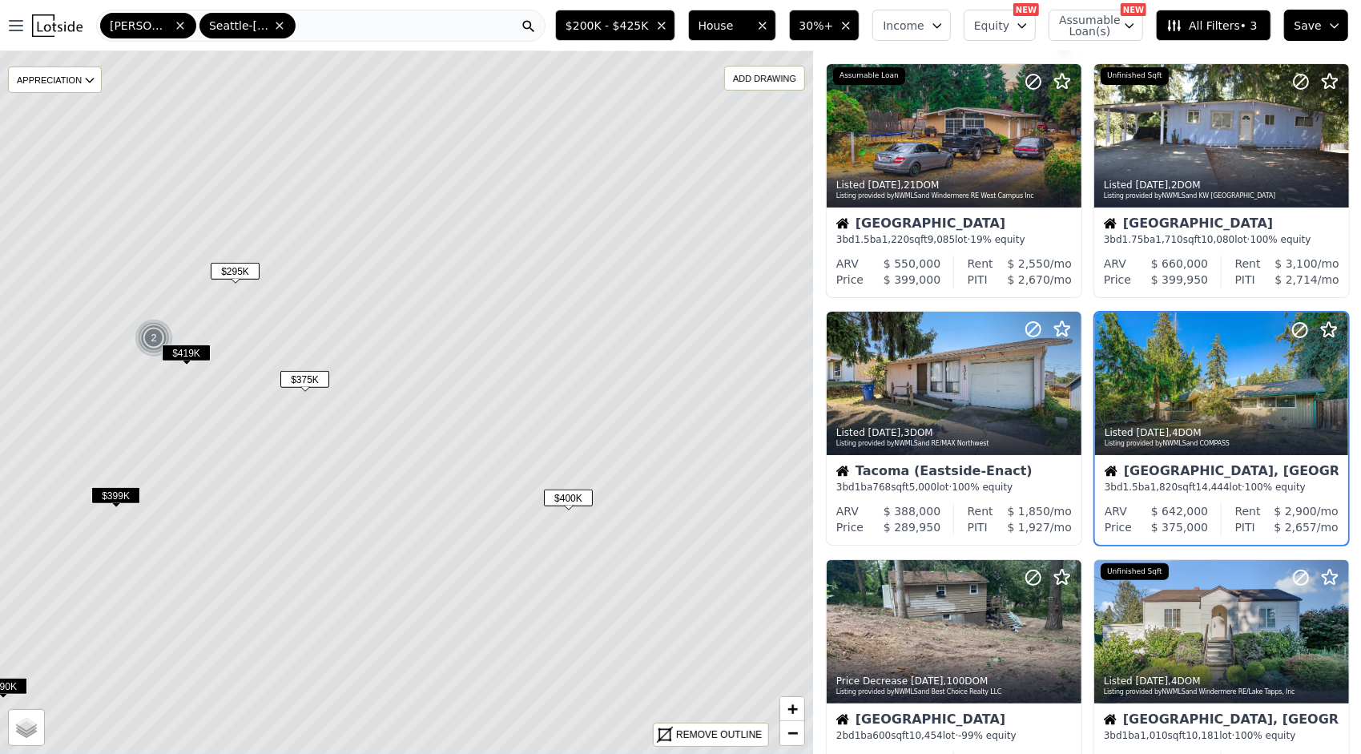
click at [159, 337] on img at bounding box center [154, 338] width 39 height 38
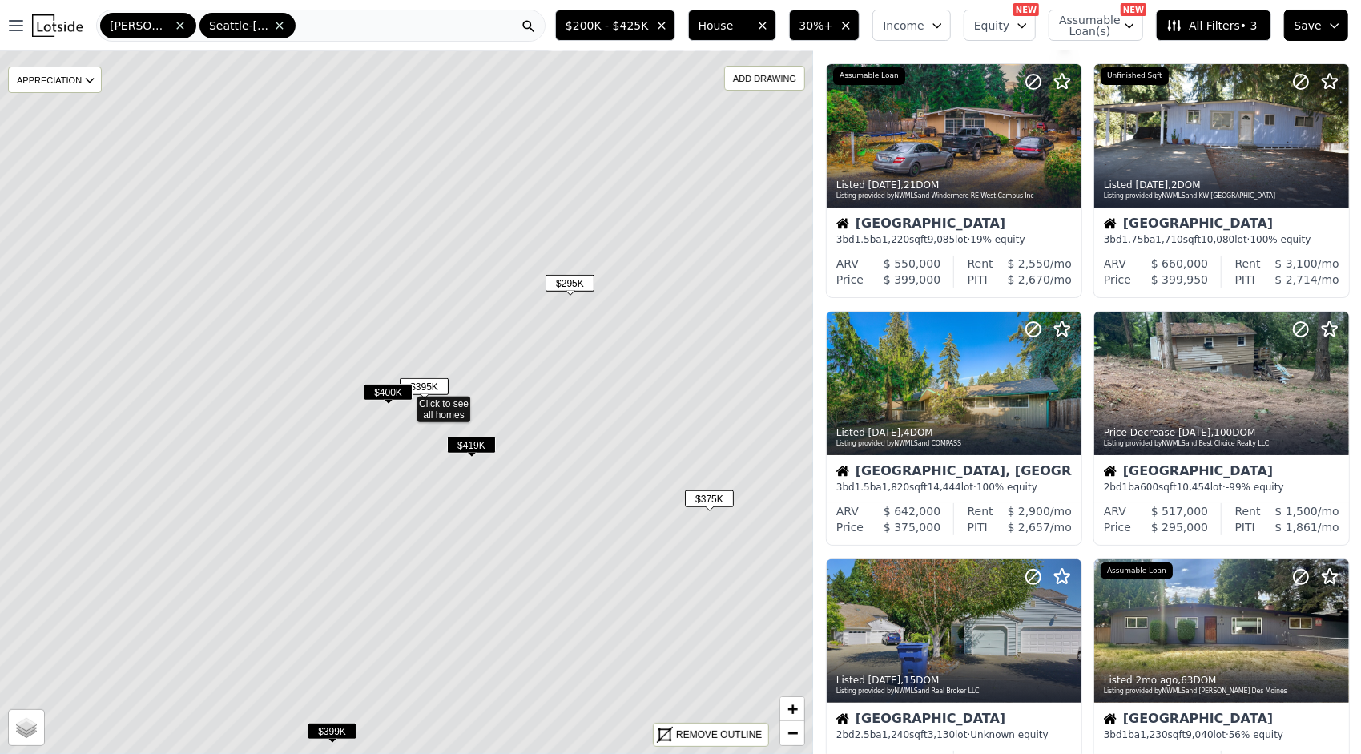
click at [423, 449] on icon at bounding box center [406, 402] width 979 height 846
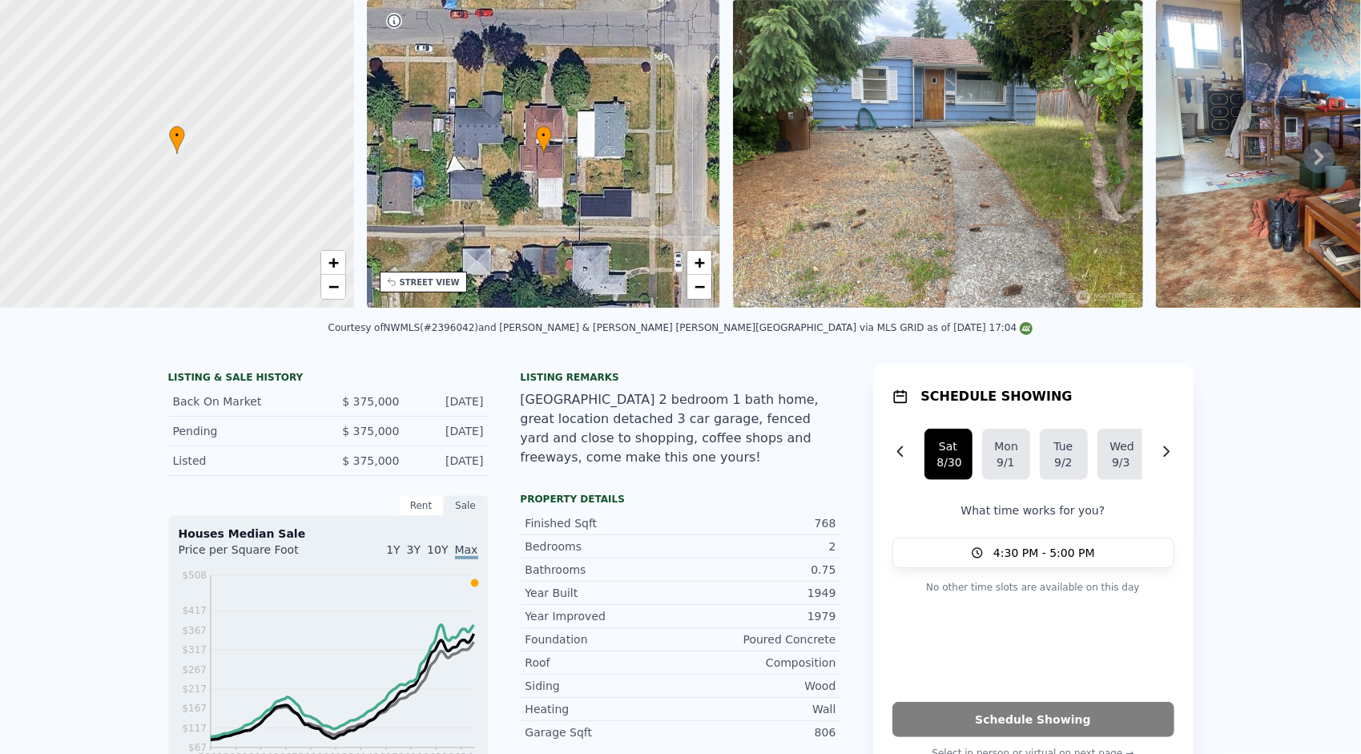
scroll to position [30, 0]
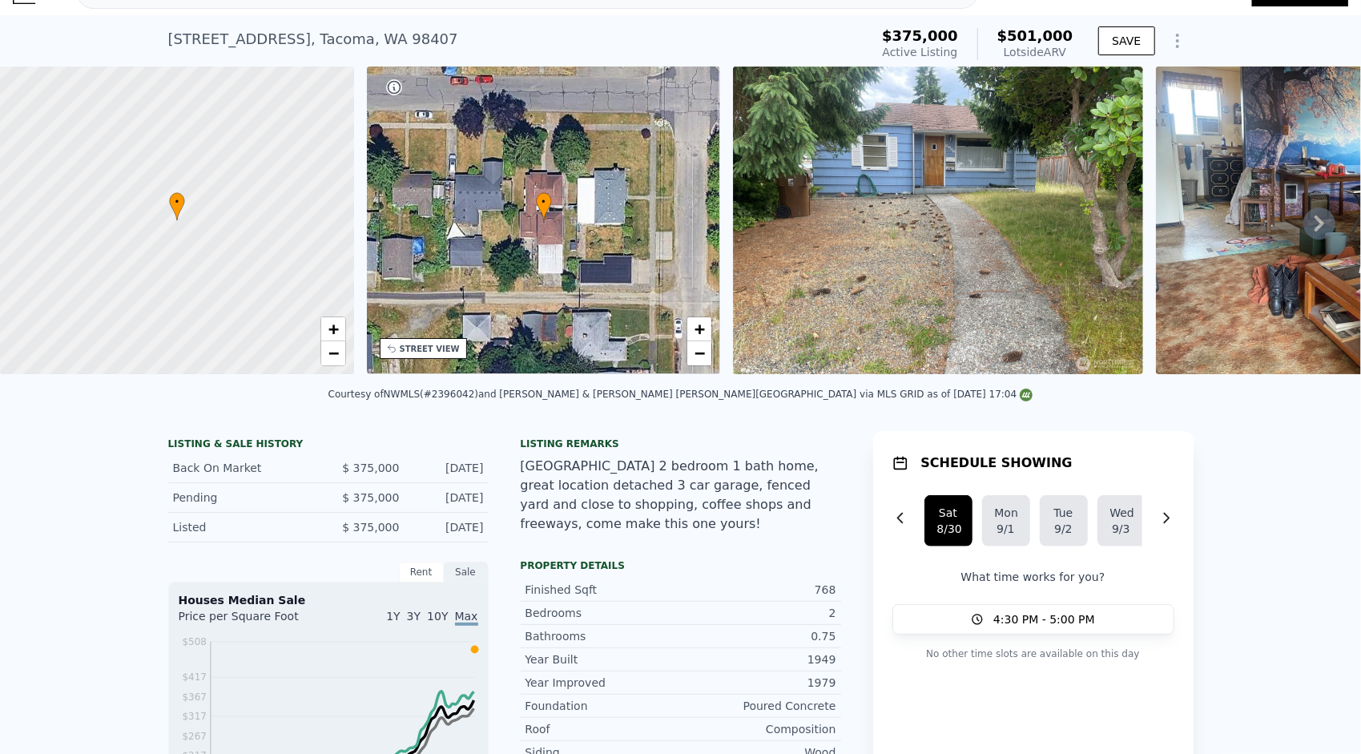
click at [567, 400] on div "Courtesy of NWMLS (#2396042) and Engel & Voelkers Chambers Bay via MLS GRID as …" at bounding box center [680, 393] width 705 height 11
copy div "2396042"
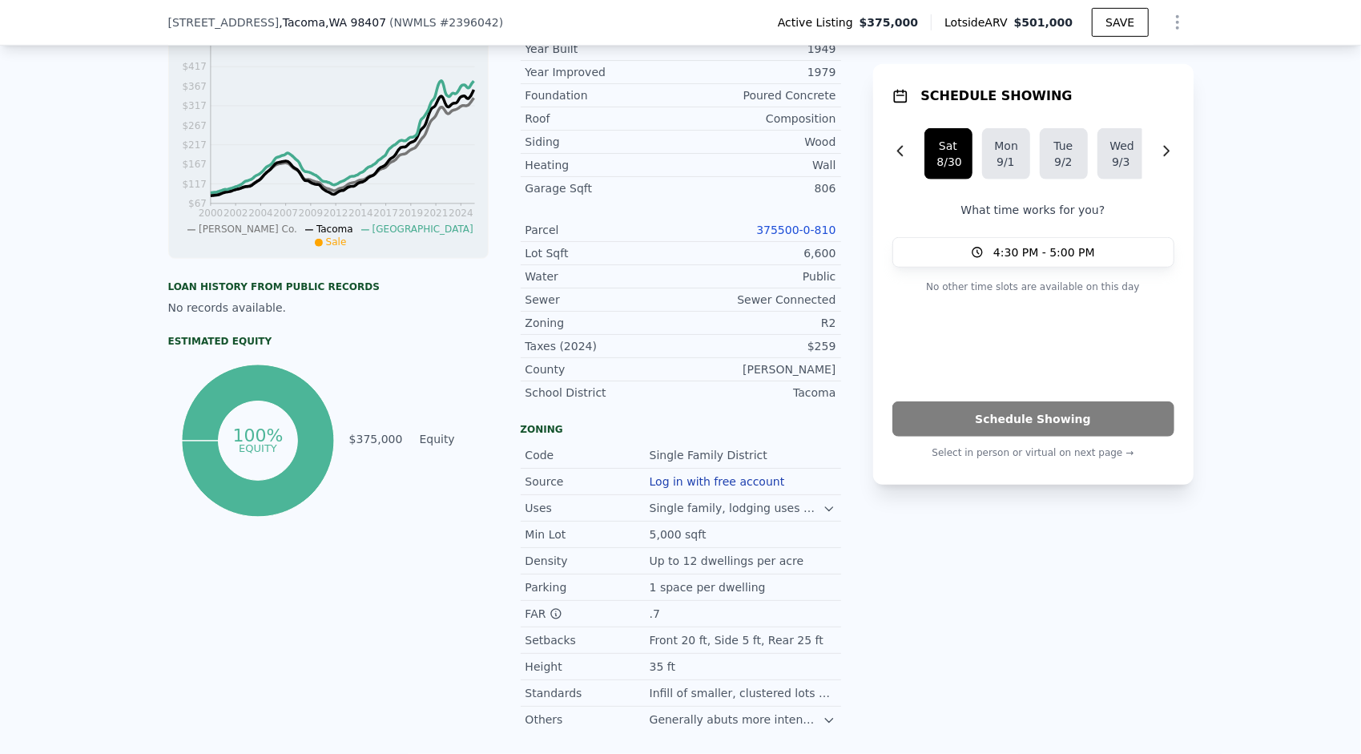
scroll to position [516, 0]
